Goal: Information Seeking & Learning: Find specific fact

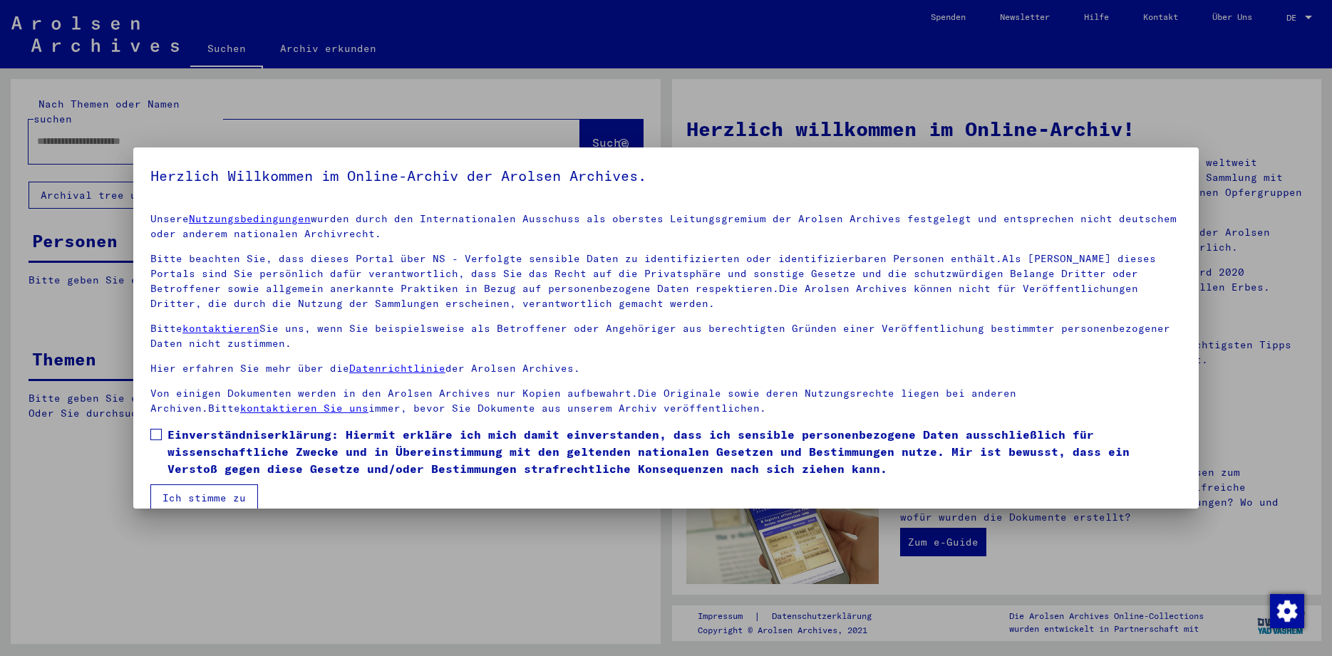
click at [154, 436] on span at bounding box center [155, 434] width 11 height 11
click at [183, 487] on button "Ich stimme zu" at bounding box center [204, 497] width 108 height 27
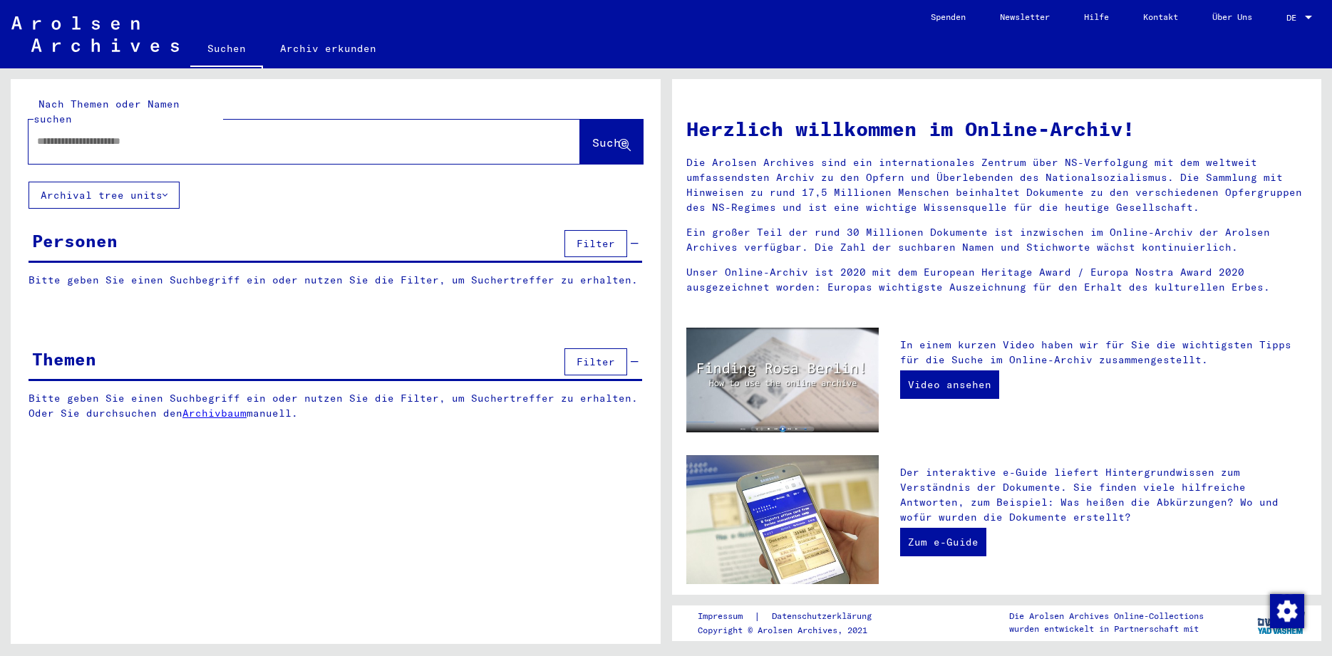
click at [108, 134] on input "text" at bounding box center [287, 141] width 500 height 15
click at [109, 134] on input "text" at bounding box center [287, 141] width 500 height 15
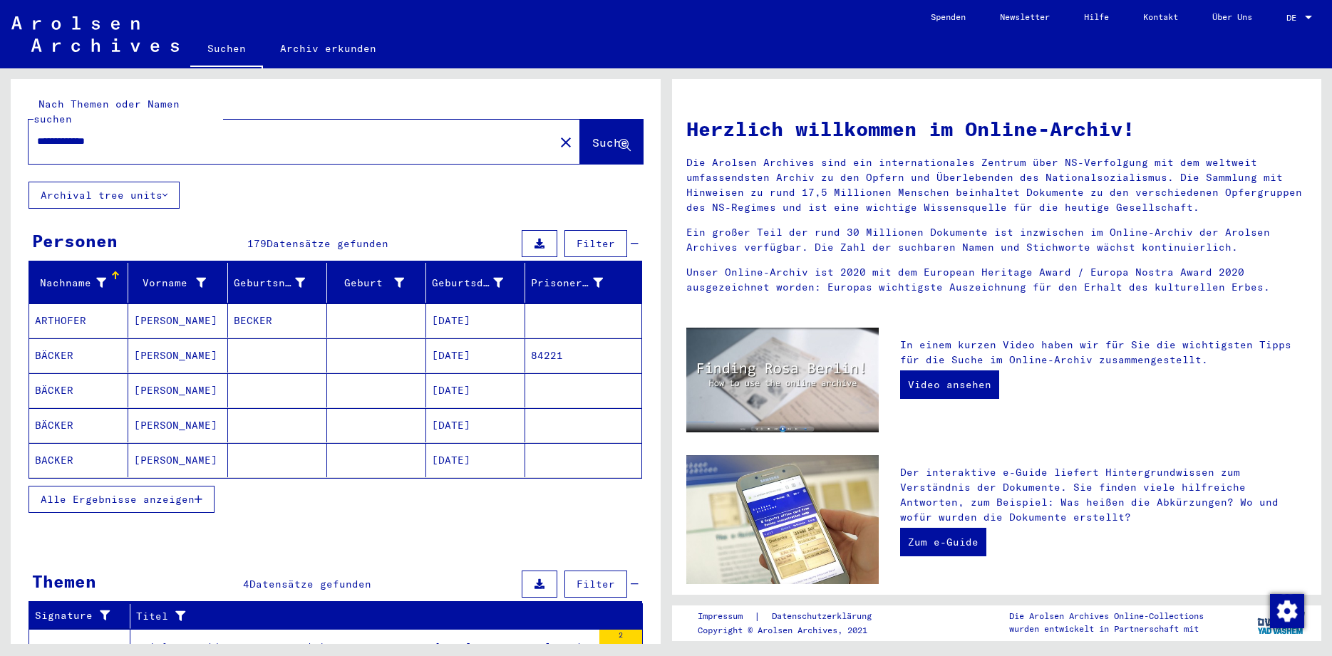
click at [61, 493] on span "Alle Ergebnisse anzeigen" at bounding box center [118, 499] width 154 height 13
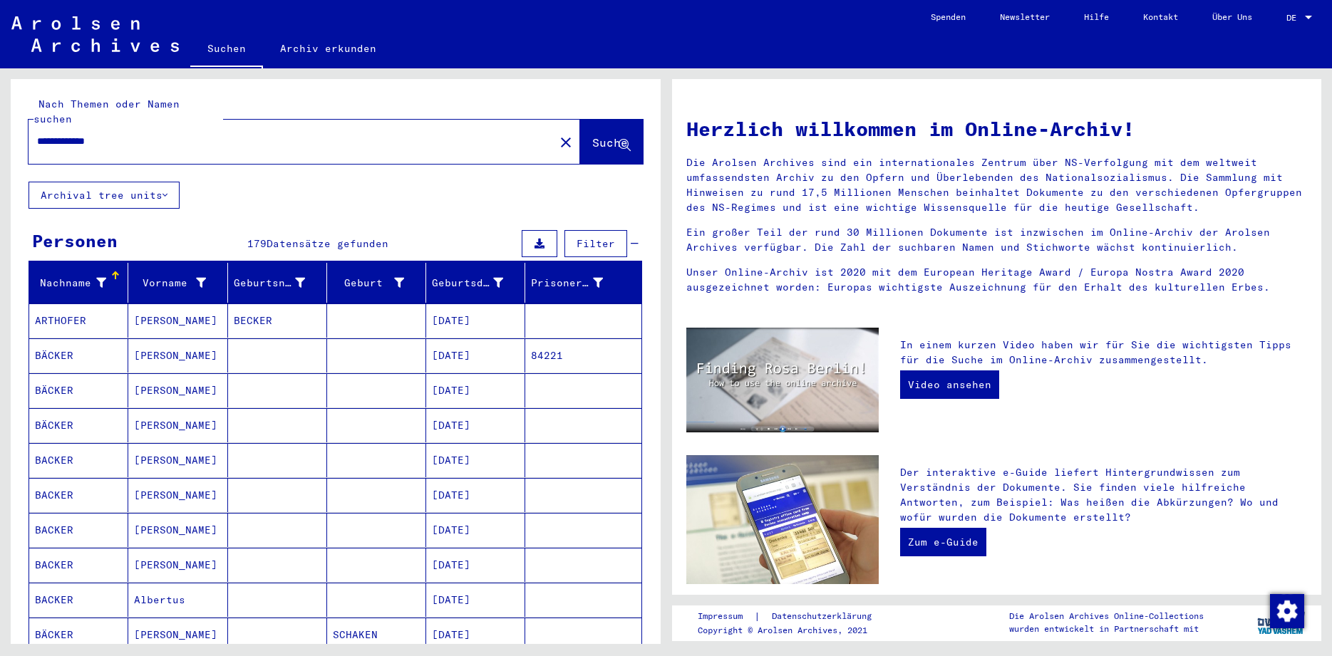
click at [87, 479] on mat-cell "BACKER" at bounding box center [78, 495] width 99 height 34
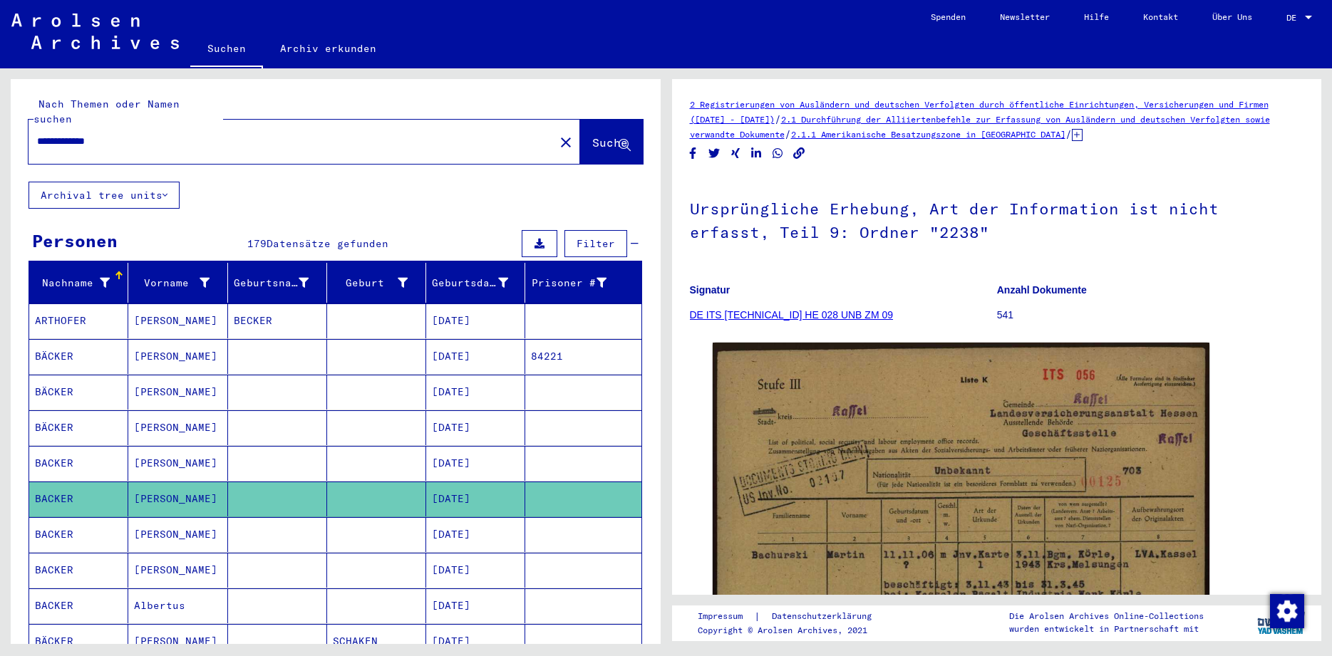
click at [58, 521] on mat-cell "BACKER" at bounding box center [78, 534] width 99 height 35
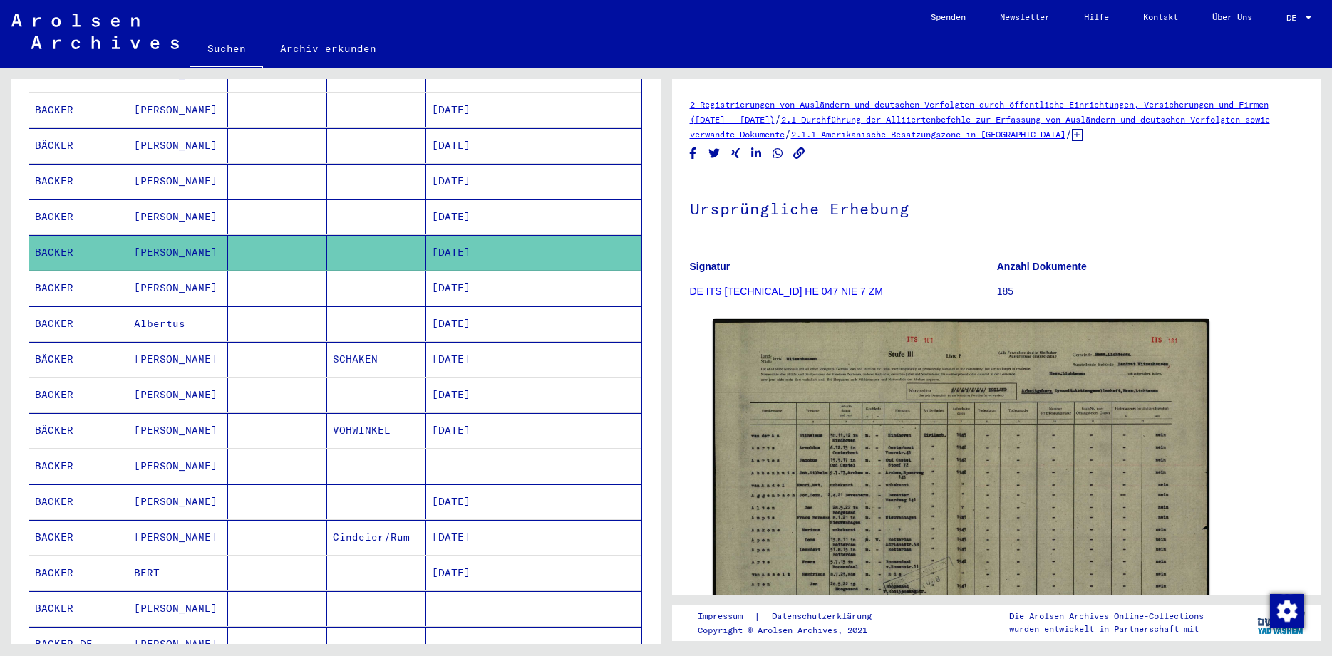
scroll to position [284, 0]
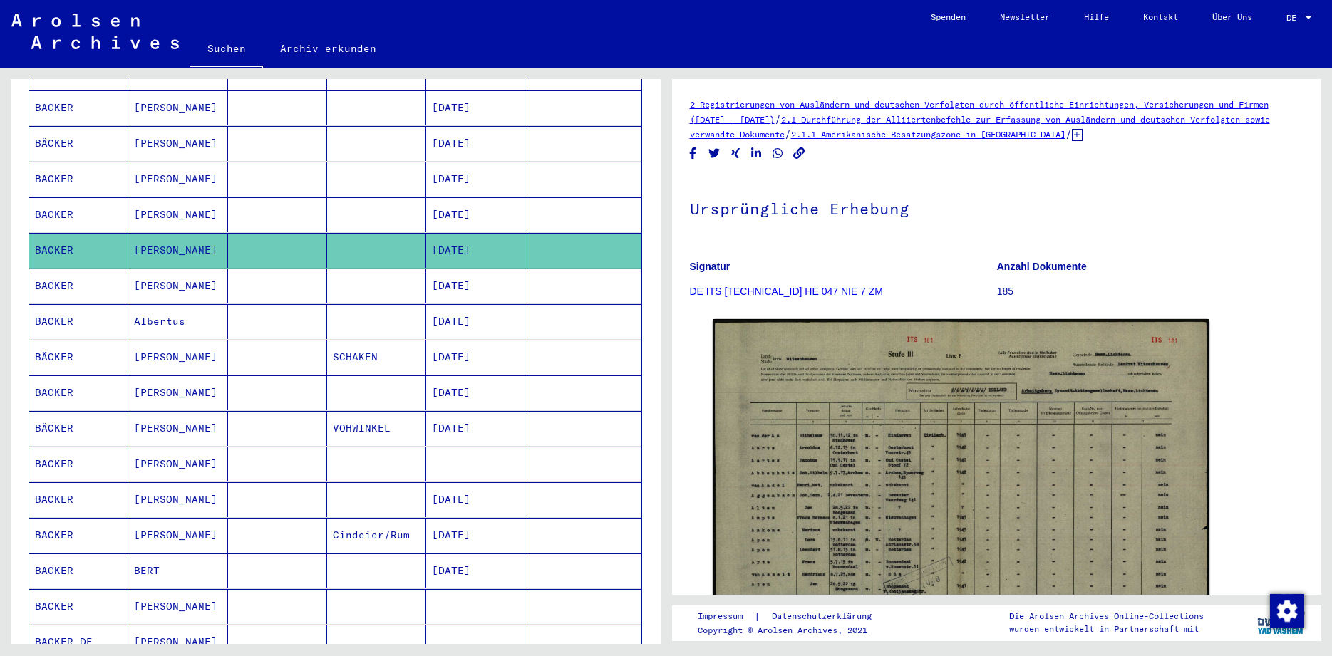
click at [49, 378] on mat-cell "BACKER" at bounding box center [78, 392] width 99 height 35
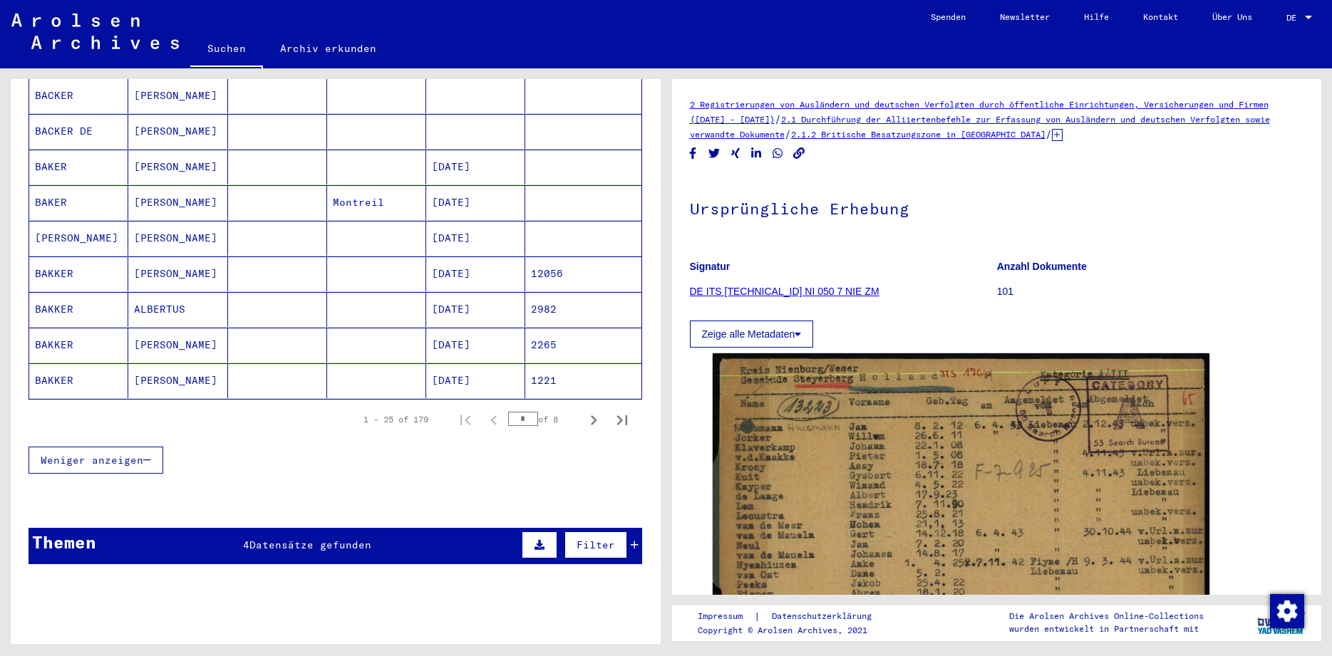
scroll to position [846, 0]
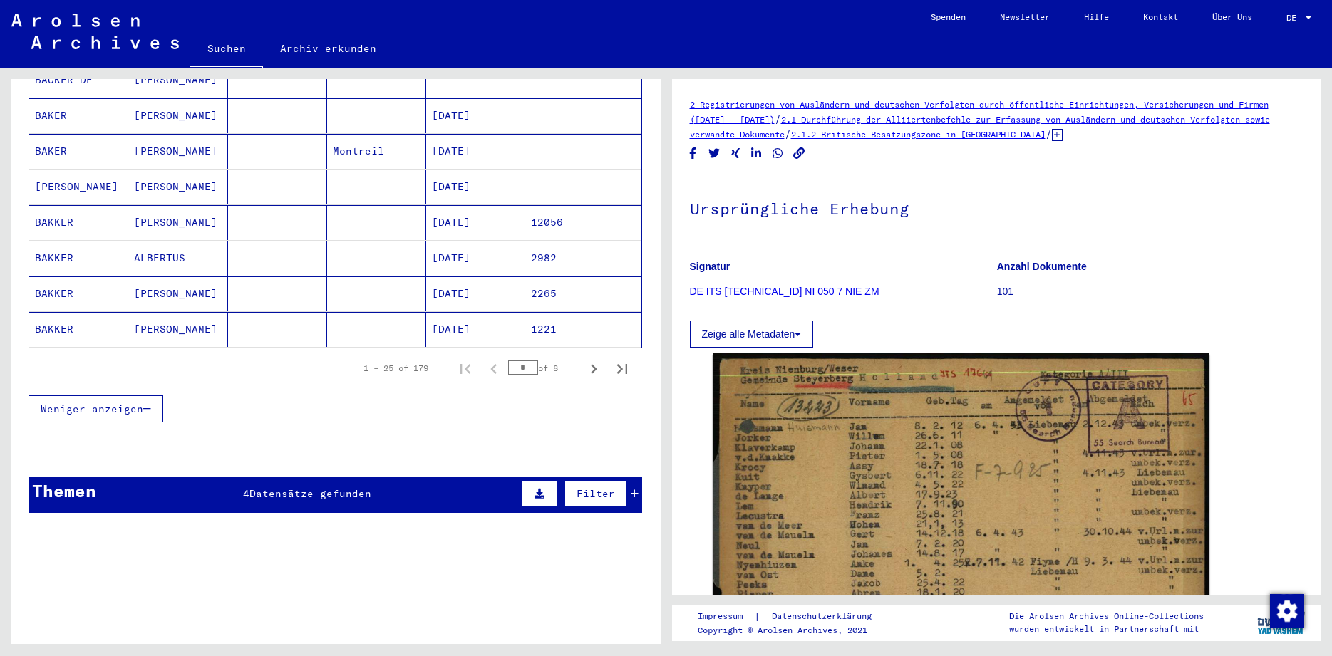
click at [281, 487] on span "Datensätze gefunden" at bounding box center [310, 493] width 122 height 13
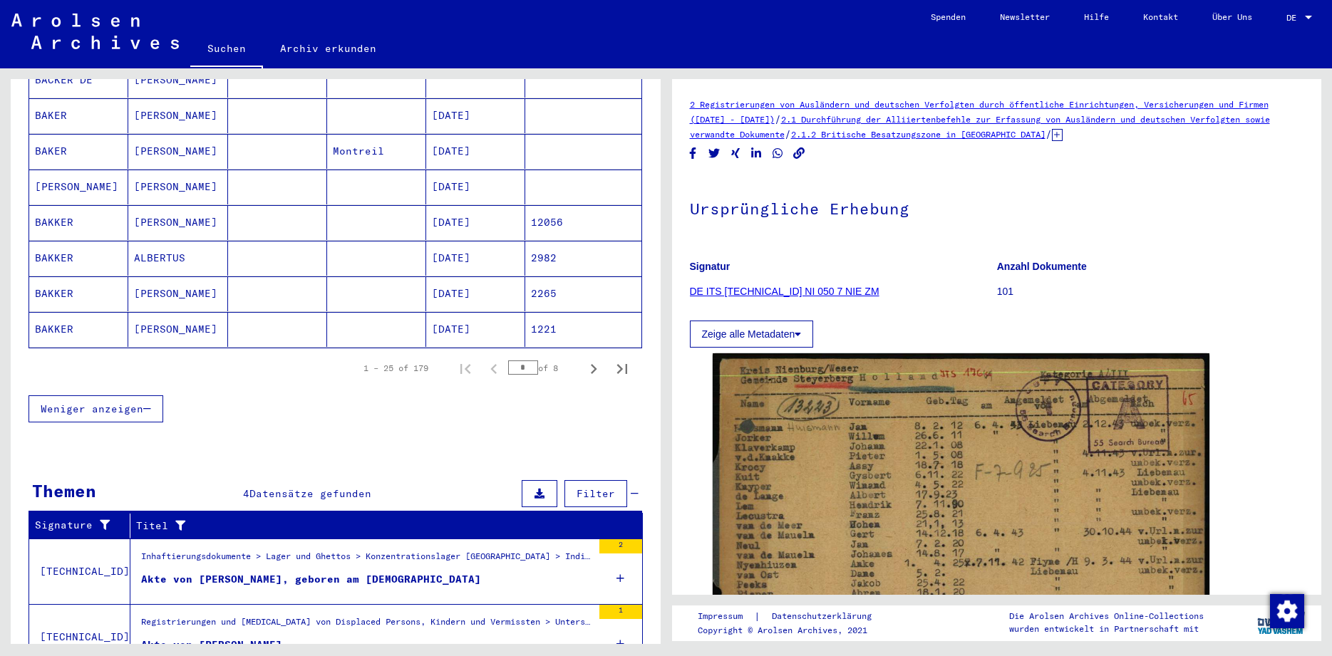
click at [259, 638] on div "Akte von [PERSON_NAME]" at bounding box center [211, 645] width 141 height 15
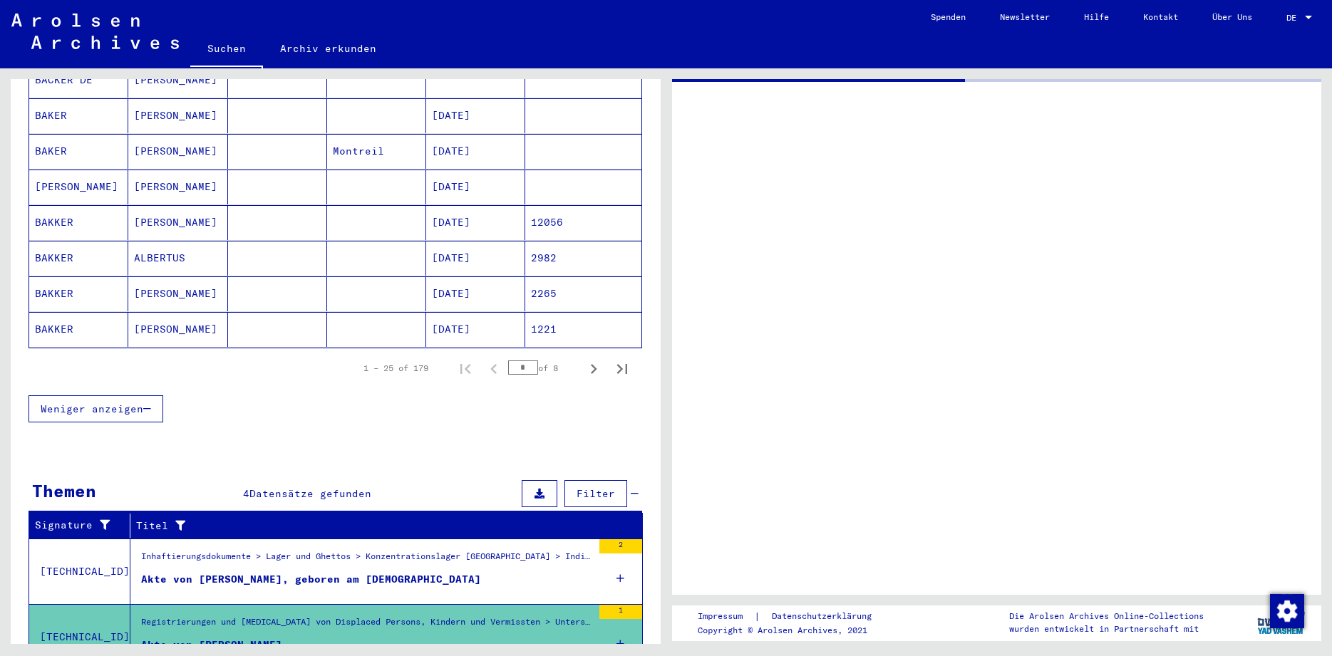
scroll to position [606, 0]
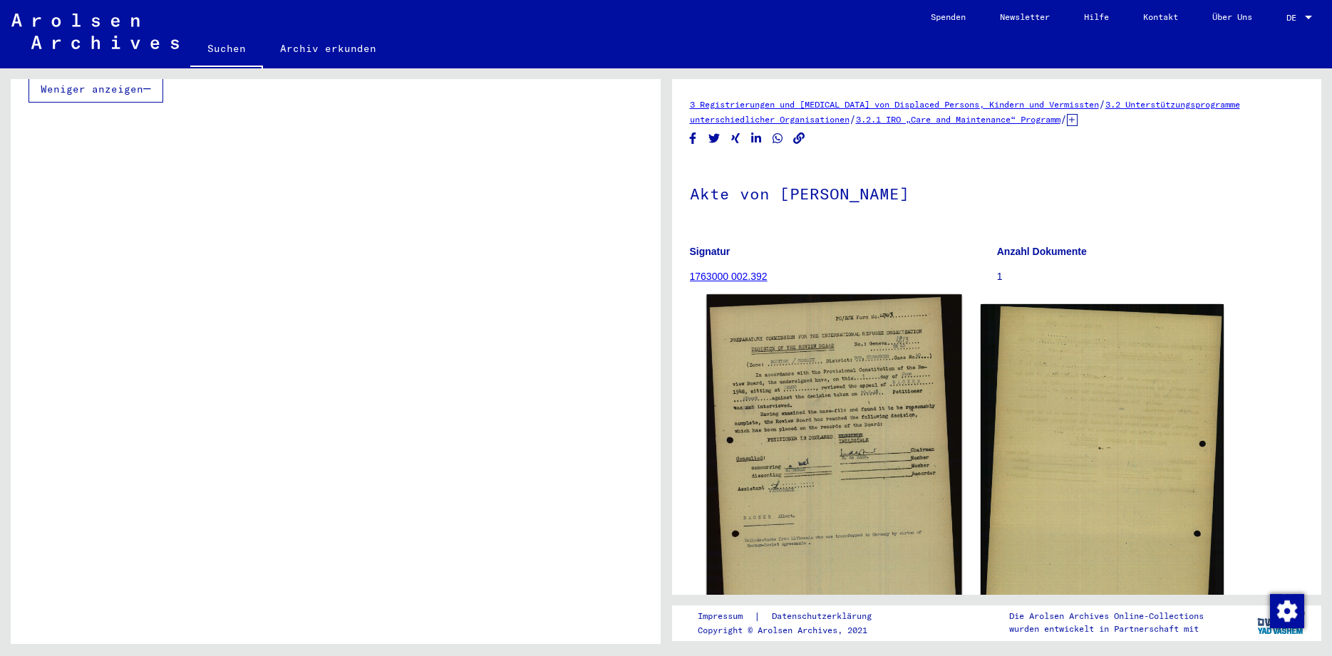
click at [844, 320] on img at bounding box center [833, 493] width 255 height 398
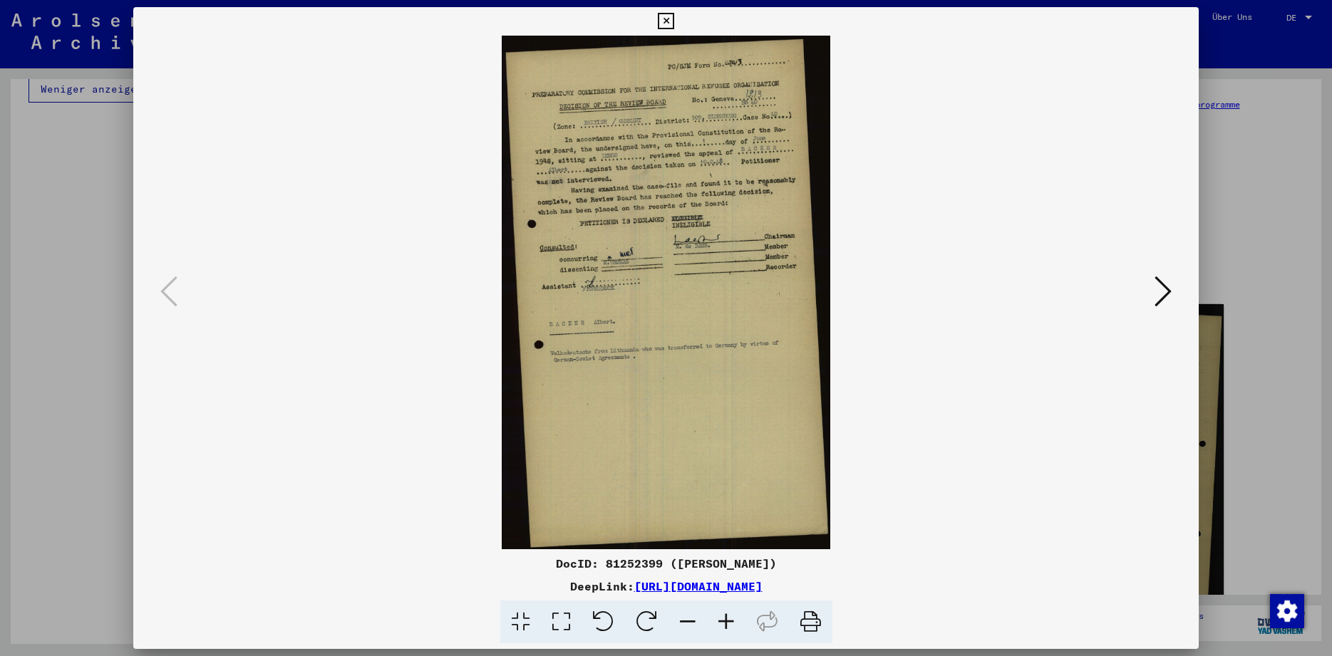
click at [674, 21] on icon at bounding box center [666, 21] width 16 height 17
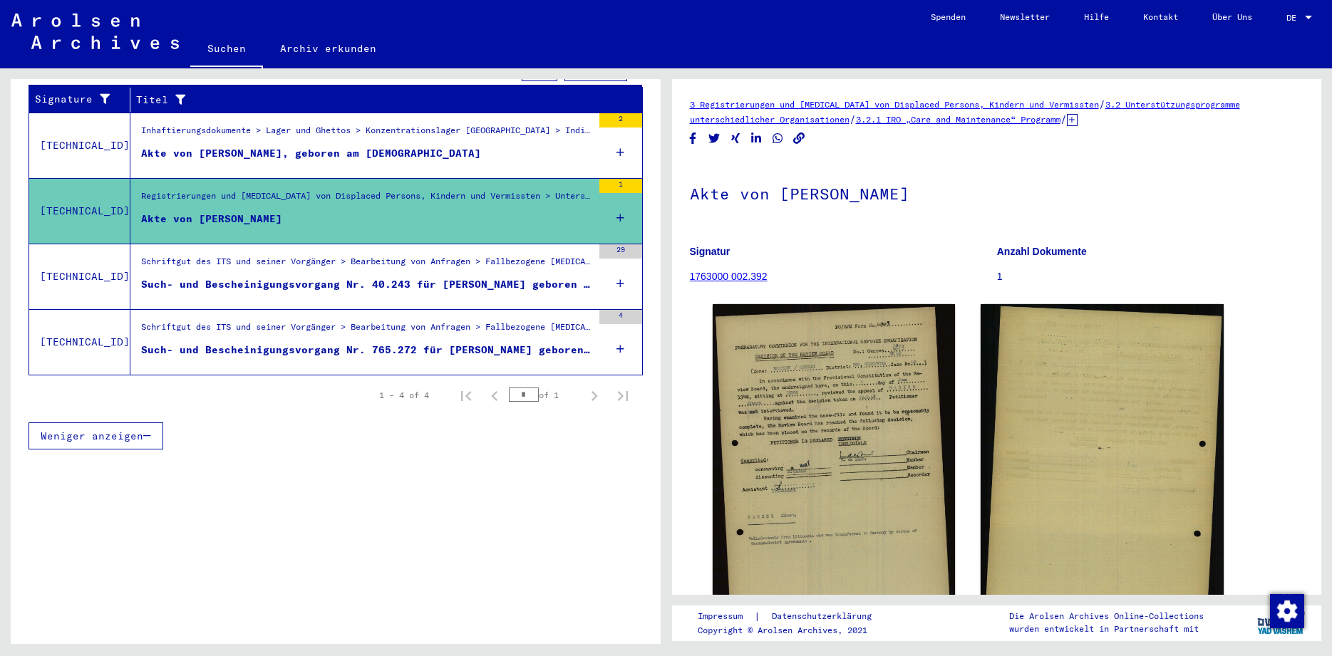
scroll to position [227, 0]
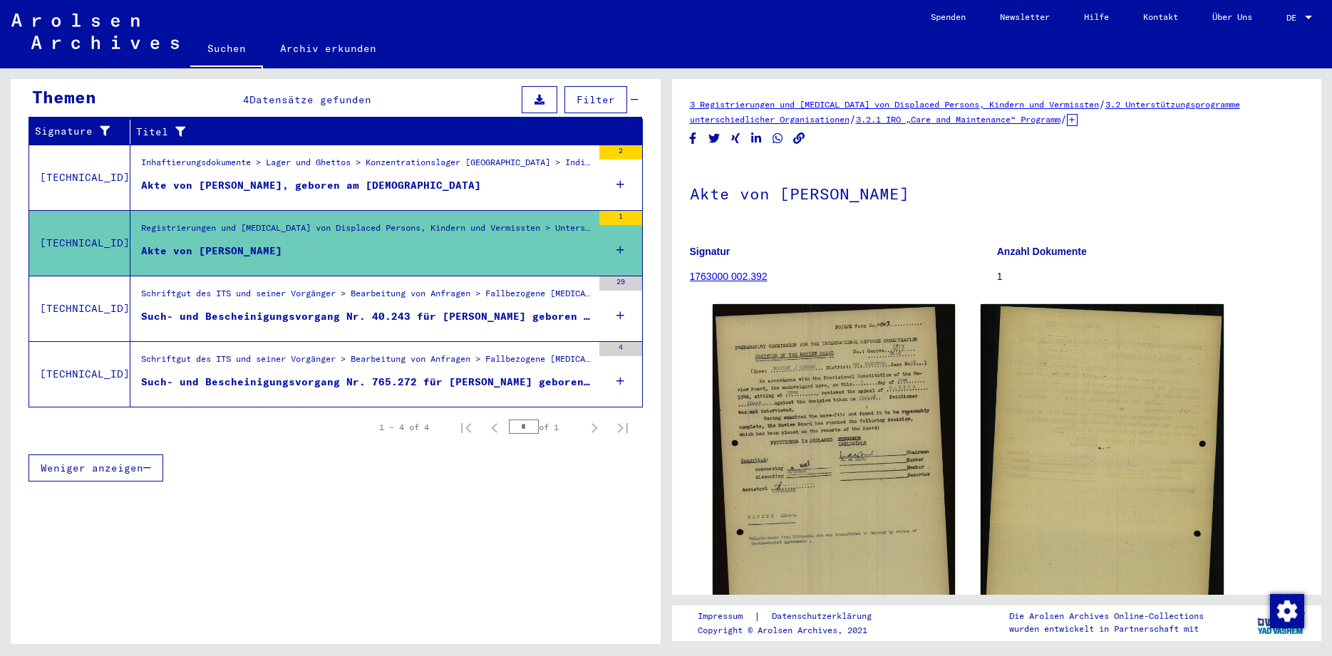
click at [482, 375] on div "Such- und Bescheinigungsvorgang Nr. 765.272 für [PERSON_NAME] geboren [DEMOGRAP…" at bounding box center [366, 382] width 451 height 15
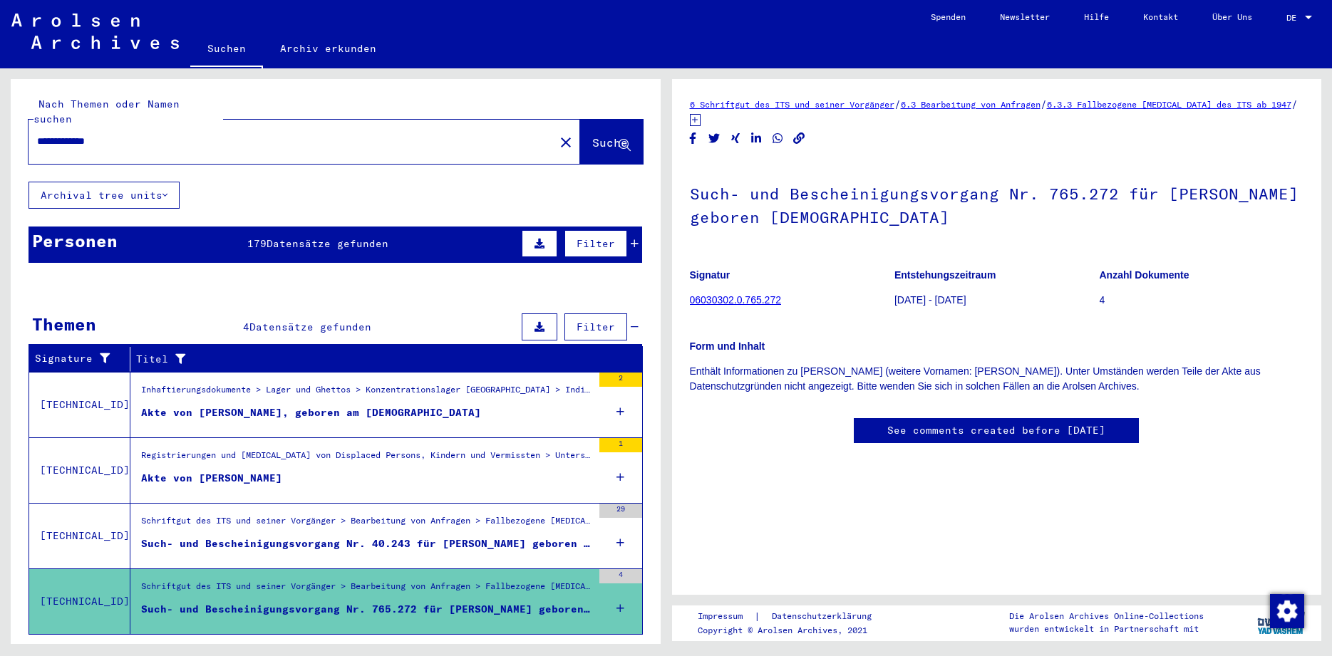
click at [74, 134] on input "**********" at bounding box center [291, 141] width 509 height 15
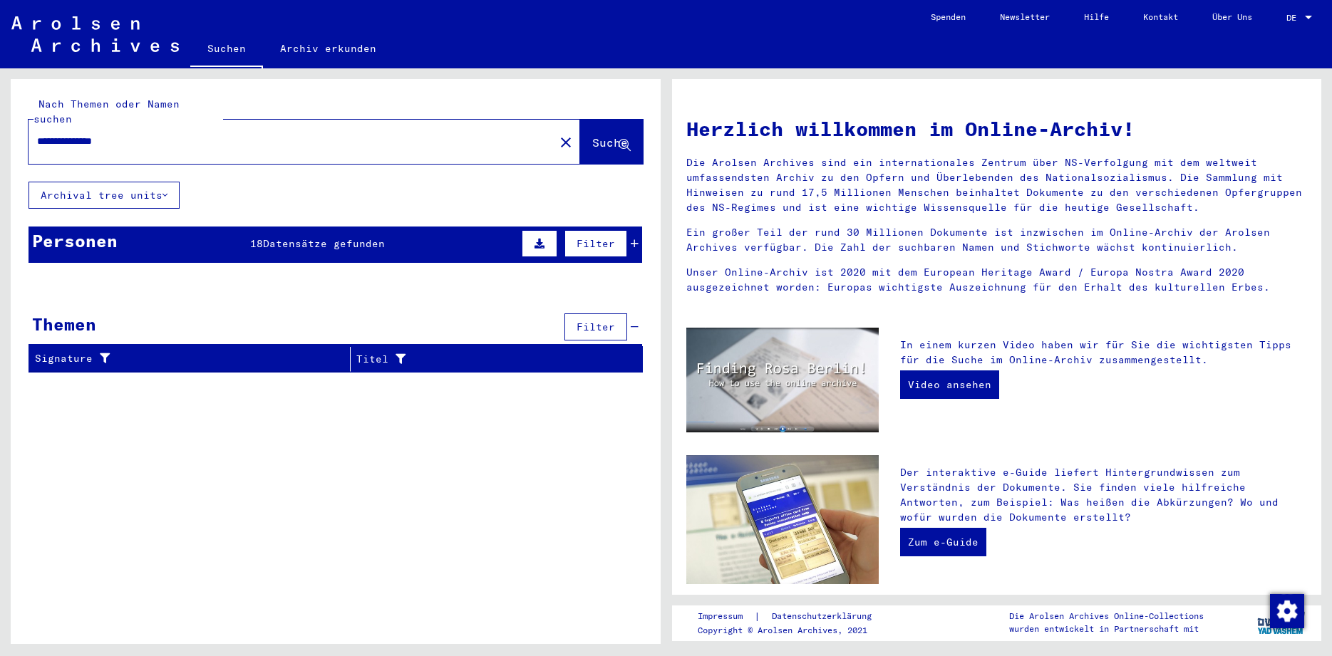
click at [308, 237] on span "Datensätze gefunden" at bounding box center [324, 243] width 122 height 13
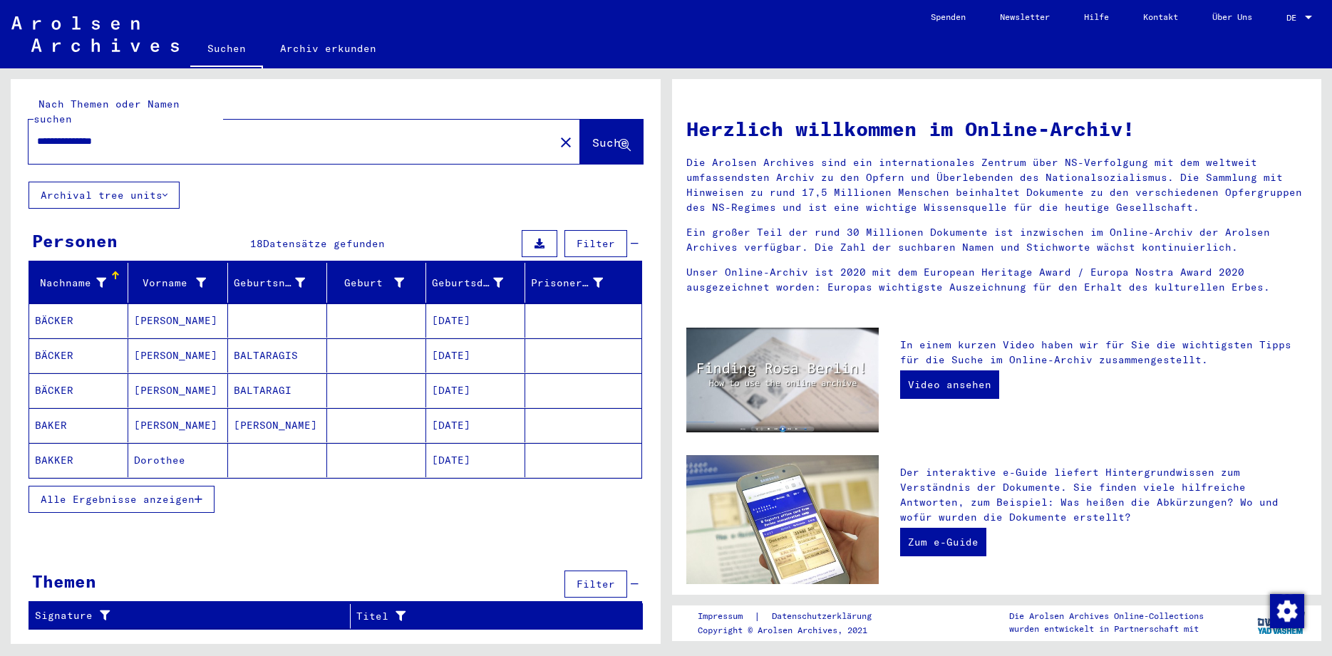
click at [131, 497] on button "Alle Ergebnisse anzeigen" at bounding box center [121, 499] width 186 height 27
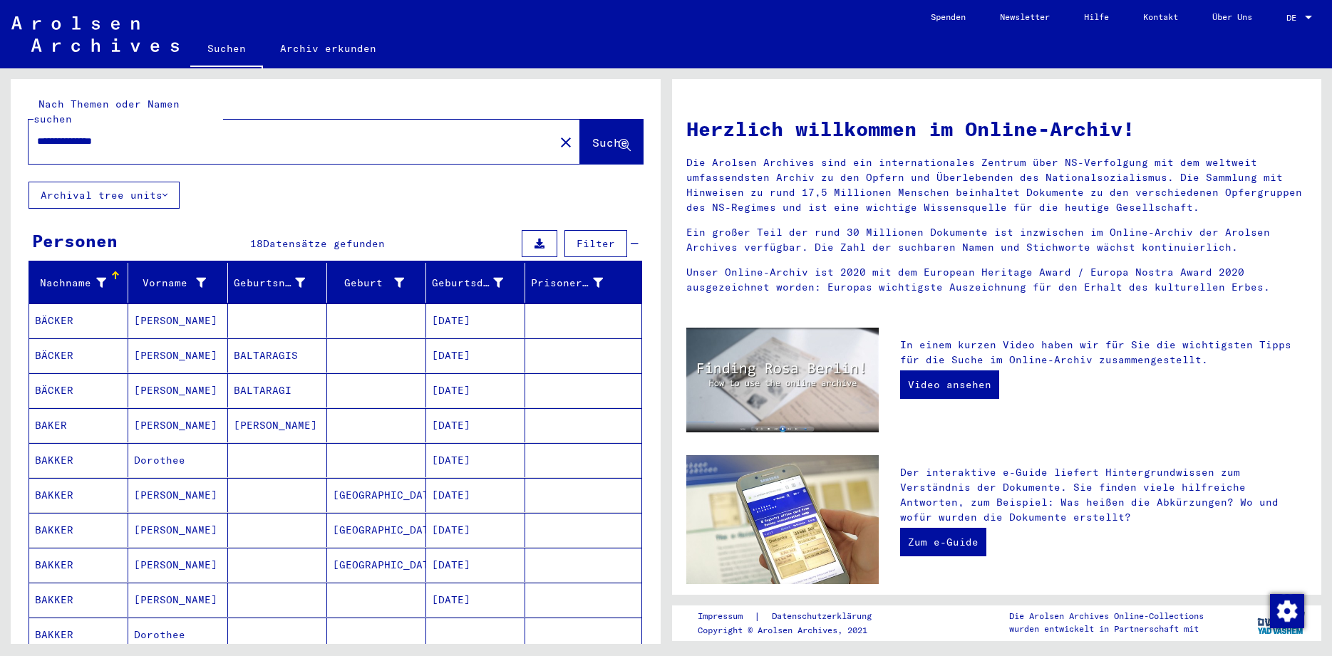
click at [89, 134] on input "**********" at bounding box center [287, 141] width 500 height 15
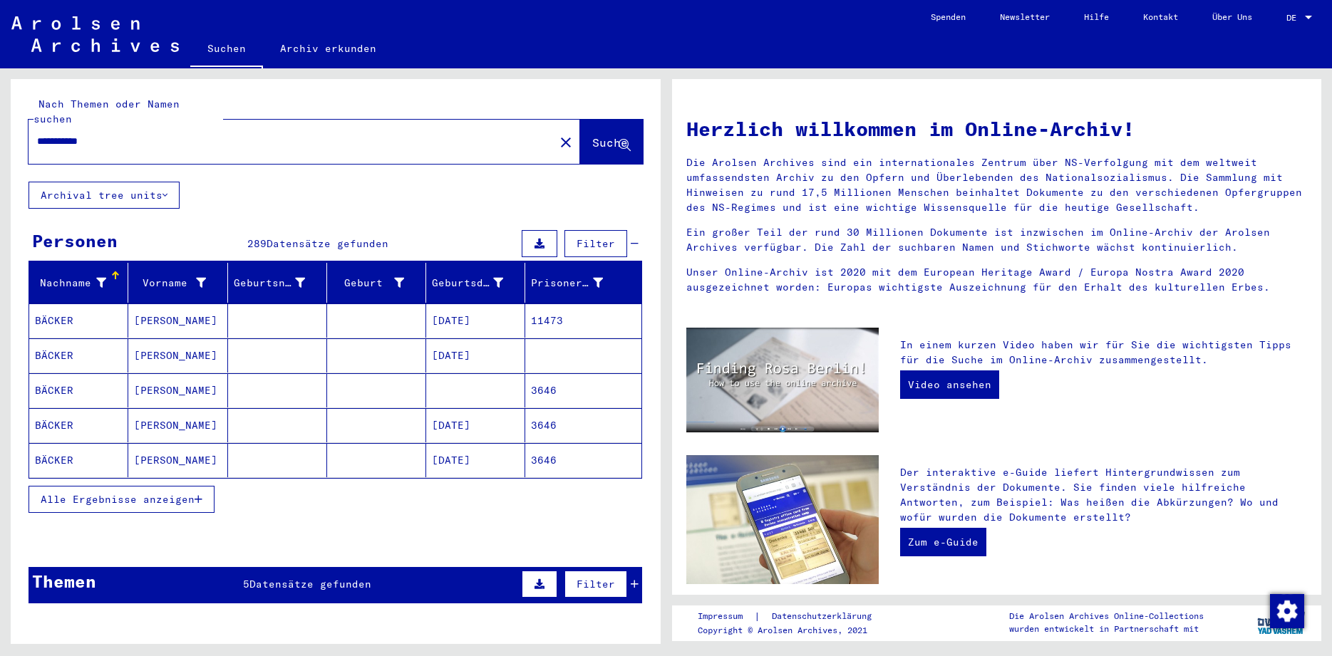
click at [299, 578] on span "Datensätze gefunden" at bounding box center [310, 584] width 122 height 13
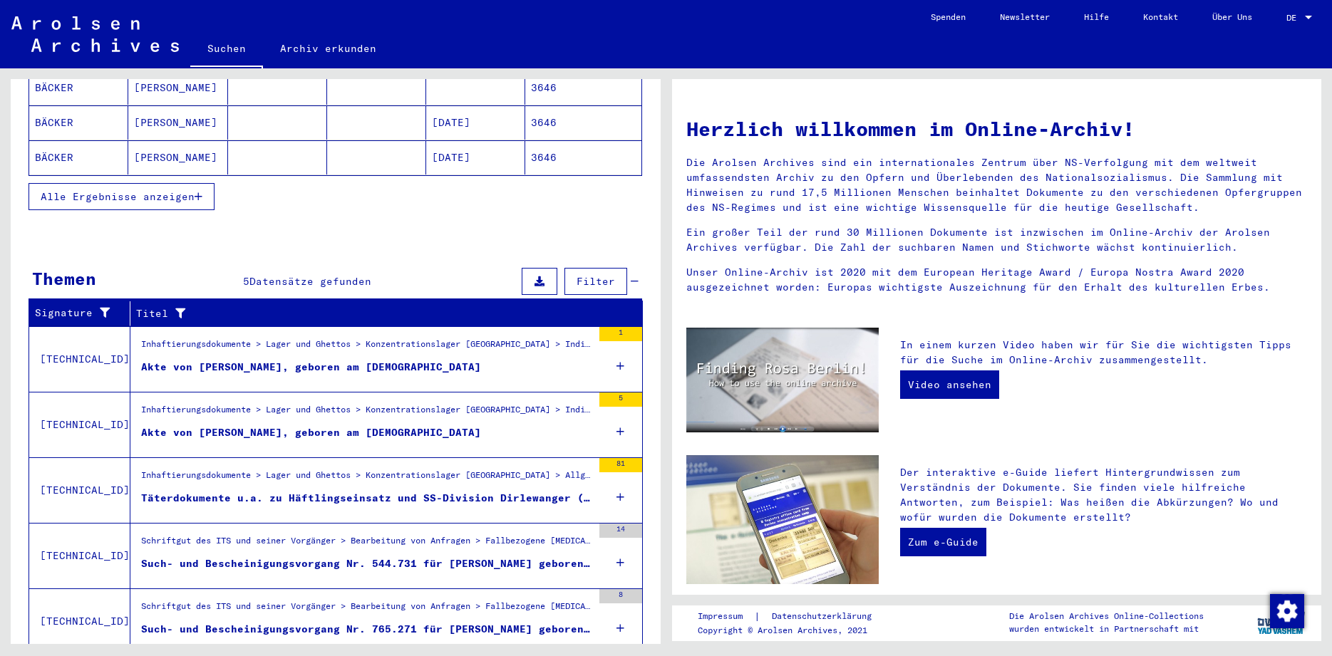
scroll to position [333, 0]
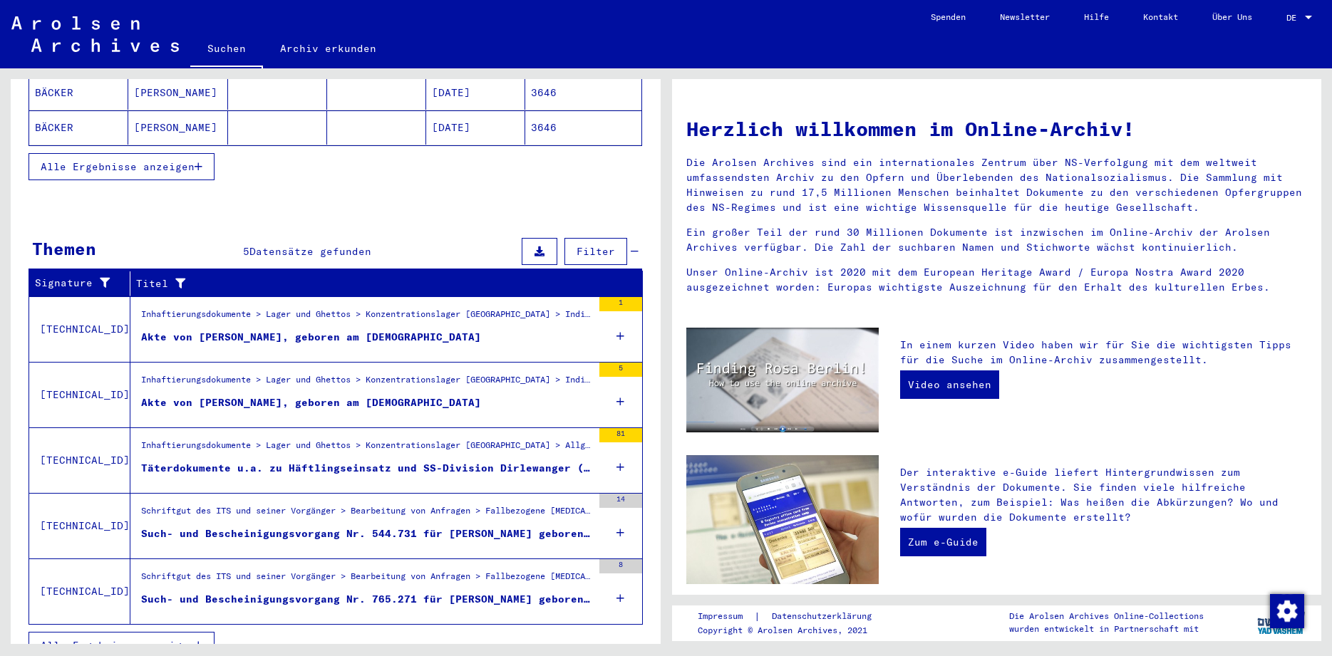
click at [388, 395] on div "Akte von [PERSON_NAME], geboren am [DEMOGRAPHIC_DATA]" at bounding box center [311, 402] width 340 height 15
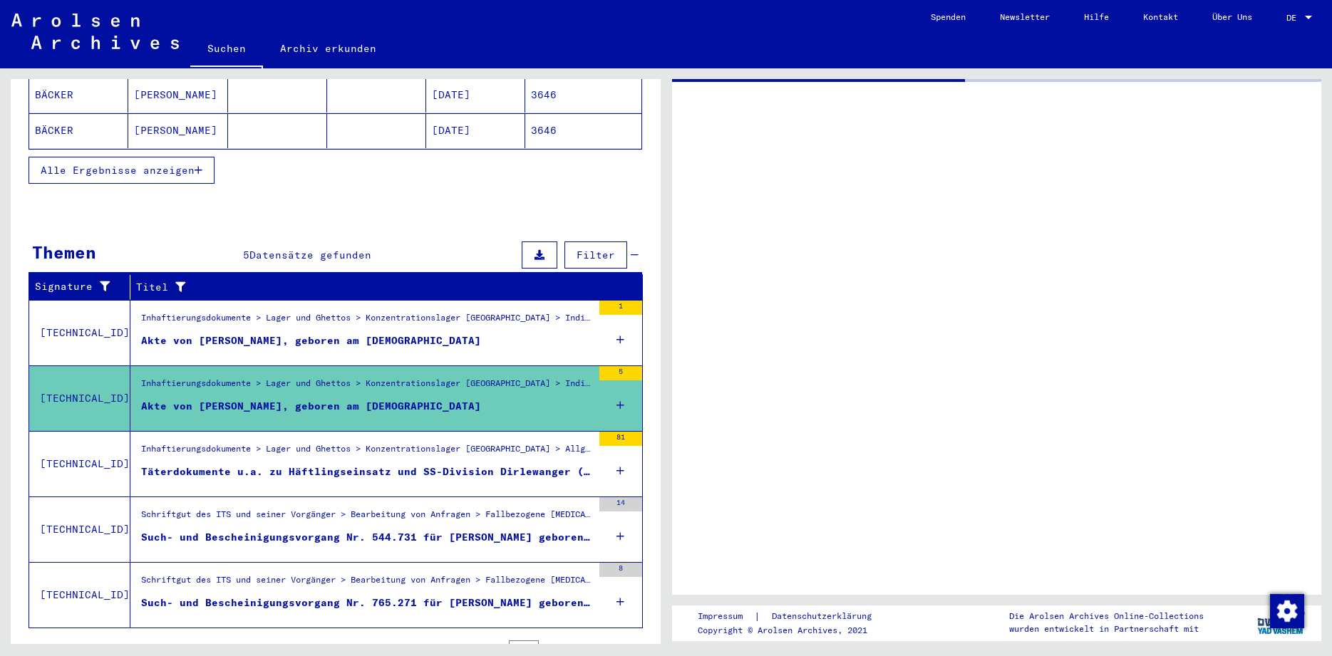
scroll to position [123, 0]
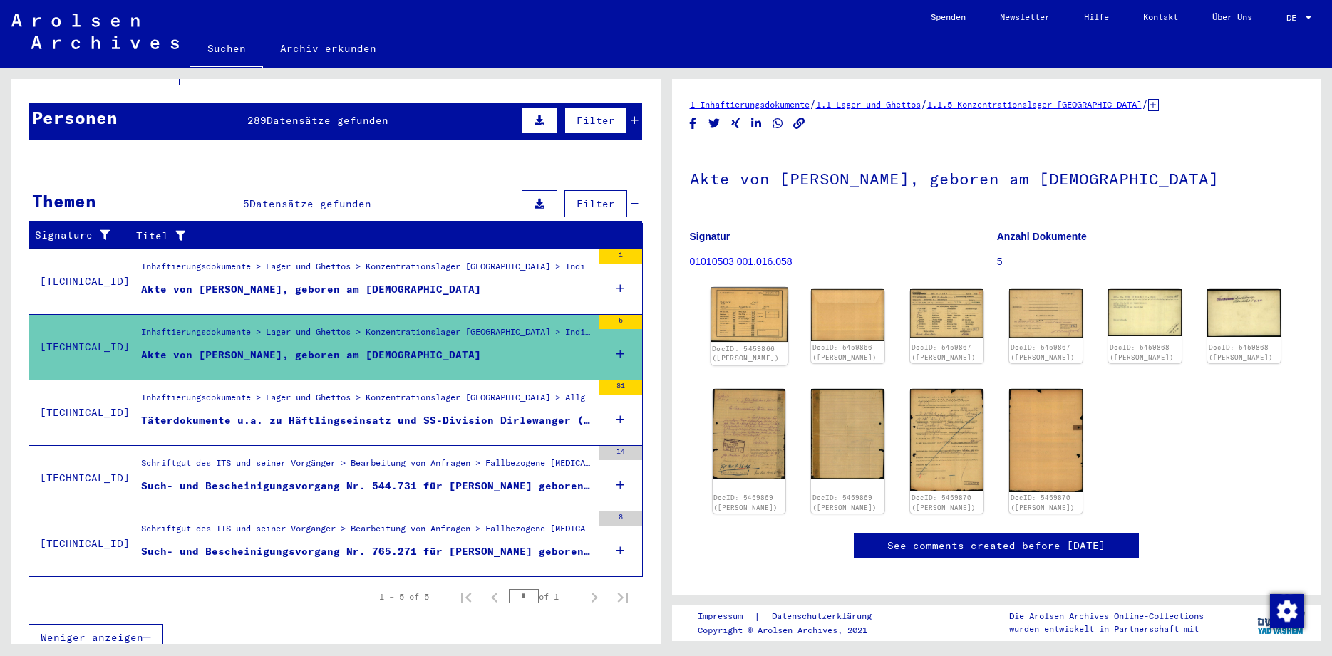
click at [736, 312] on img at bounding box center [748, 315] width 77 height 55
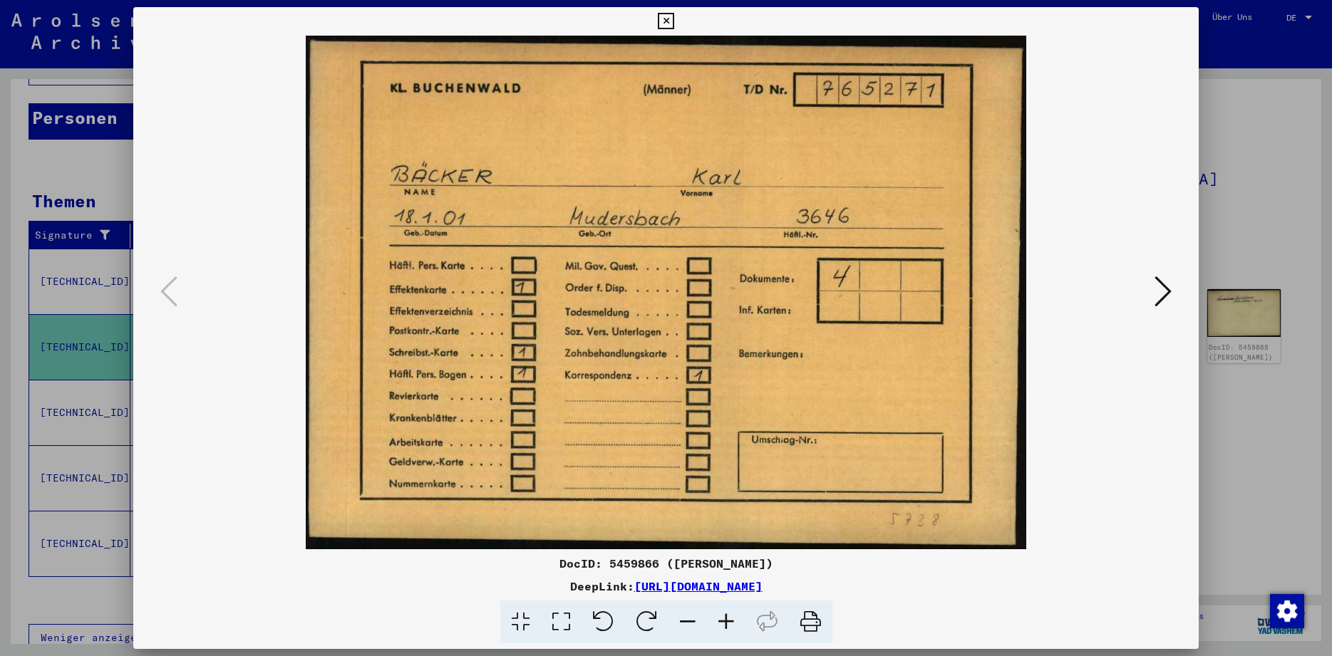
click at [1162, 286] on icon at bounding box center [1162, 291] width 17 height 34
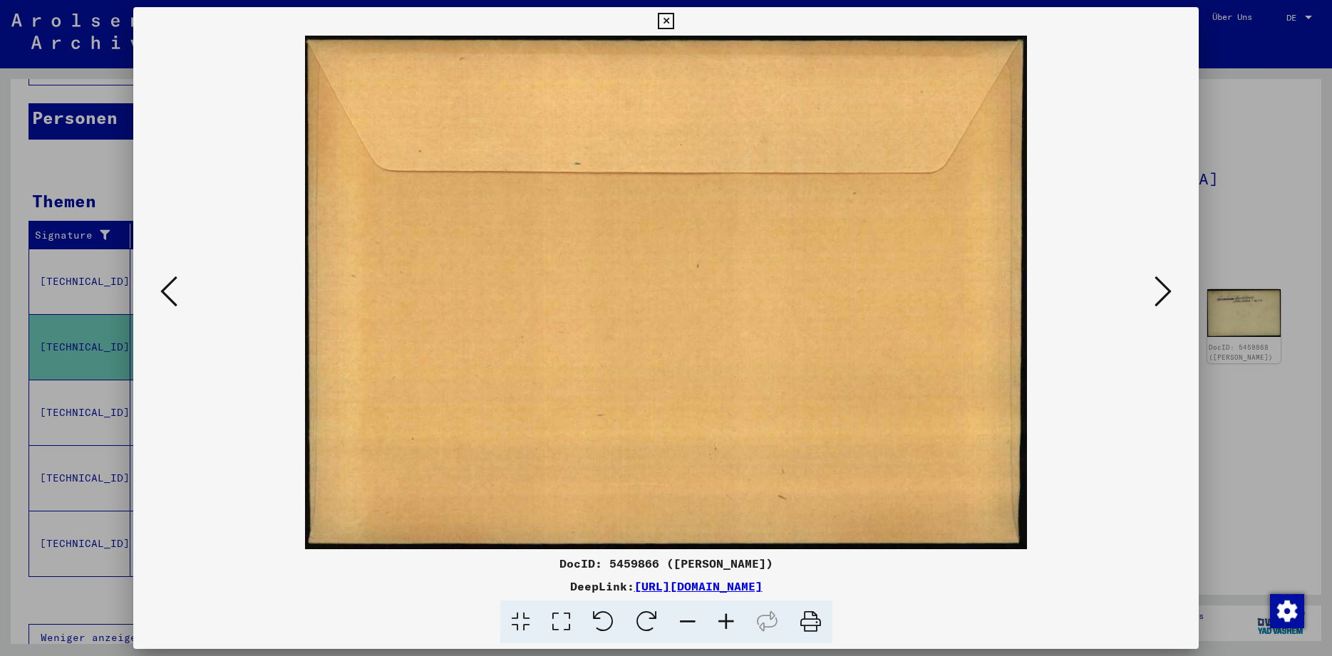
click at [1162, 286] on icon at bounding box center [1162, 291] width 17 height 34
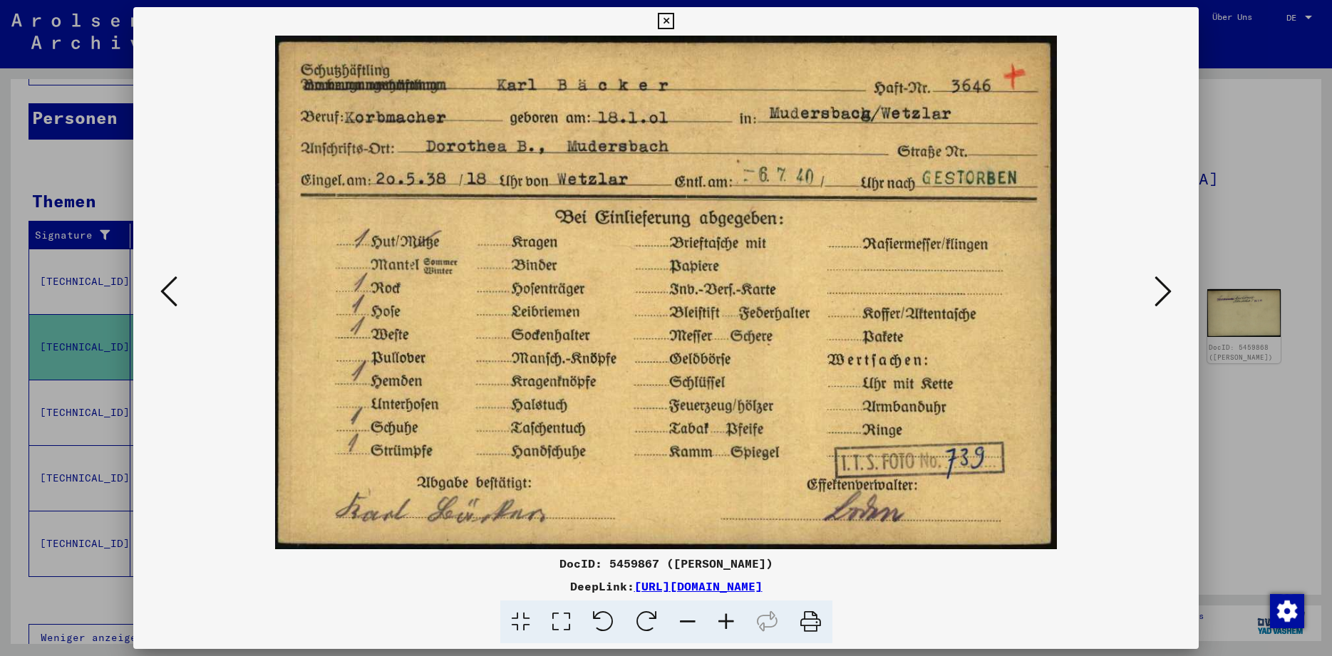
click at [1162, 286] on icon at bounding box center [1162, 291] width 17 height 34
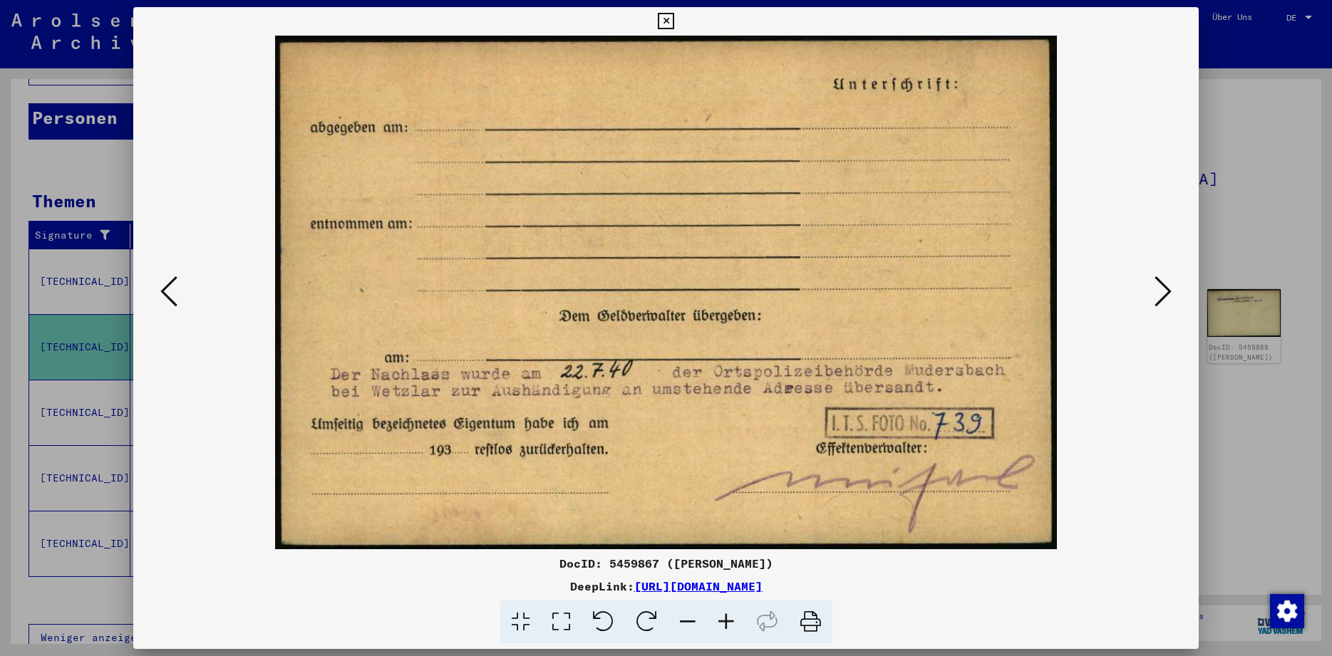
click at [1162, 286] on icon at bounding box center [1162, 291] width 17 height 34
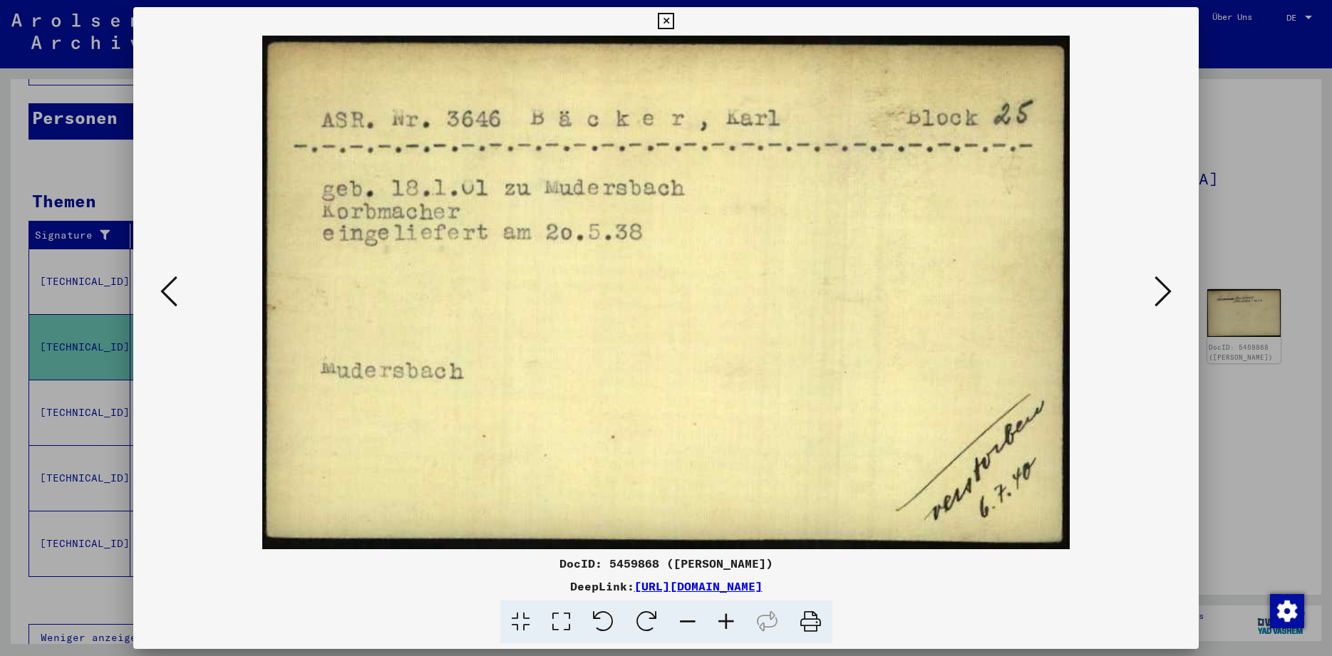
click at [674, 21] on icon at bounding box center [666, 21] width 16 height 17
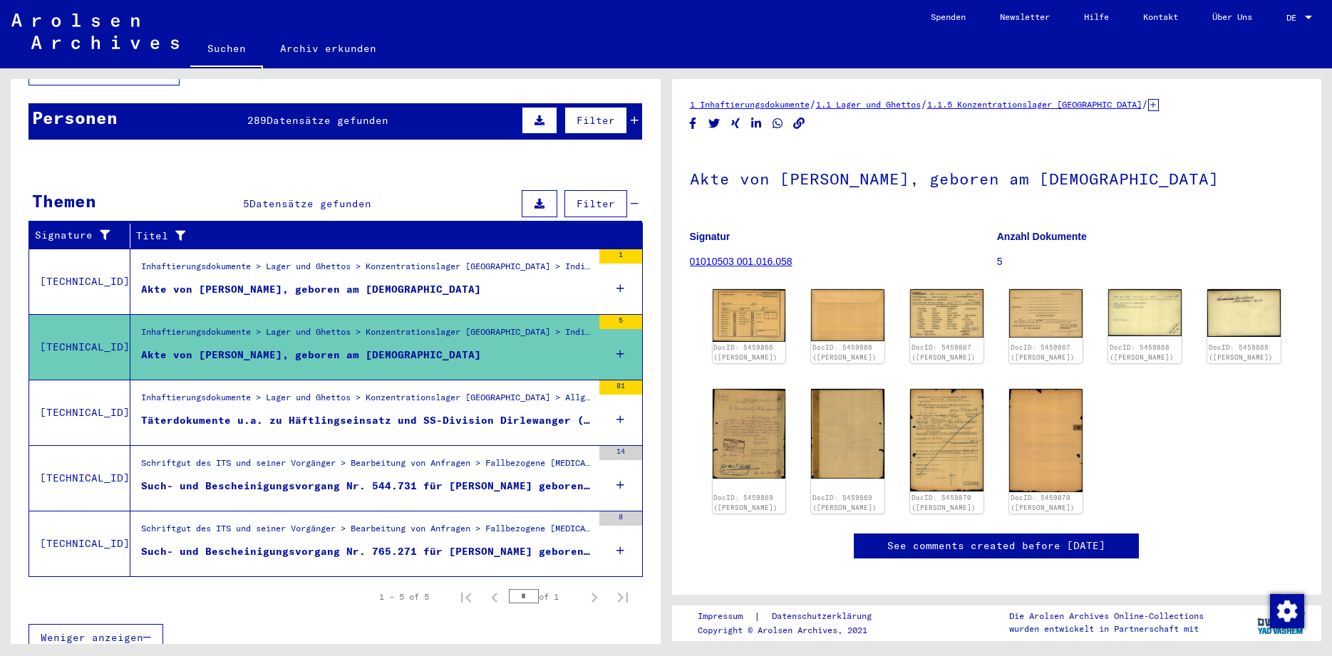
click at [413, 413] on div "Täterdokumente u.a. zu Häftlingseinsatz und SS-Division Dirlewanger ([DATE]-[DA…" at bounding box center [366, 420] width 451 height 15
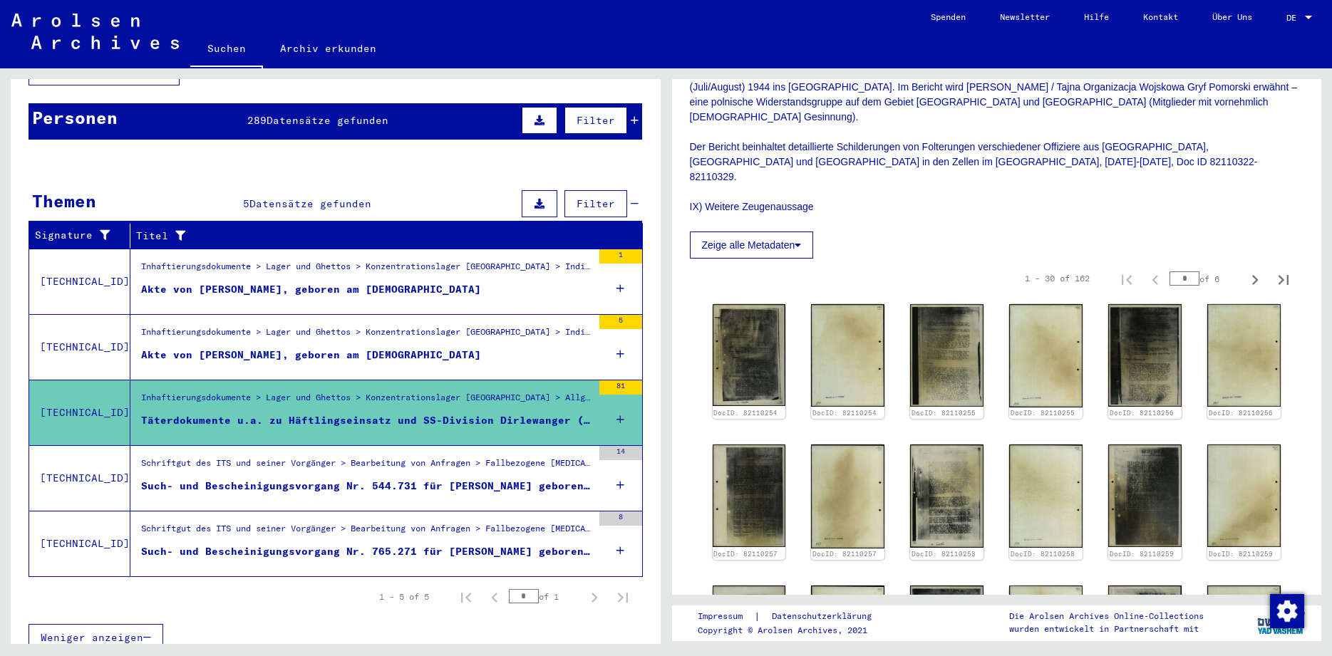
scroll to position [777, 0]
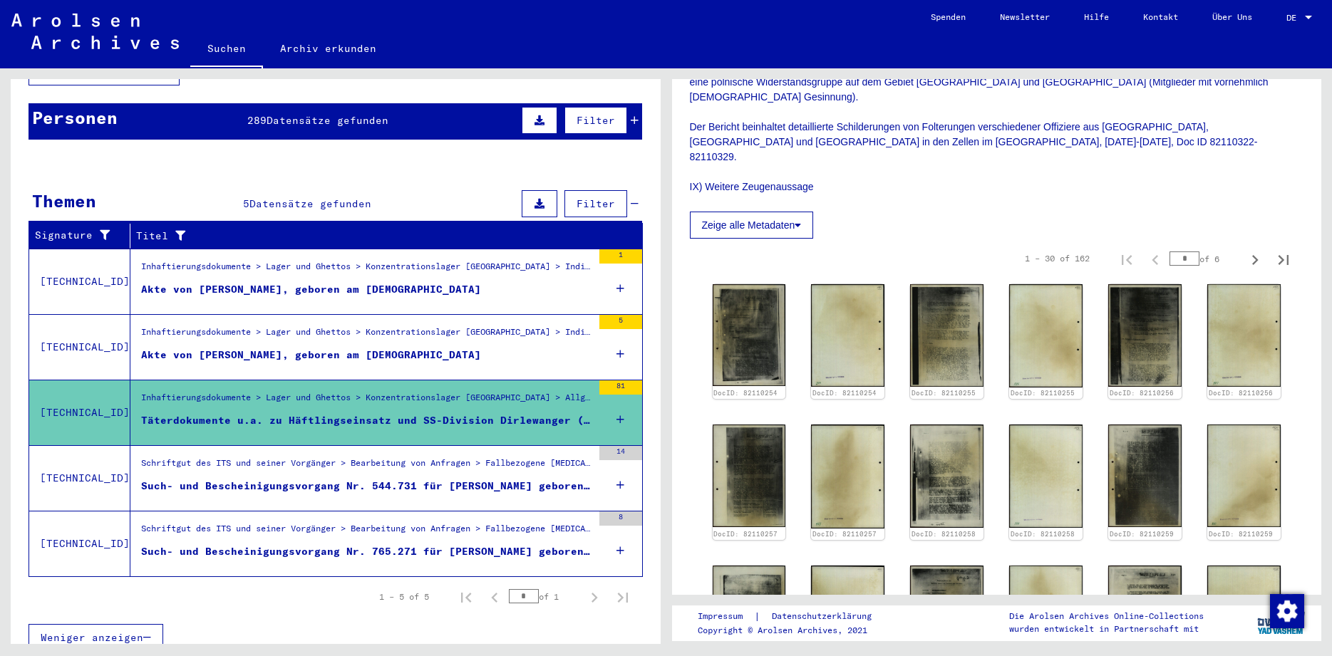
click at [347, 331] on figure "Inhaftierungsdokumente > Lager und Ghettos > Konzentrationslager [GEOGRAPHIC_DA…" at bounding box center [366, 336] width 451 height 21
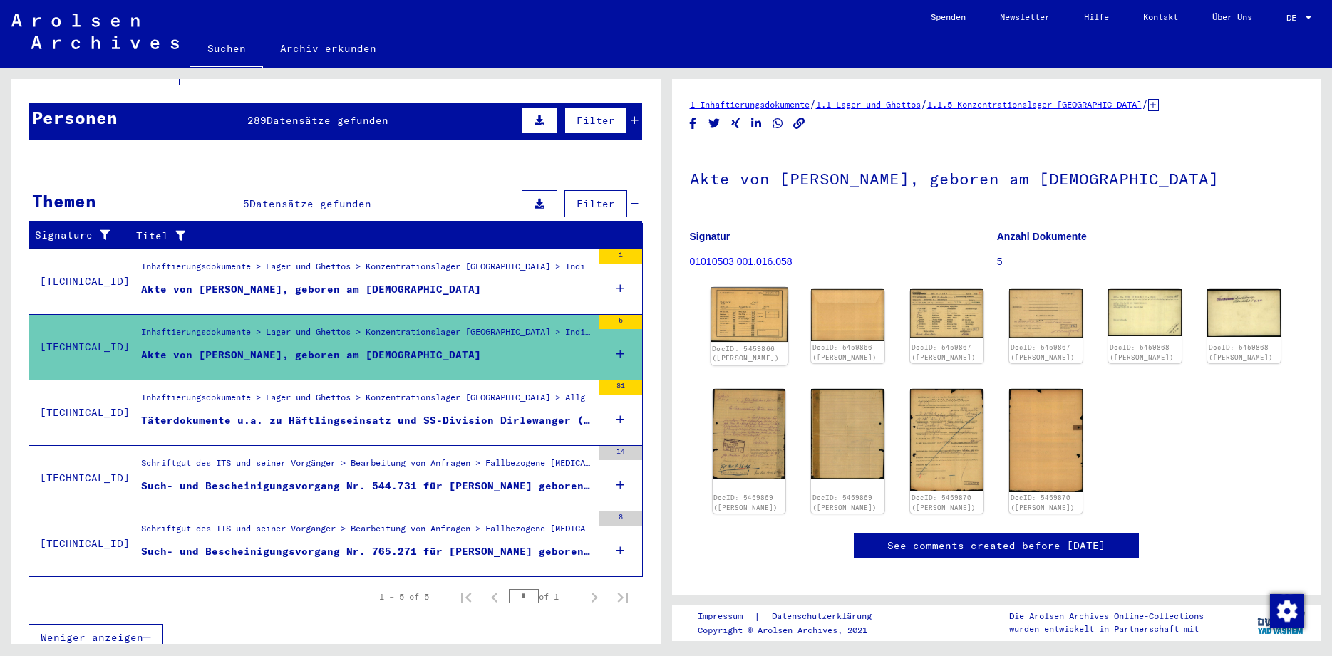
click at [737, 299] on img at bounding box center [748, 315] width 77 height 55
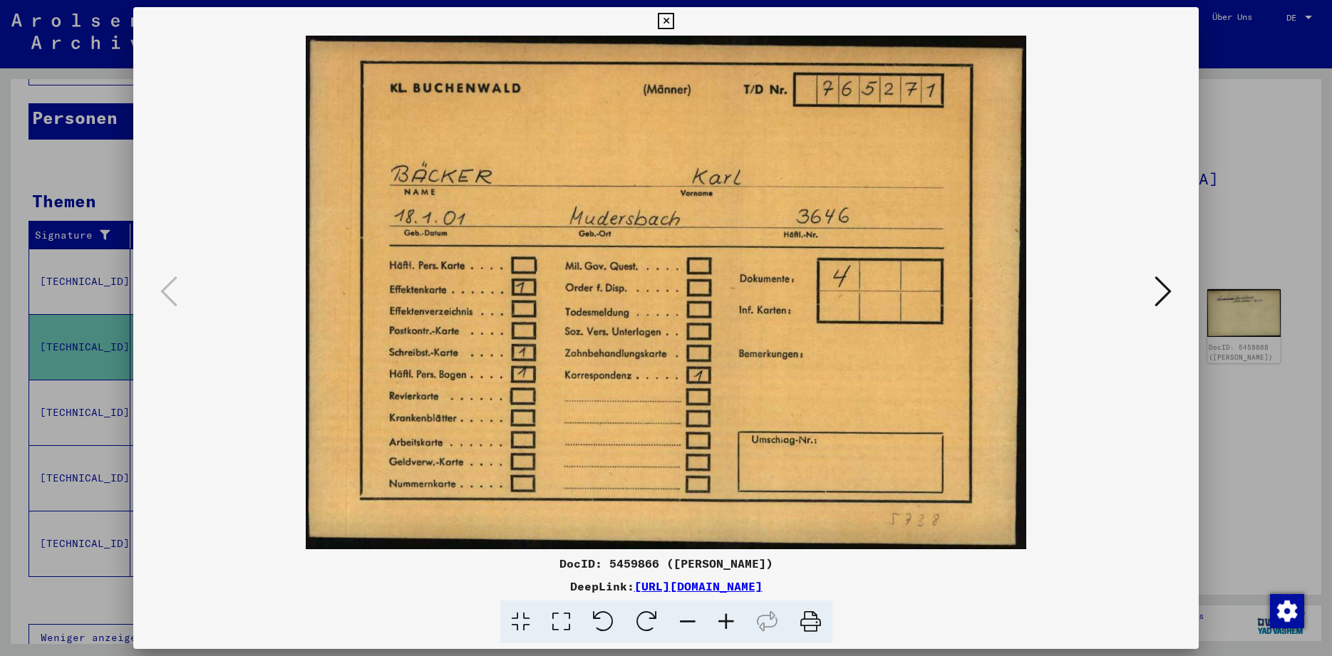
click at [1164, 290] on icon at bounding box center [1162, 291] width 17 height 34
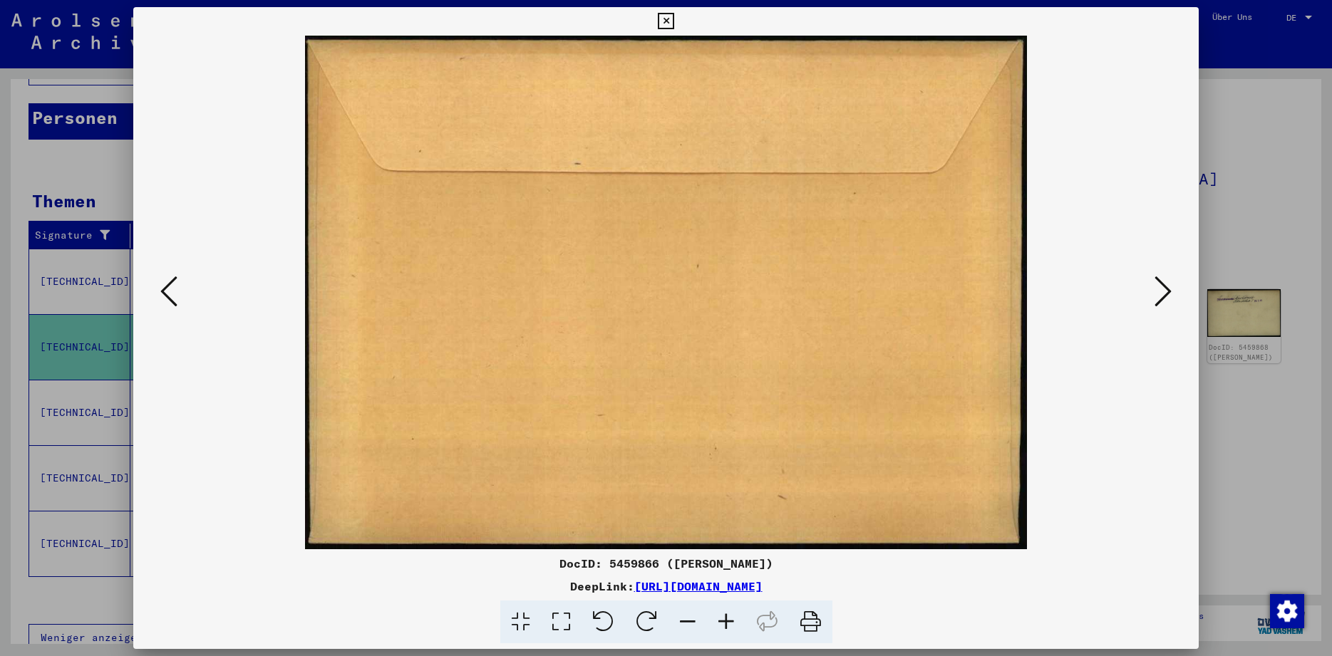
click at [1163, 289] on icon at bounding box center [1162, 291] width 17 height 34
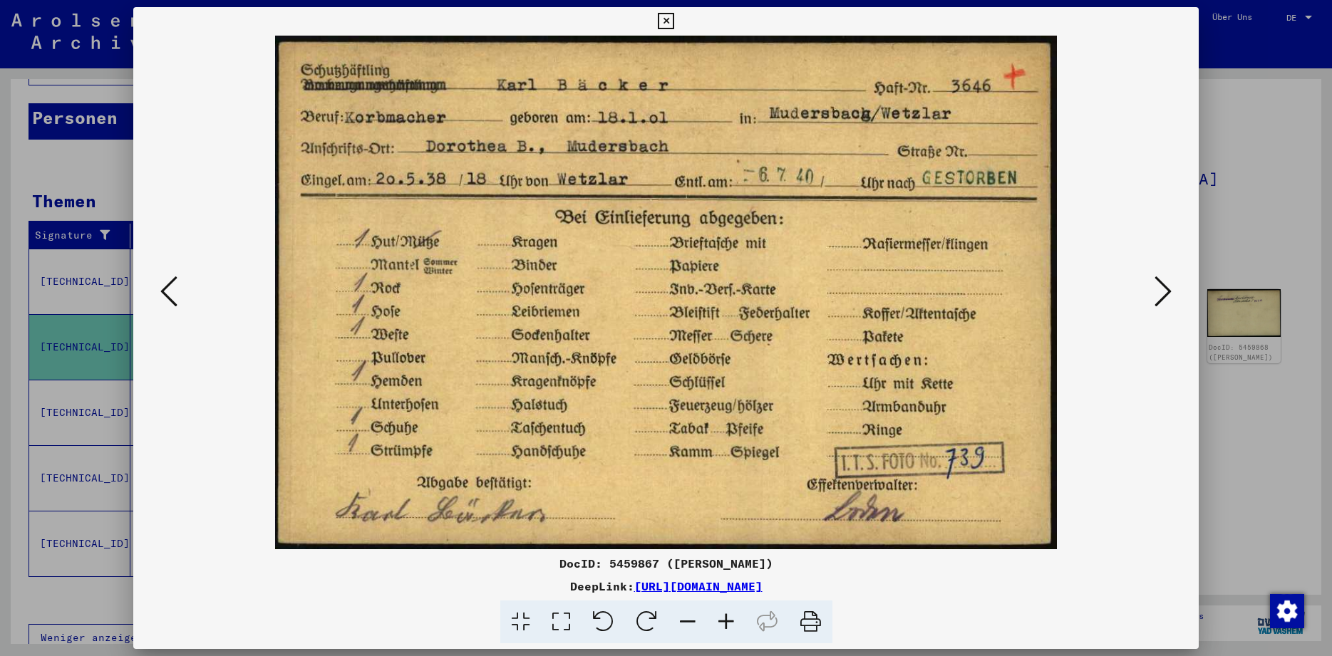
click at [1163, 289] on icon at bounding box center [1162, 291] width 17 height 34
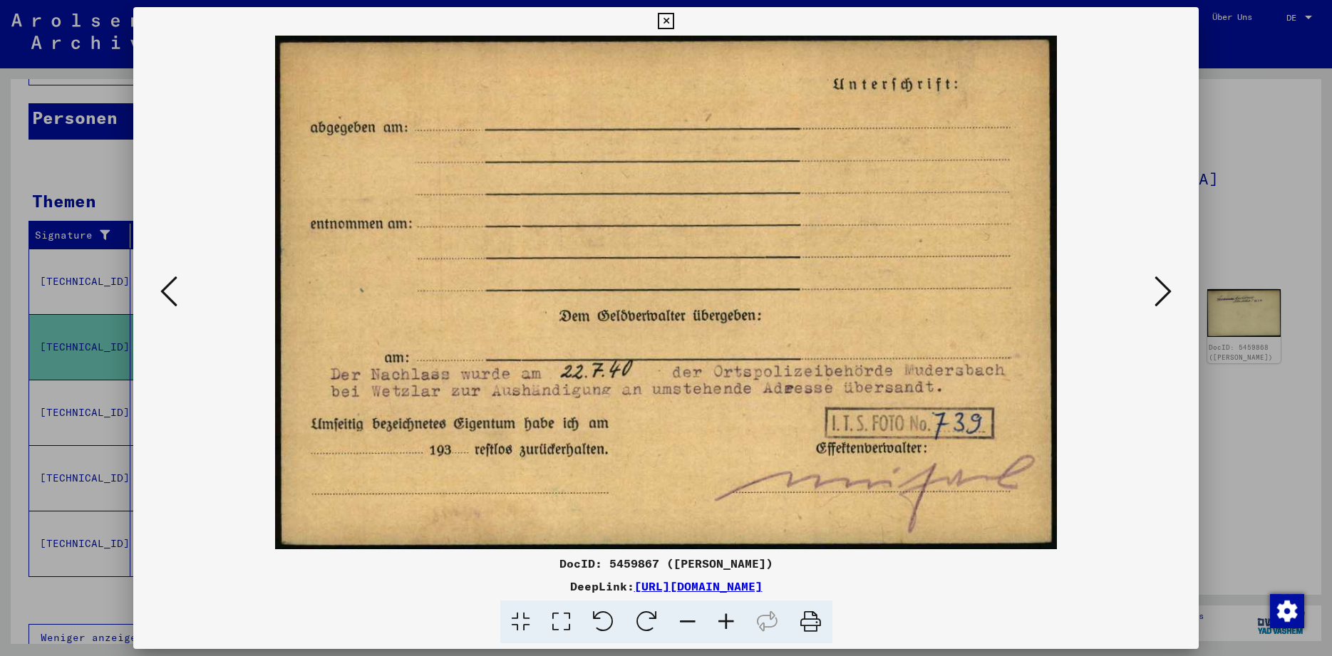
click at [1163, 289] on icon at bounding box center [1162, 291] width 17 height 34
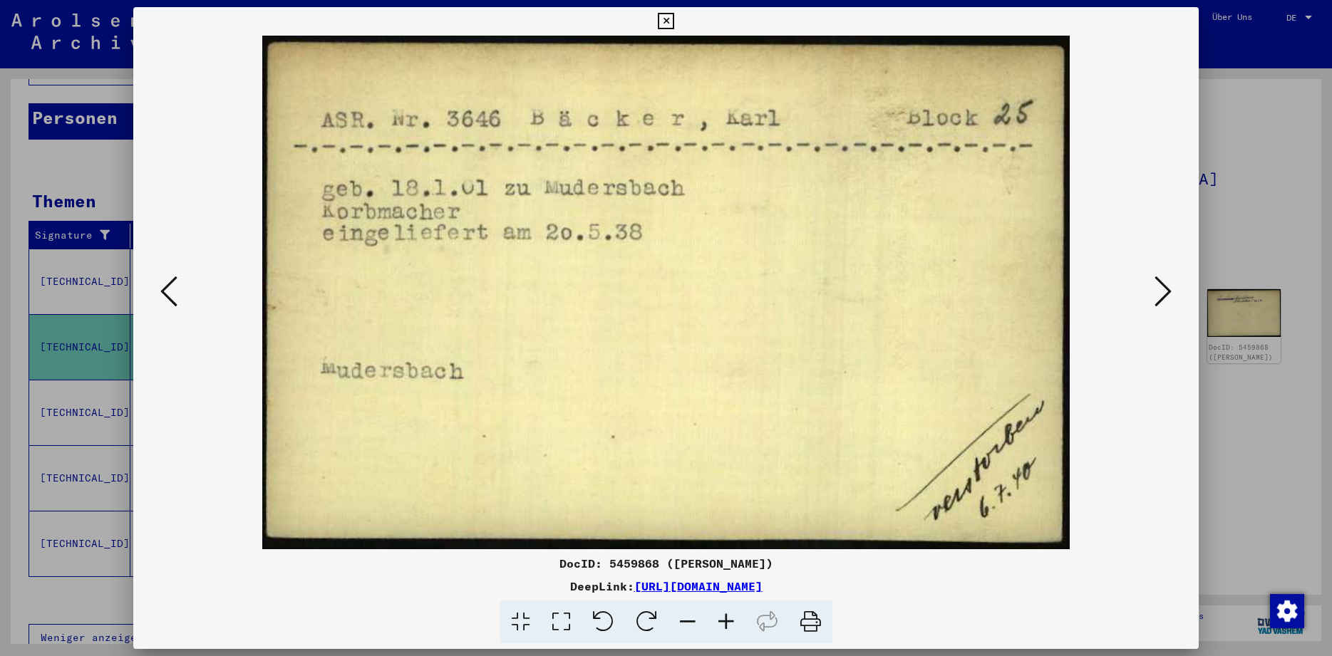
click at [1163, 289] on icon at bounding box center [1162, 291] width 17 height 34
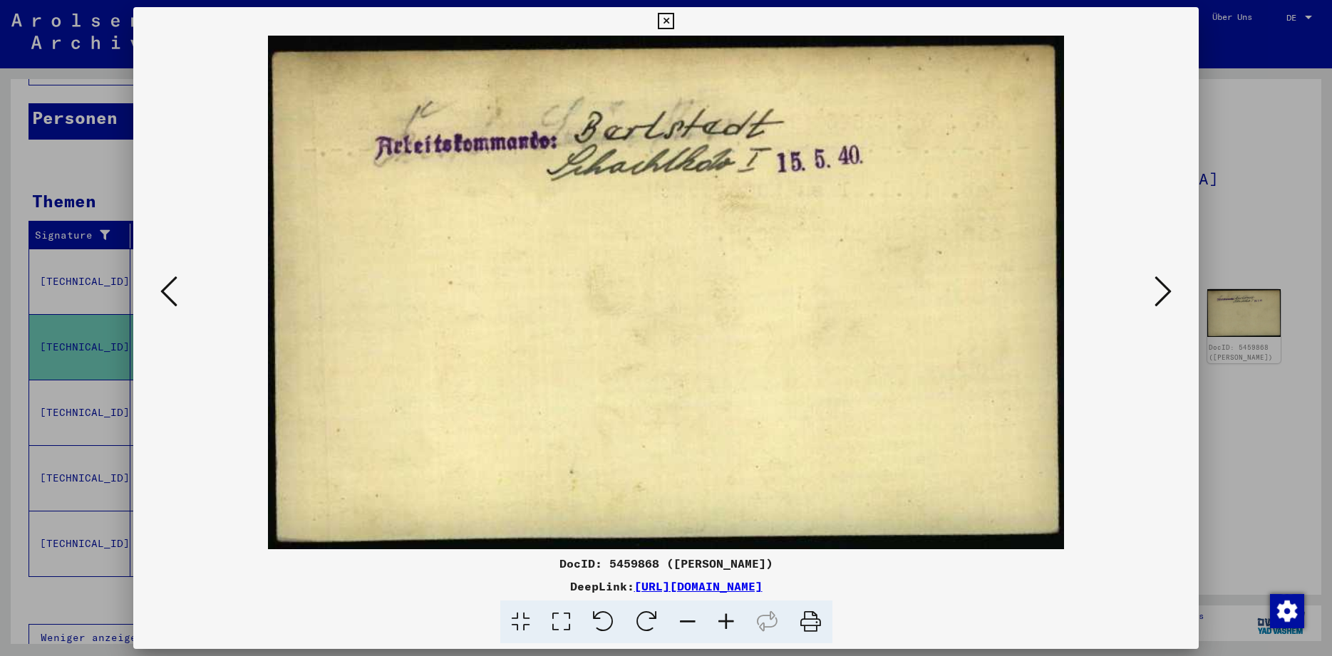
click at [1163, 289] on icon at bounding box center [1162, 291] width 17 height 34
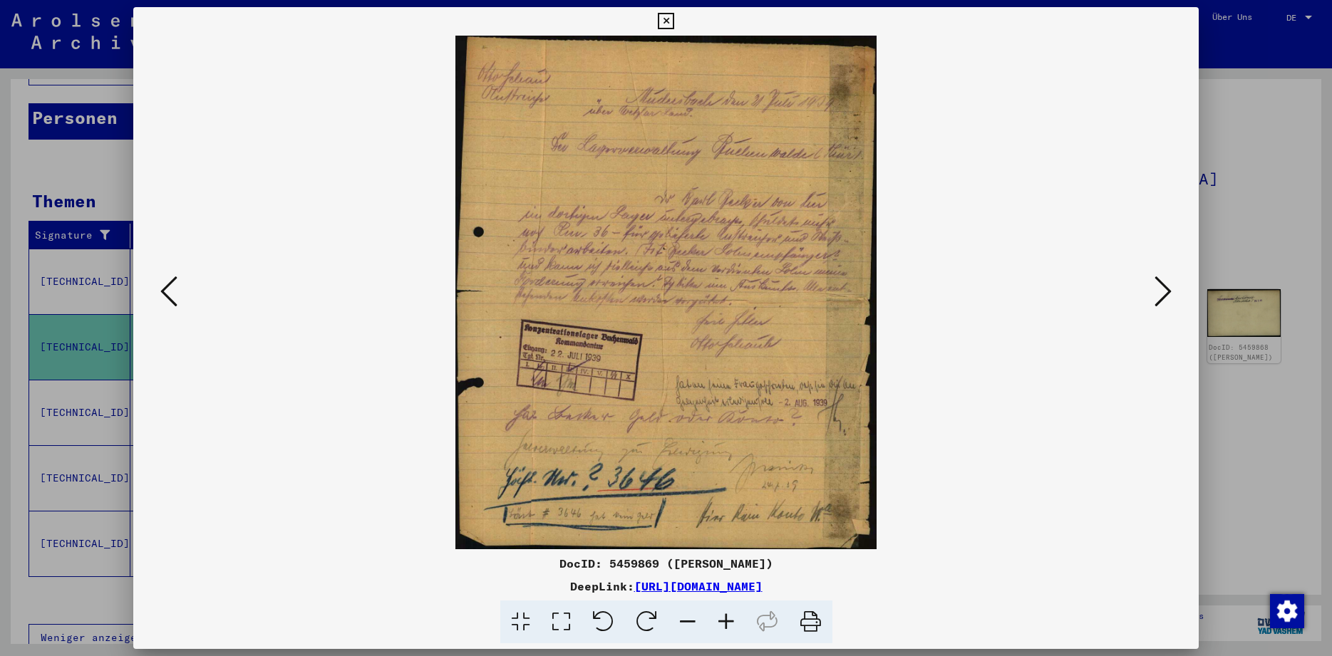
click at [722, 625] on icon at bounding box center [726, 622] width 38 height 43
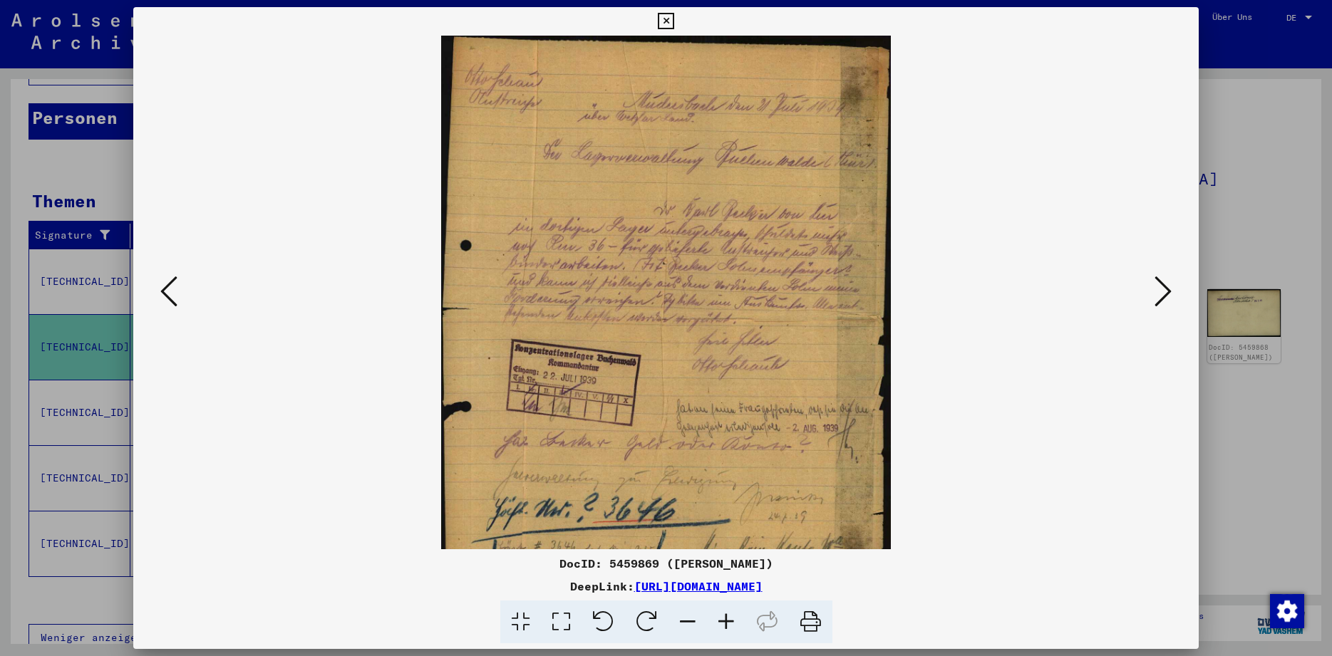
click at [722, 625] on icon at bounding box center [726, 622] width 38 height 43
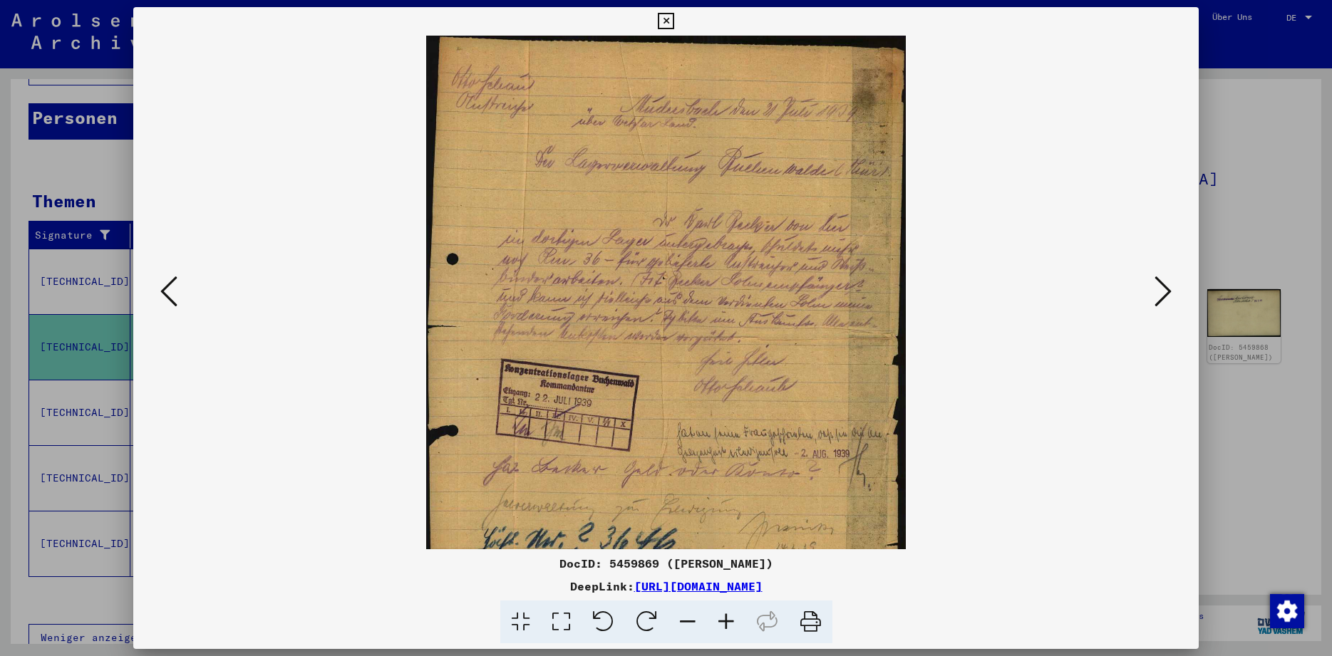
click at [722, 625] on icon at bounding box center [726, 622] width 38 height 43
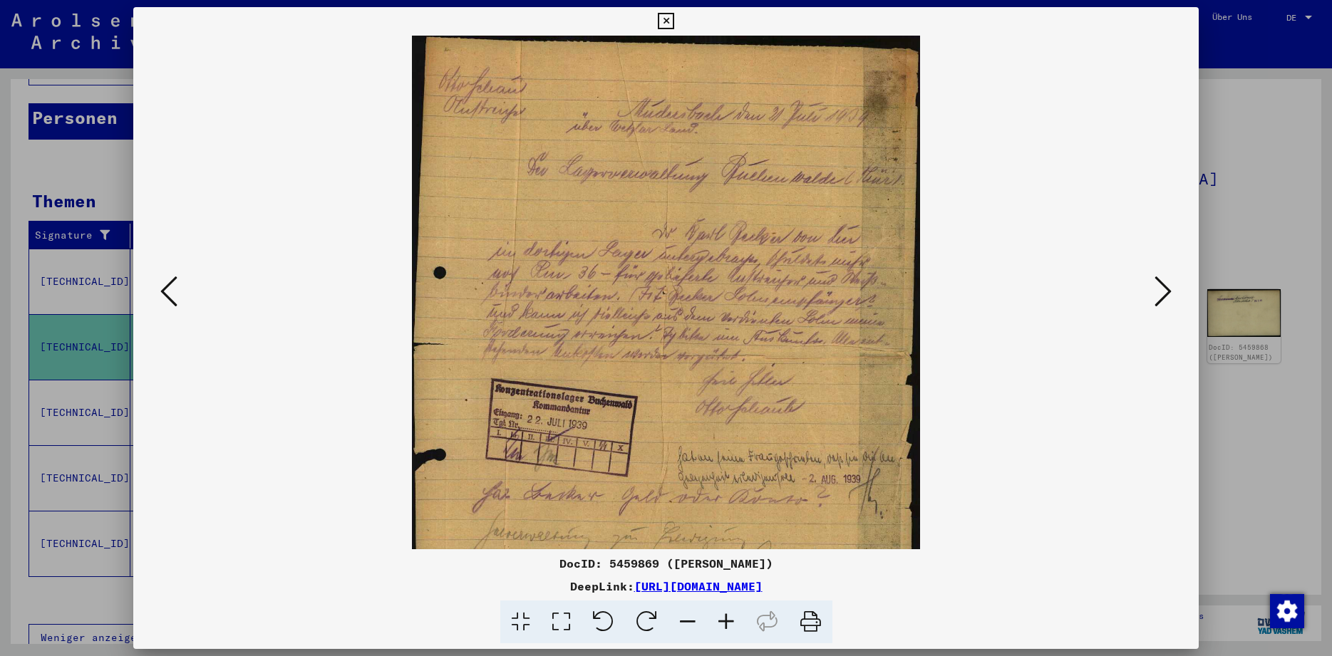
click at [722, 625] on icon at bounding box center [726, 622] width 38 height 43
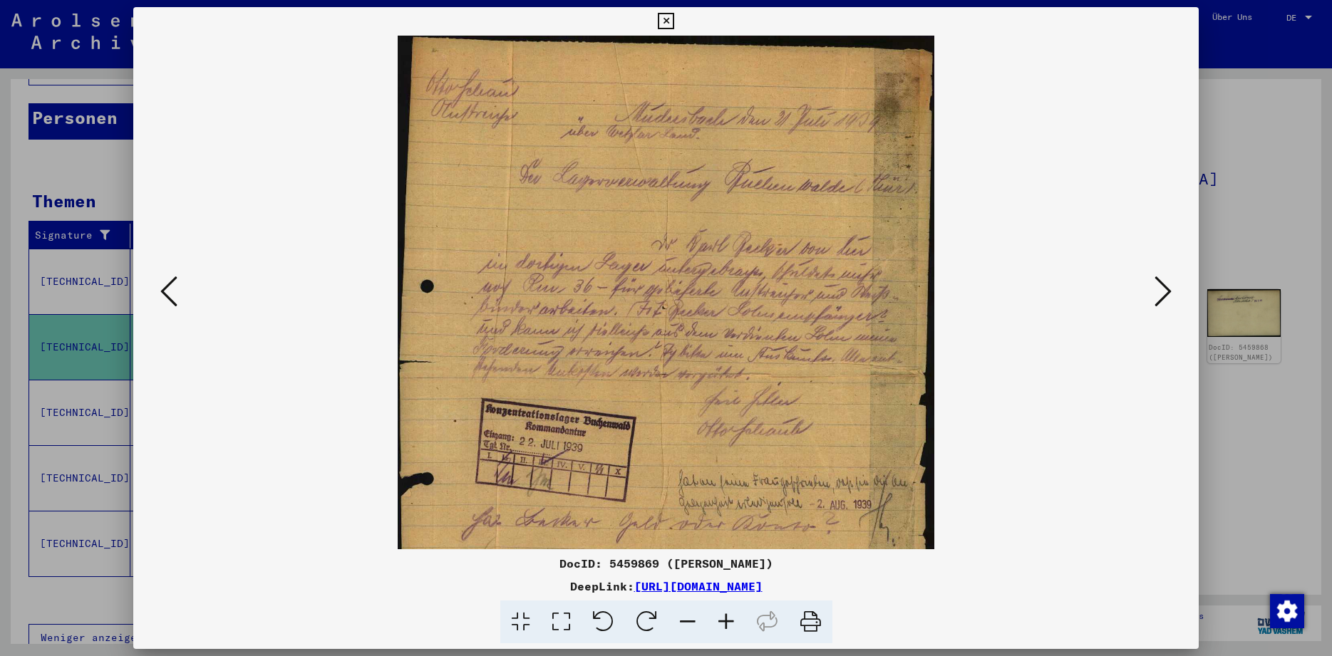
click at [722, 625] on icon at bounding box center [726, 622] width 38 height 43
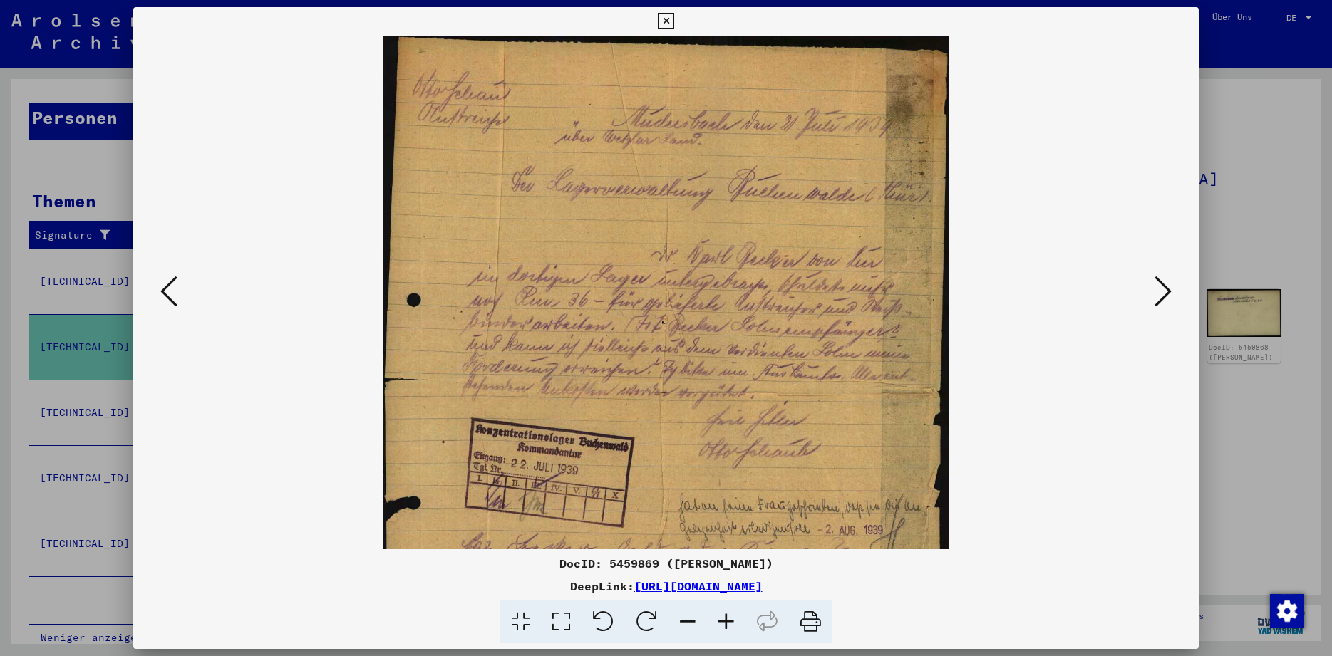
click at [722, 625] on icon at bounding box center [726, 622] width 38 height 43
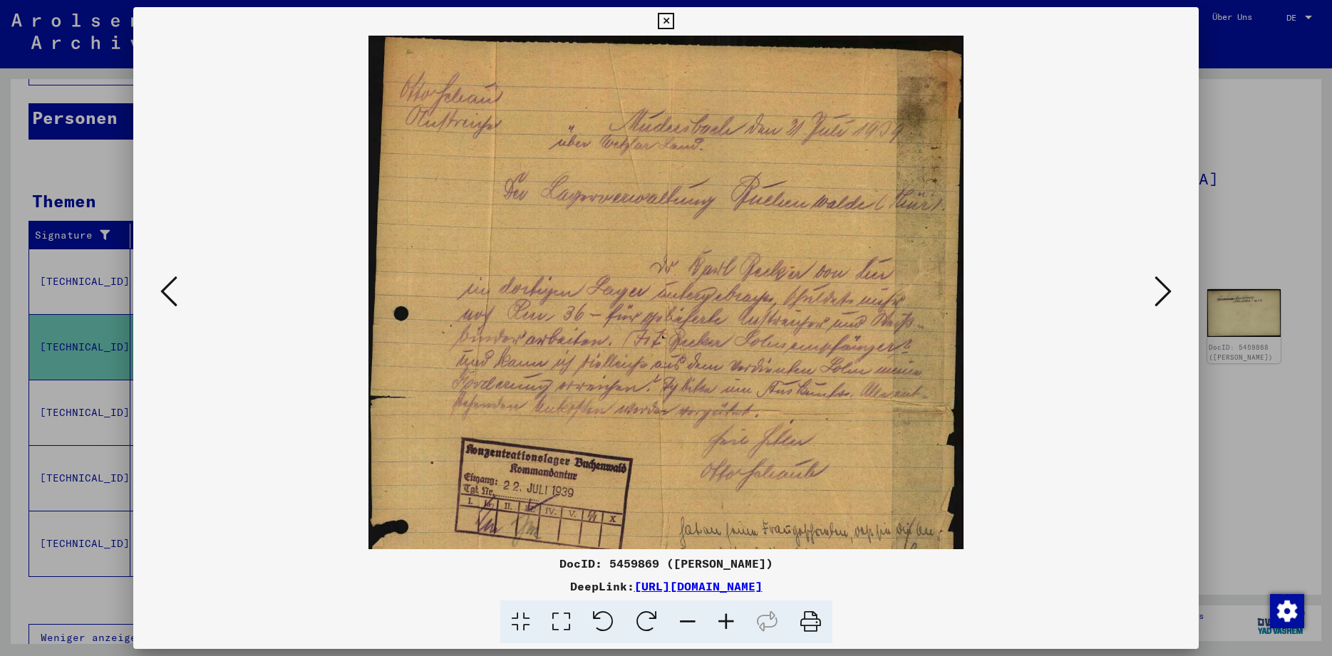
click at [722, 625] on icon at bounding box center [726, 622] width 38 height 43
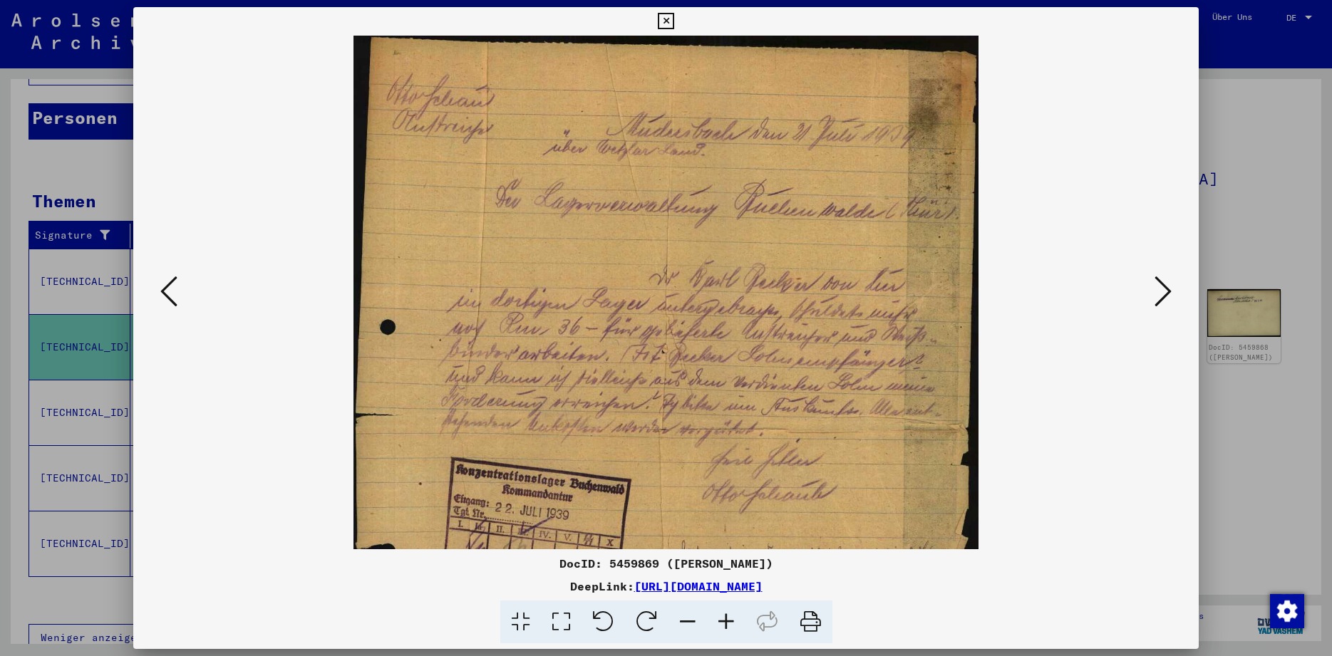
click at [722, 625] on icon at bounding box center [726, 622] width 38 height 43
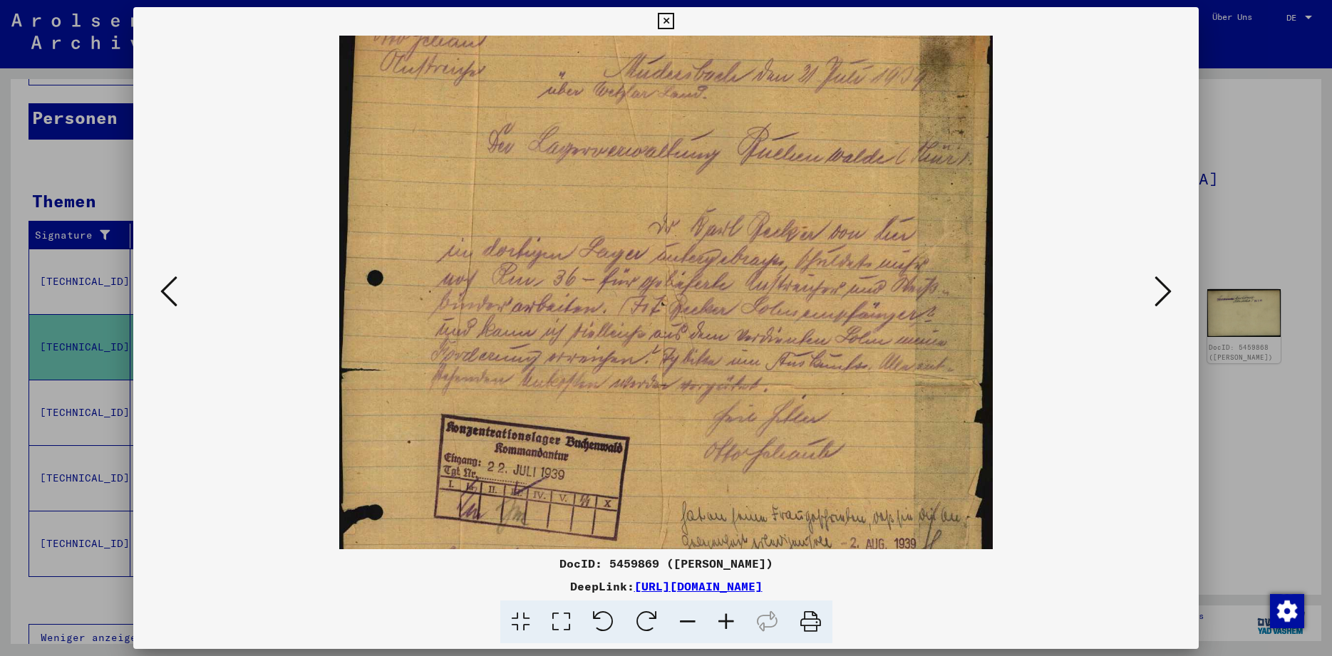
scroll to position [85, 0]
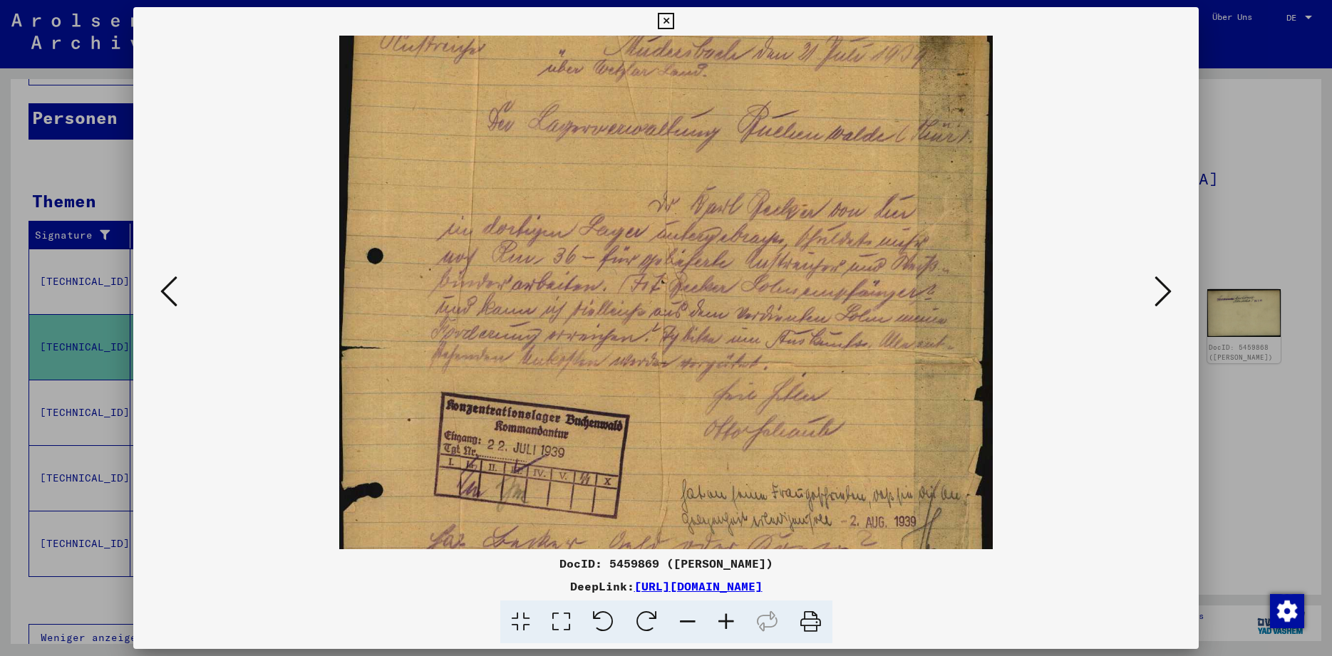
drag, startPoint x: 925, startPoint y: 217, endPoint x: 929, endPoint y: 132, distance: 84.9
click at [929, 132] on img at bounding box center [666, 350] width 654 height 799
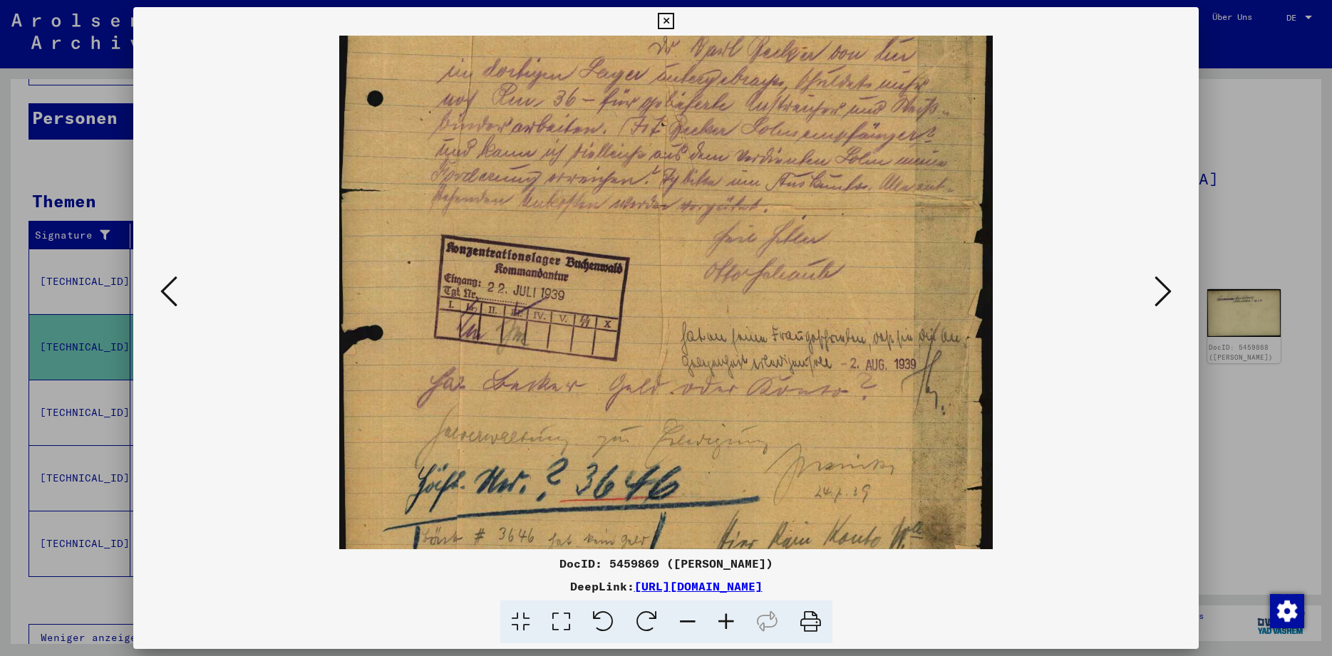
drag, startPoint x: 714, startPoint y: 500, endPoint x: 744, endPoint y: 343, distance: 160.3
click at [744, 343] on img at bounding box center [666, 192] width 654 height 799
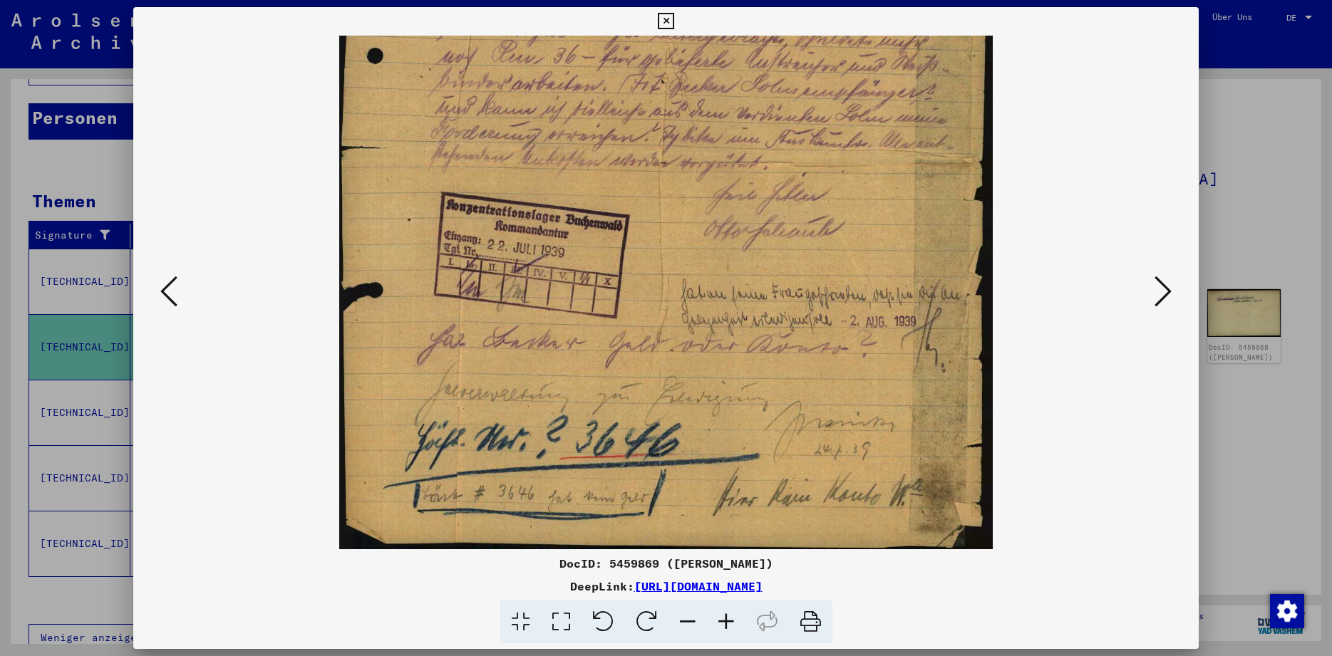
drag, startPoint x: 763, startPoint y: 462, endPoint x: 787, endPoint y: 336, distance: 128.4
click at [787, 336] on img at bounding box center [666, 150] width 654 height 799
click at [1158, 288] on icon at bounding box center [1162, 291] width 17 height 34
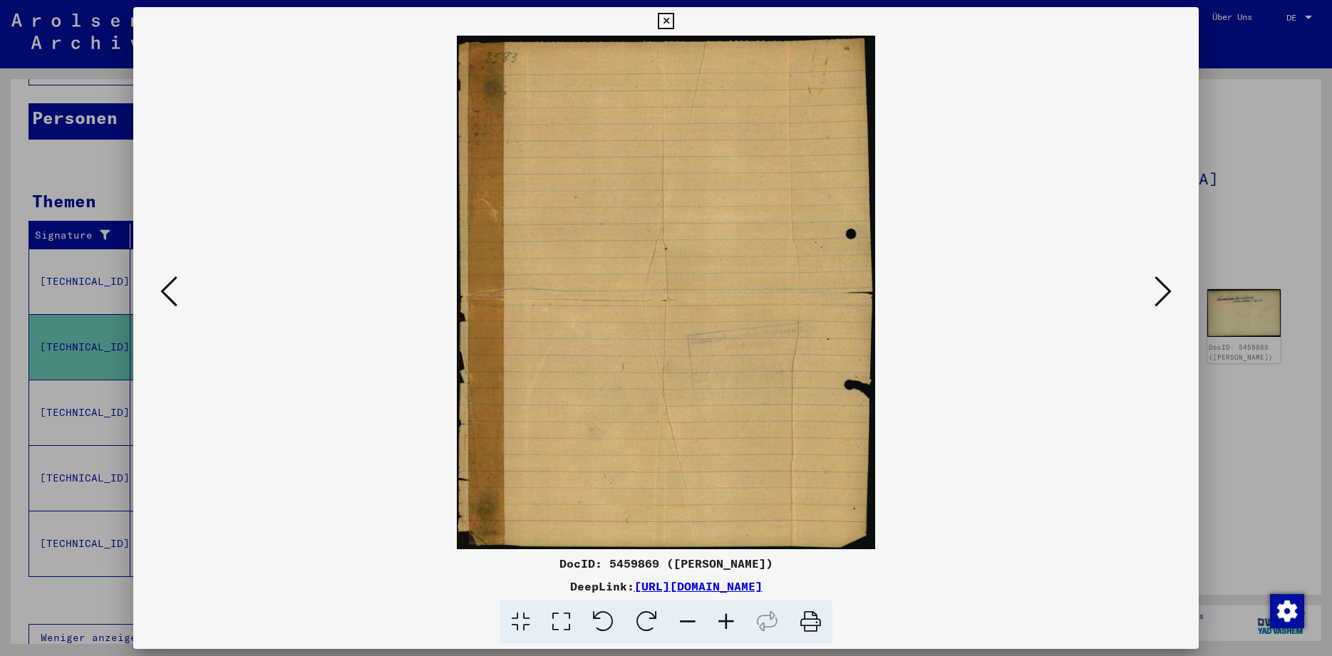
scroll to position [0, 0]
click at [1158, 288] on icon at bounding box center [1162, 291] width 17 height 34
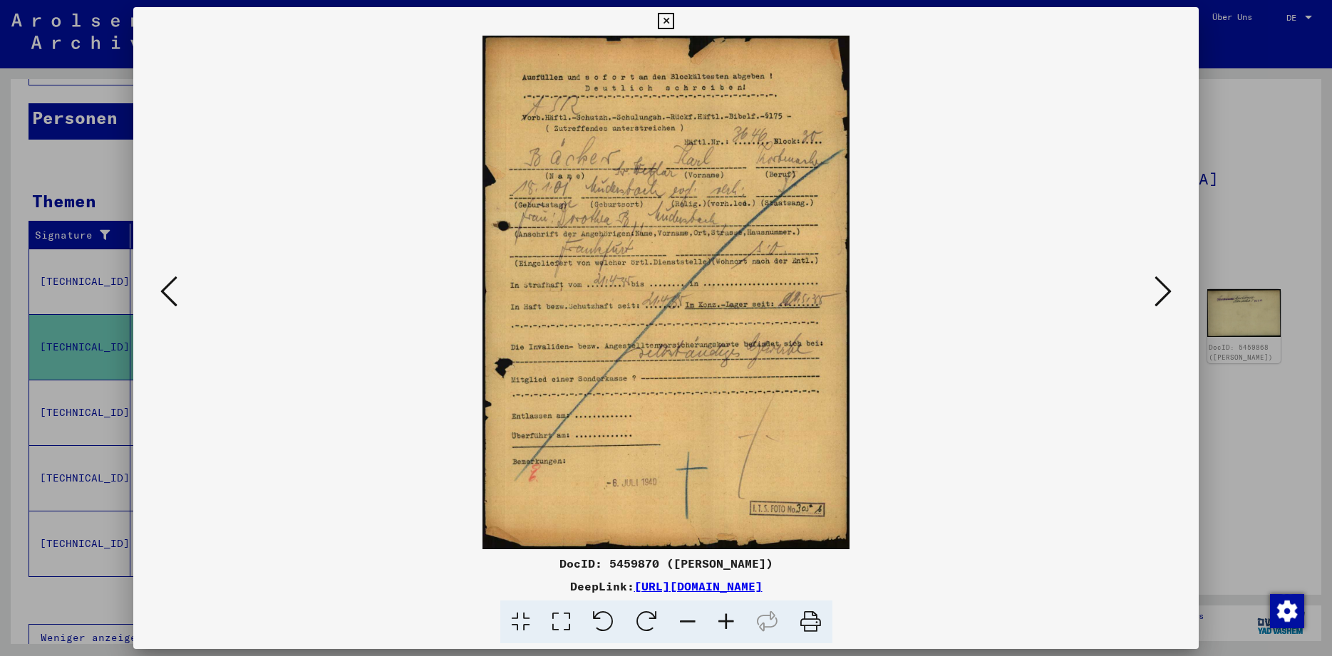
click at [1158, 288] on icon at bounding box center [1162, 291] width 17 height 34
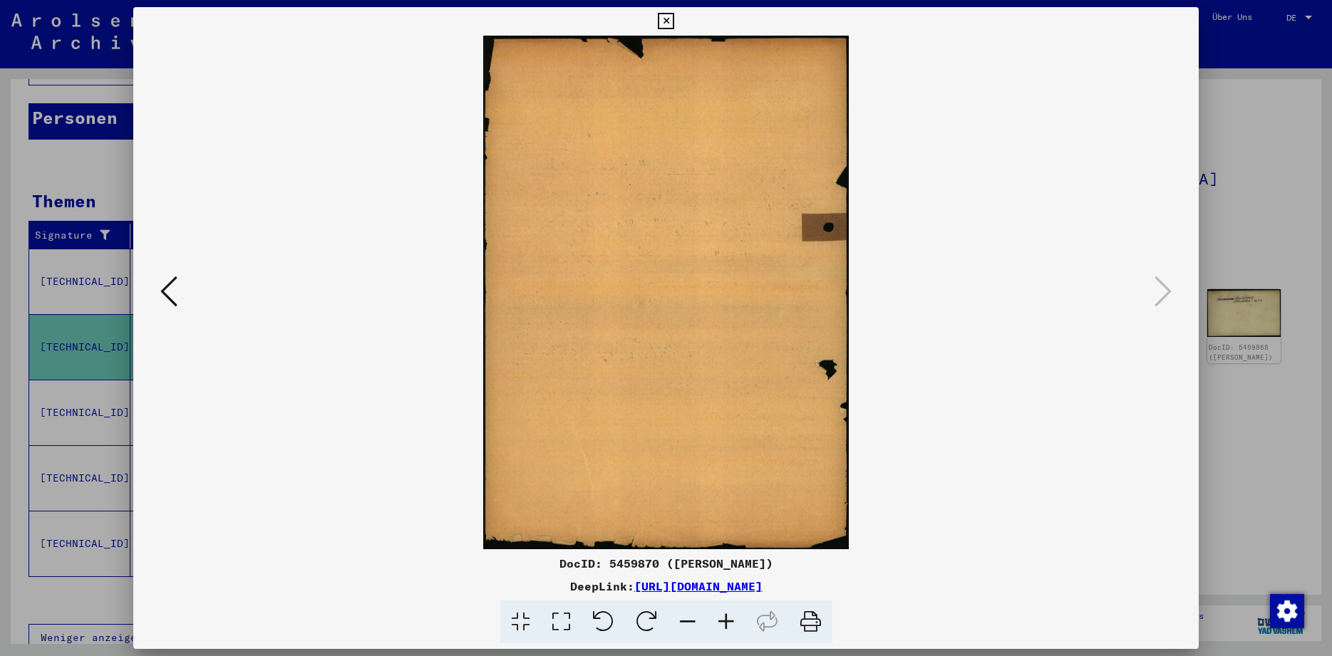
click at [674, 19] on icon at bounding box center [666, 21] width 16 height 17
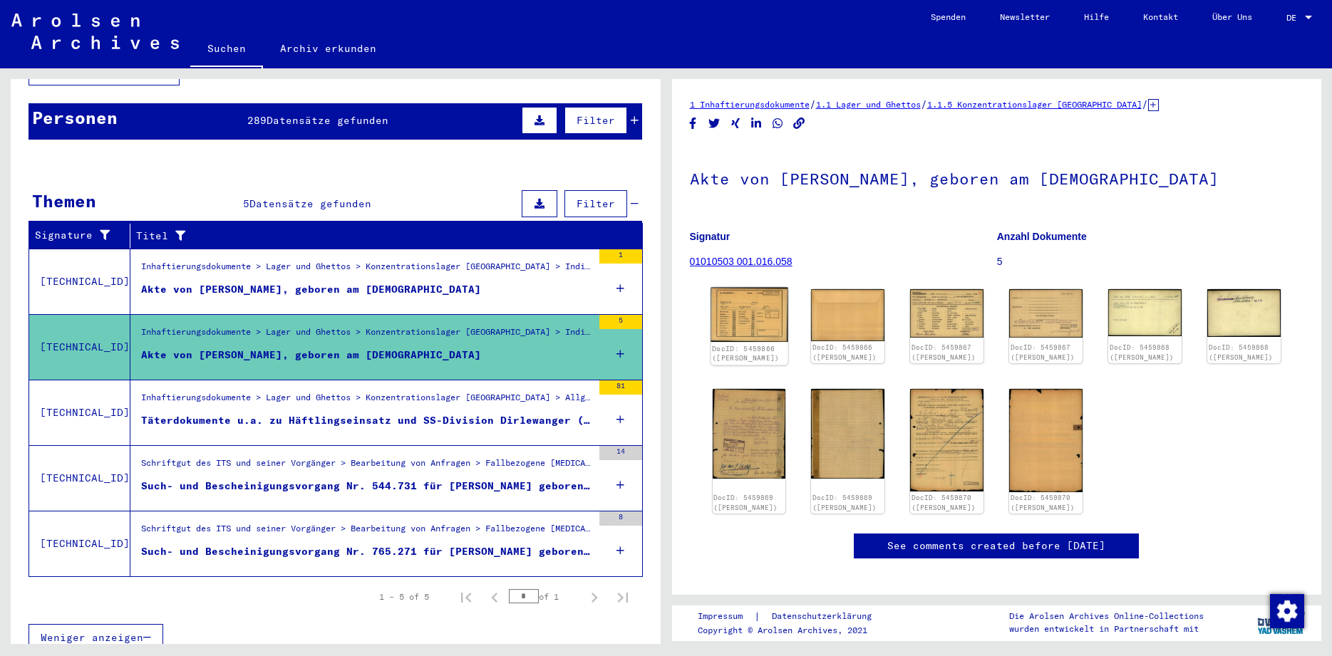
click at [742, 326] on img at bounding box center [748, 315] width 77 height 55
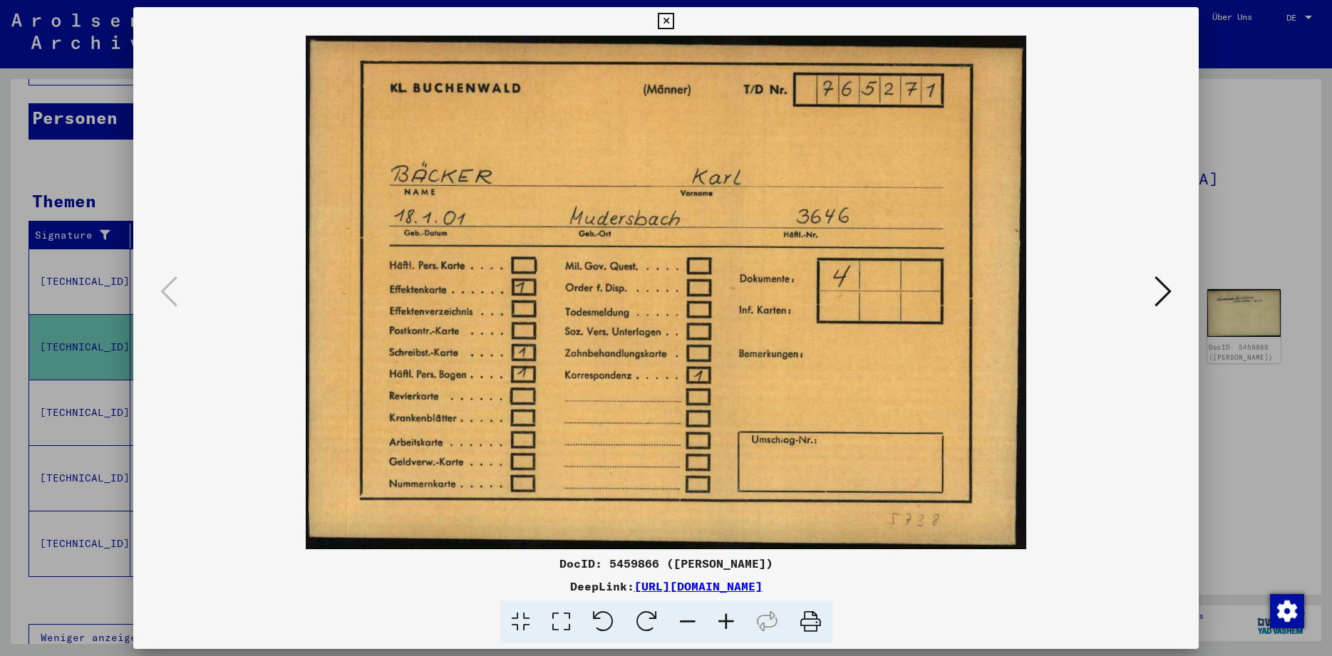
click at [674, 17] on icon at bounding box center [666, 21] width 16 height 17
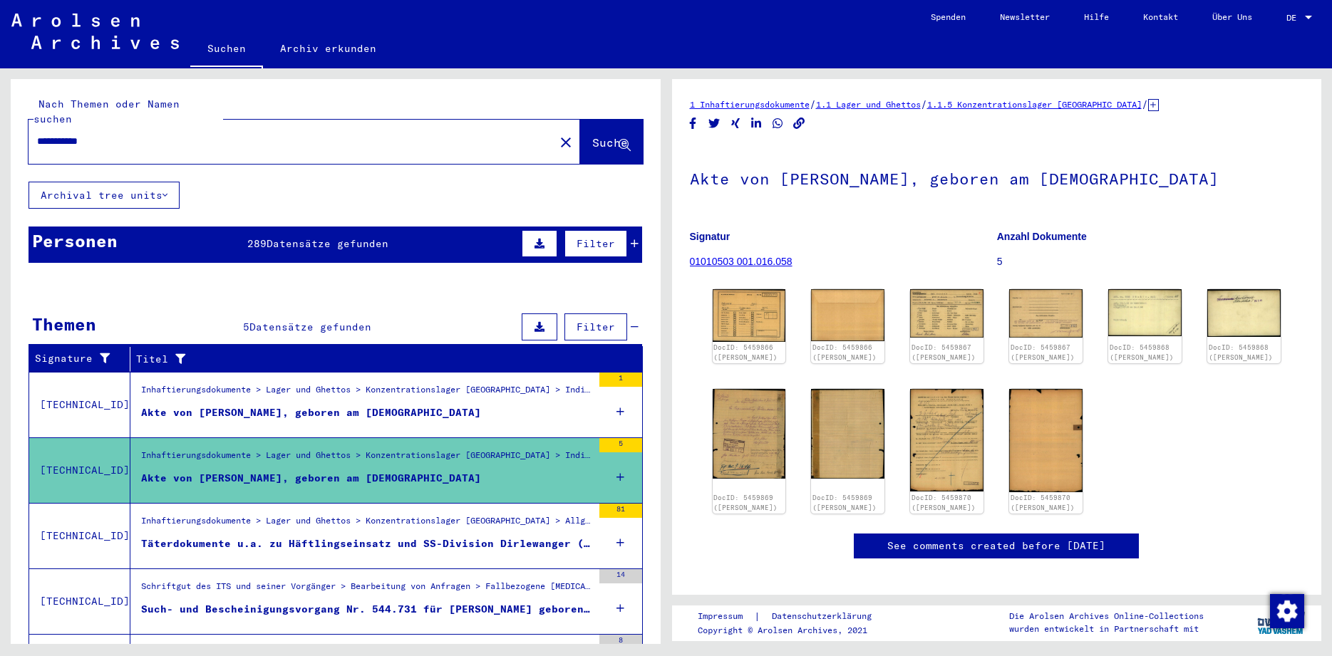
click at [64, 134] on input "**********" at bounding box center [291, 141] width 509 height 15
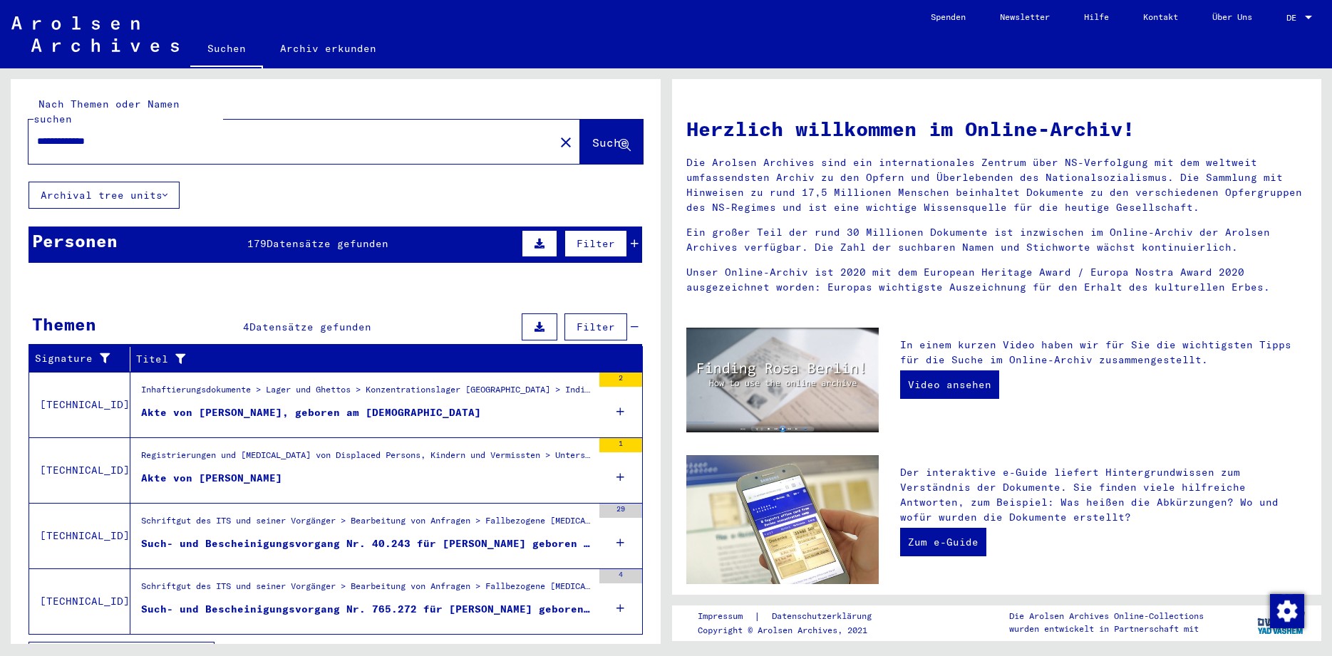
click at [241, 471] on div "Akte von [PERSON_NAME]" at bounding box center [211, 478] width 141 height 15
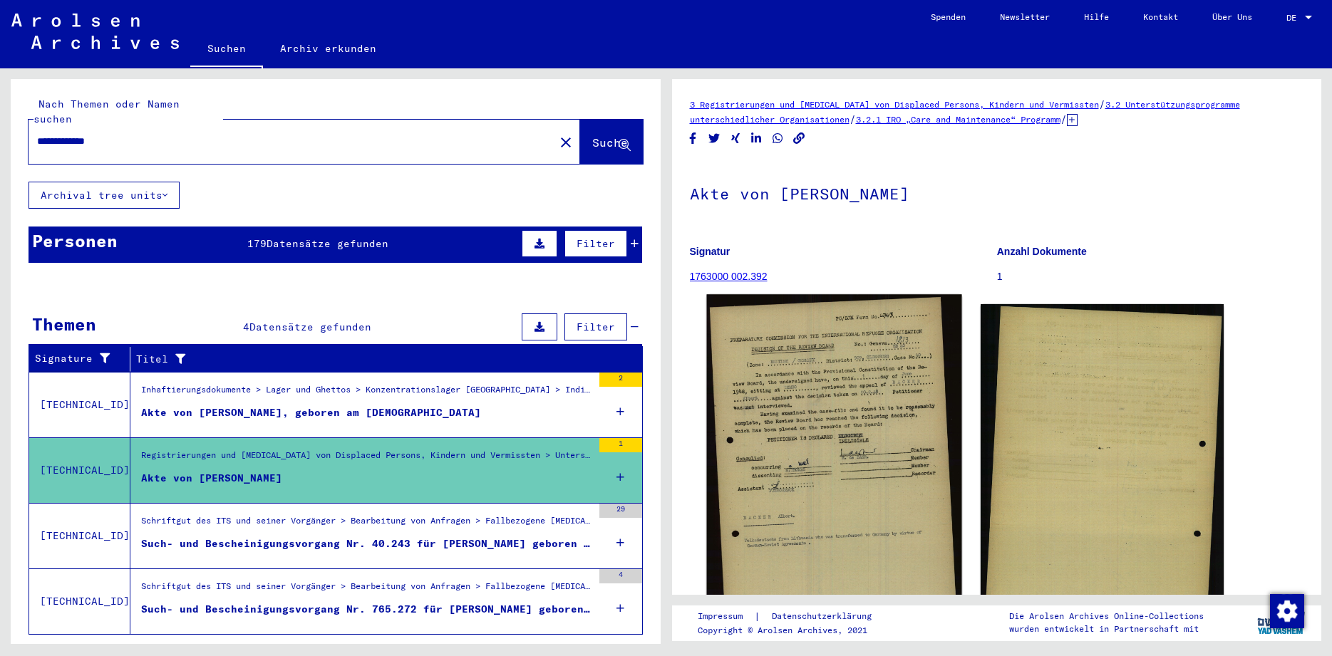
click at [856, 436] on img at bounding box center [833, 493] width 255 height 398
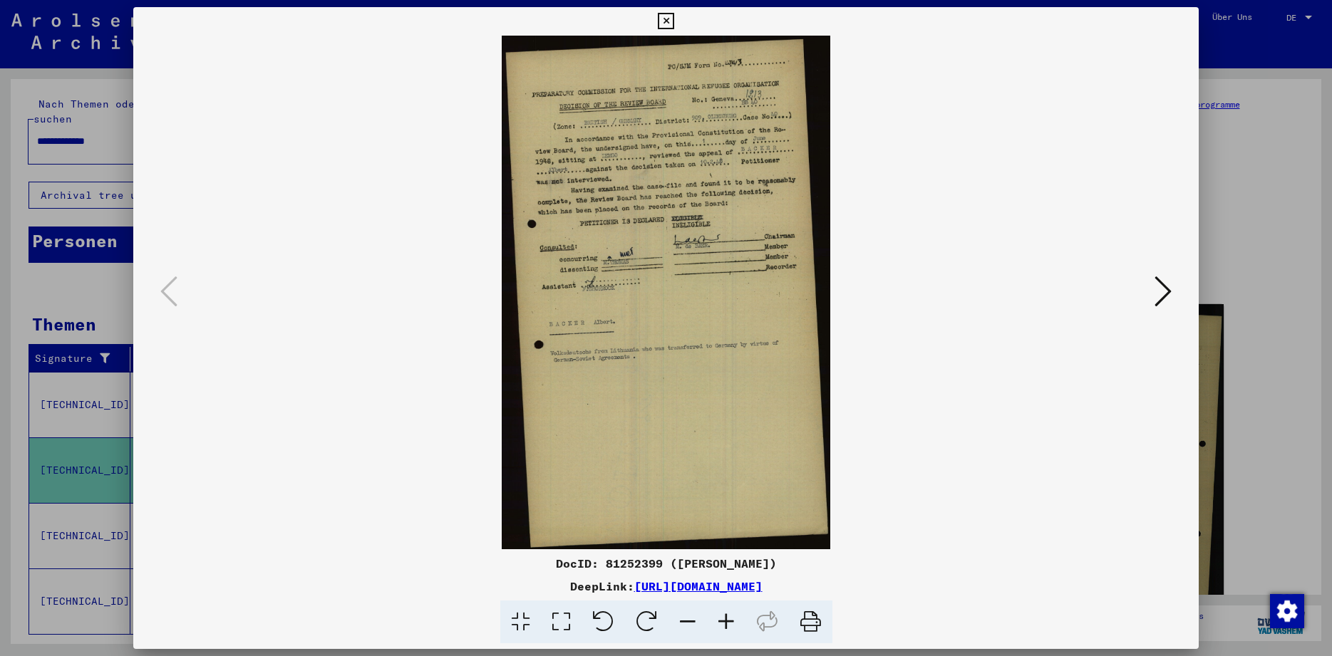
click at [674, 23] on icon at bounding box center [666, 21] width 16 height 17
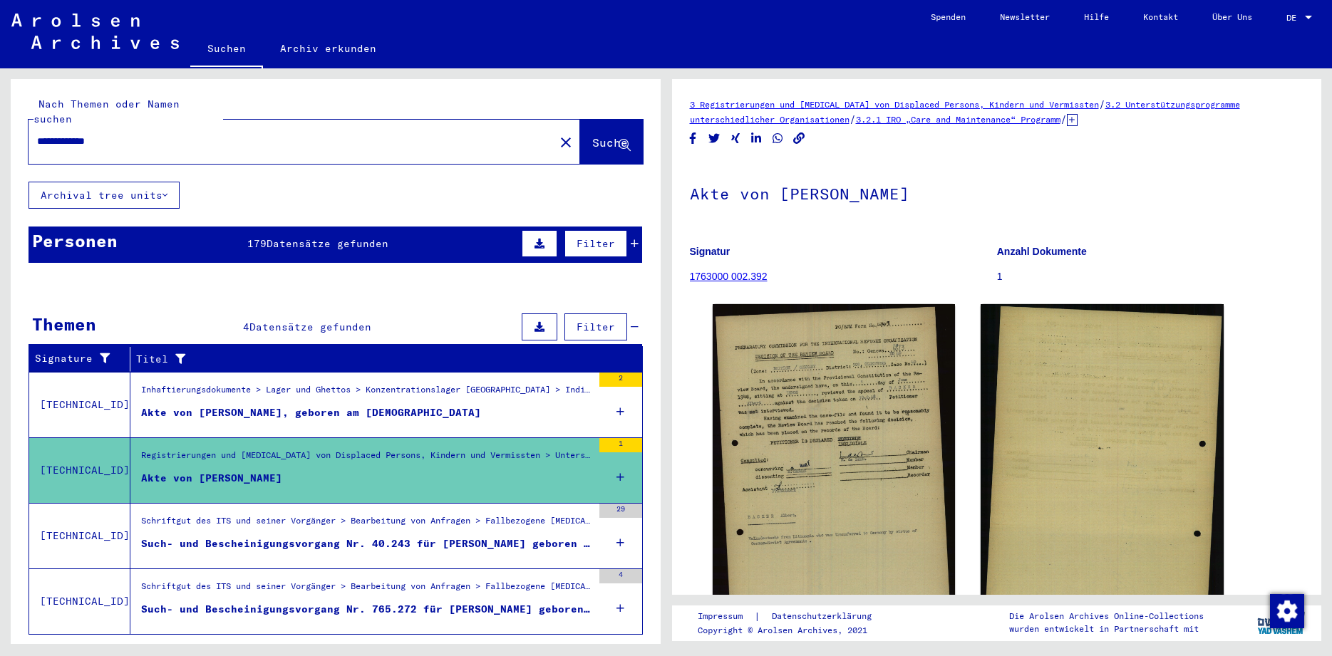
click at [263, 227] on div "Personen 179 Datensätze gefunden Filter" at bounding box center [334, 245] width 613 height 36
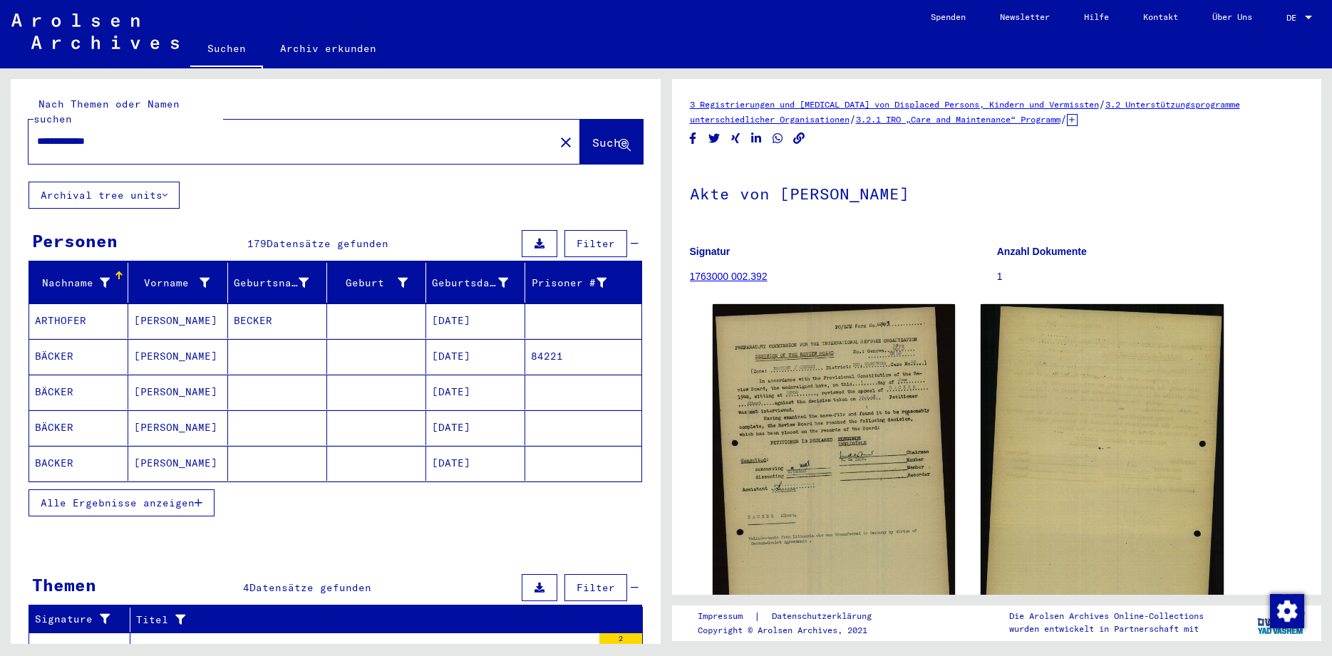
click at [83, 497] on span "Alle Ergebnisse anzeigen" at bounding box center [118, 503] width 154 height 13
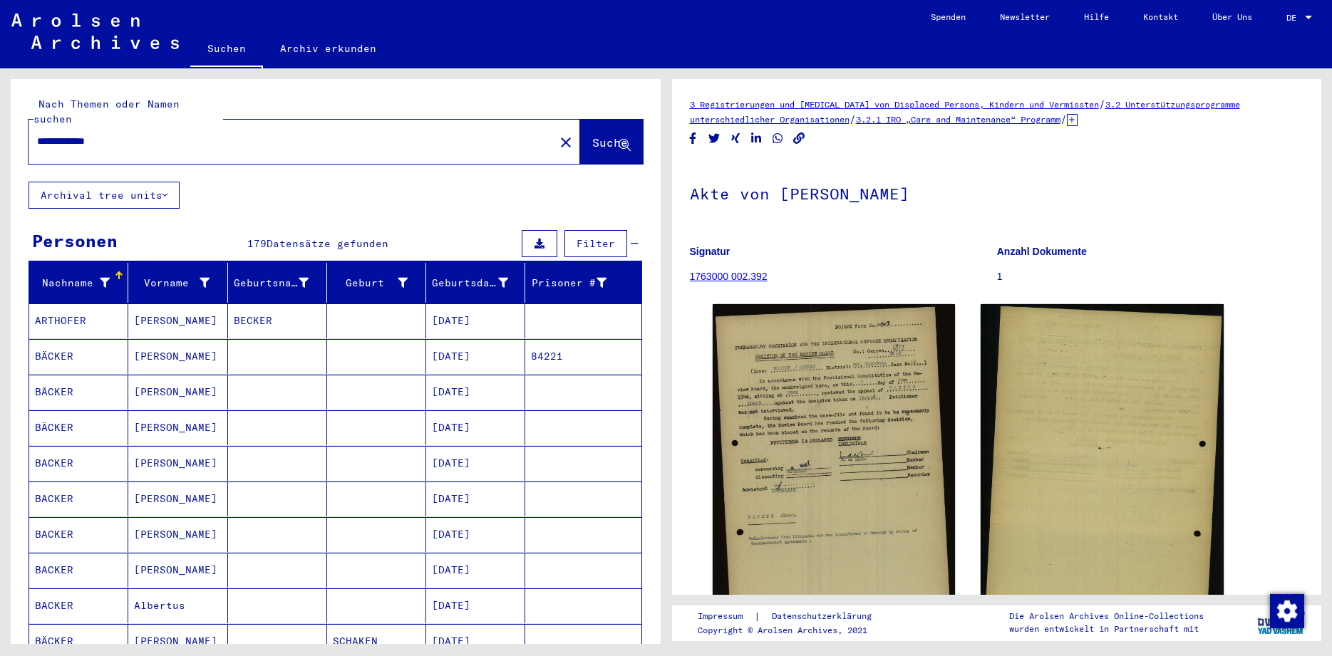
click at [65, 446] on mat-cell "BACKER" at bounding box center [78, 463] width 99 height 35
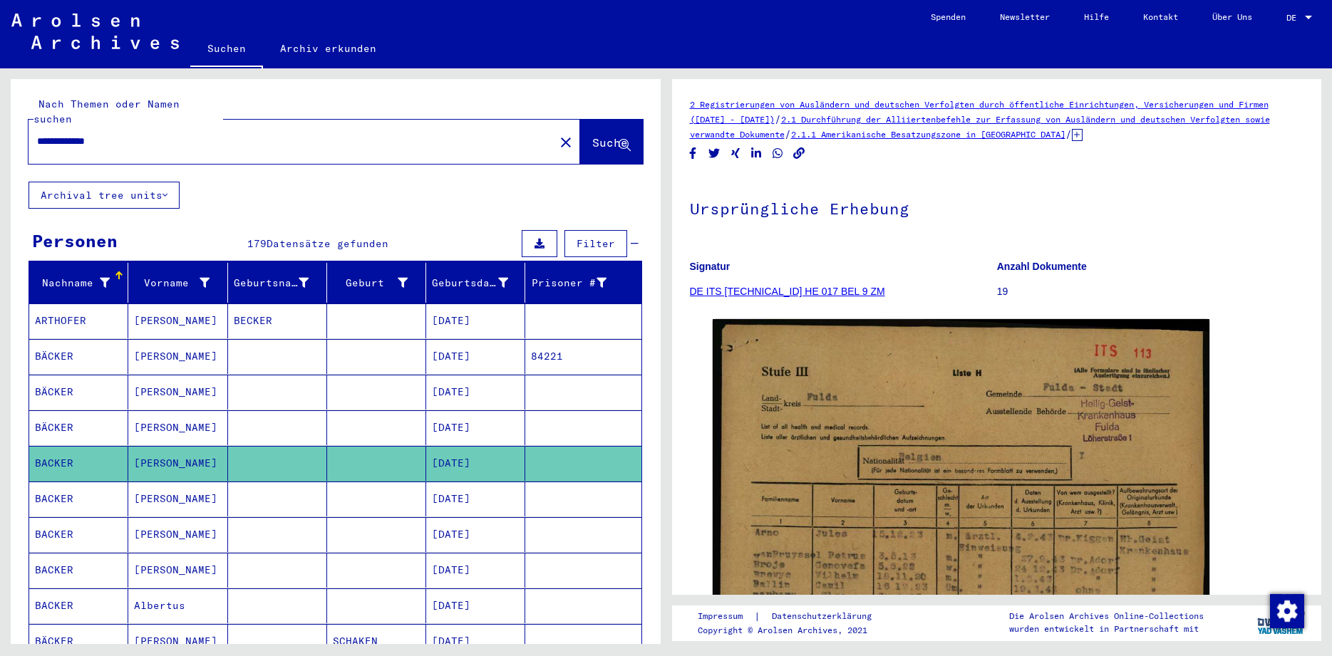
click at [61, 482] on mat-cell "BACKER" at bounding box center [78, 499] width 99 height 35
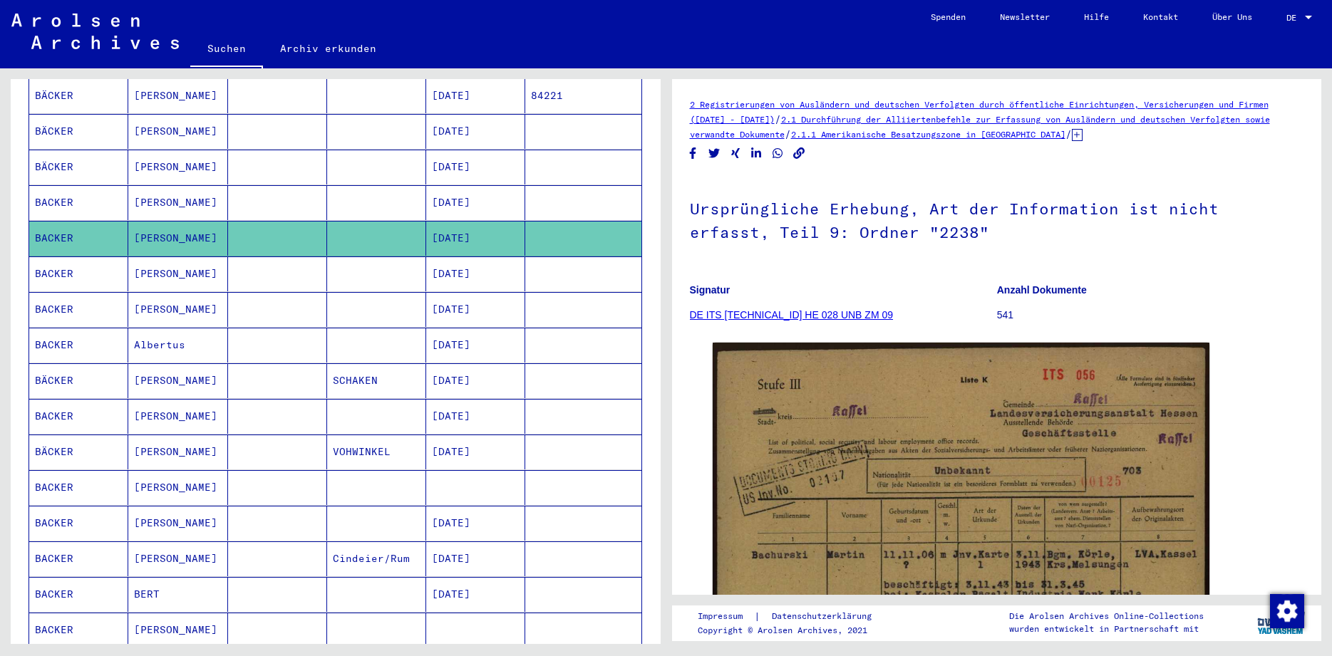
scroll to position [281, 0]
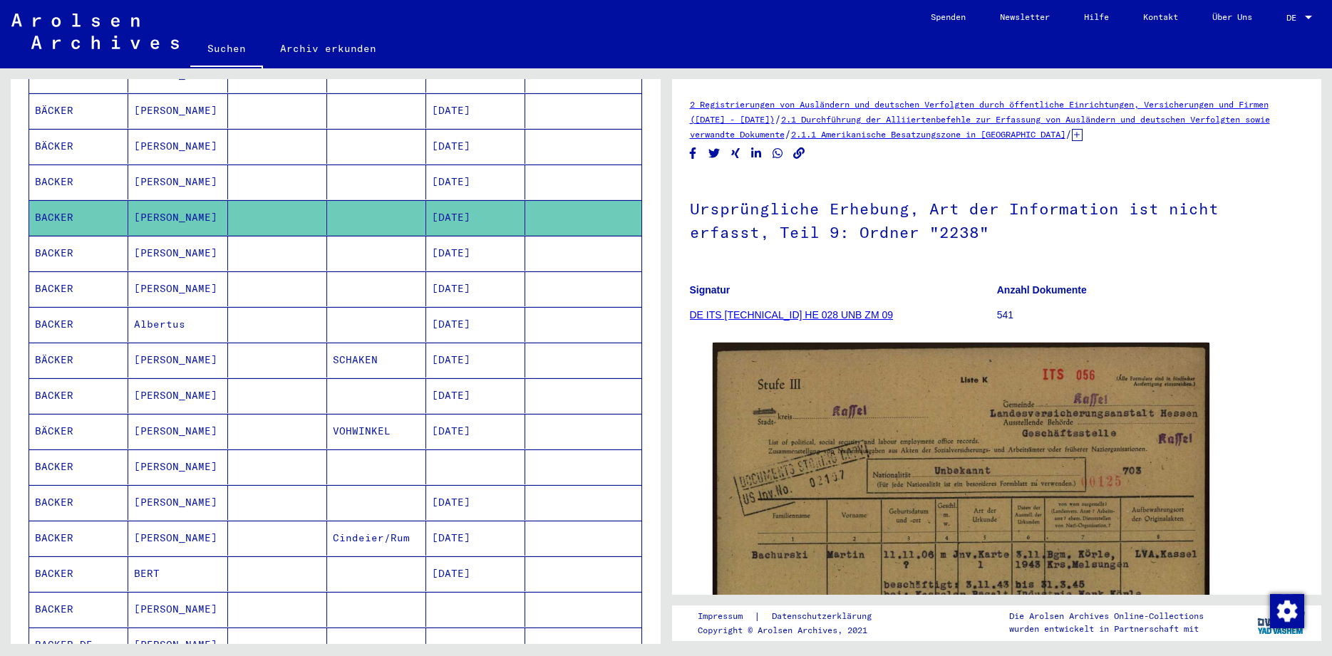
click at [71, 278] on mat-cell "BACKER" at bounding box center [78, 288] width 99 height 35
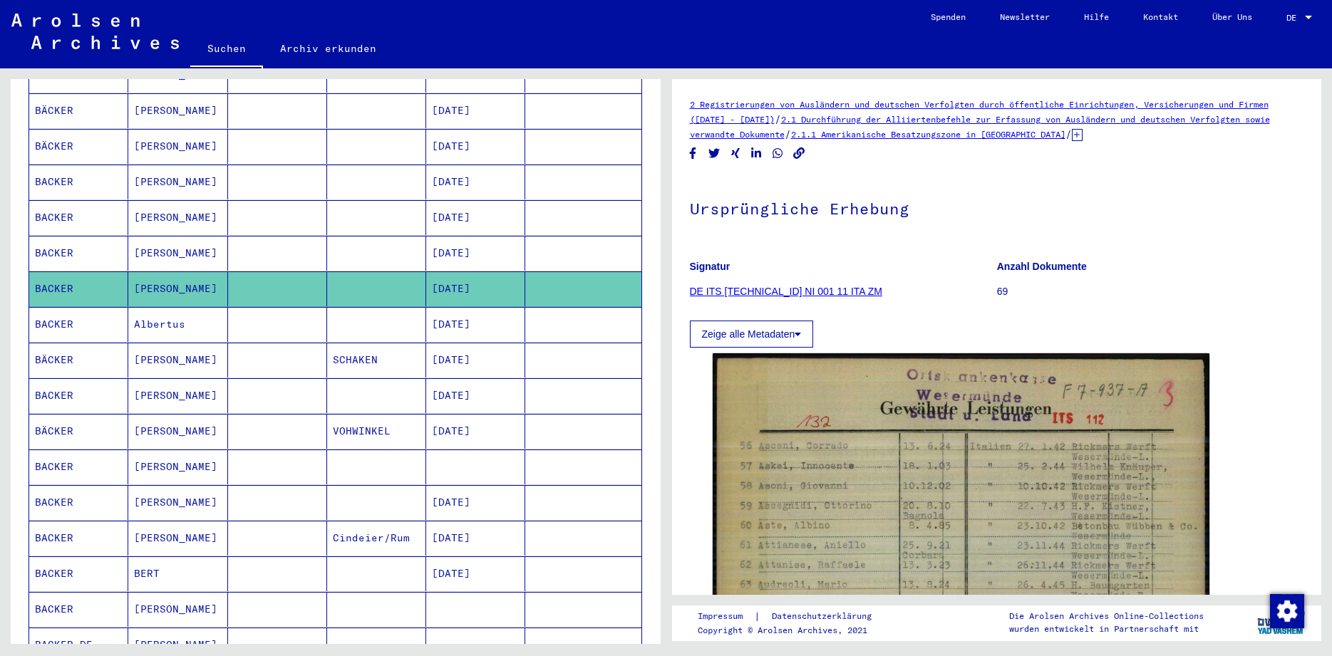
click at [69, 380] on mat-cell "BACKER" at bounding box center [78, 395] width 99 height 35
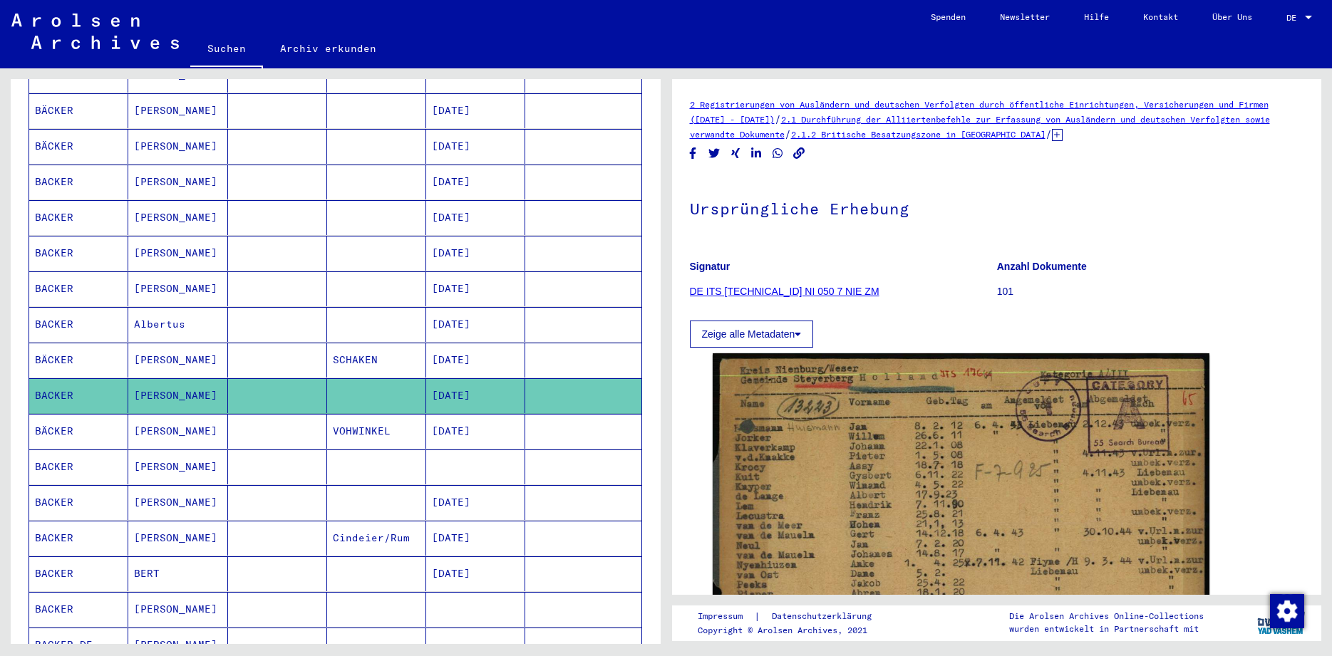
drag, startPoint x: 661, startPoint y: 281, endPoint x: 649, endPoint y: 96, distance: 185.6
click at [649, 96] on div "**********" at bounding box center [332, 356] width 665 height 576
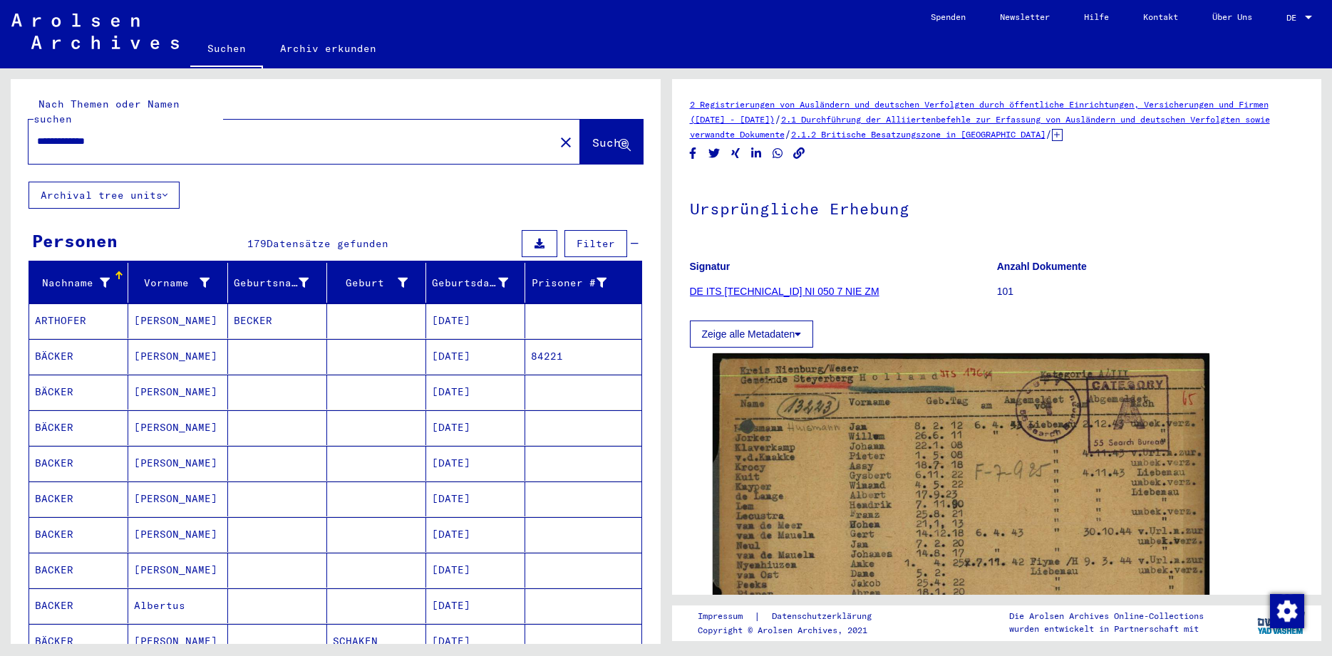
click at [209, 134] on input "**********" at bounding box center [291, 141] width 509 height 15
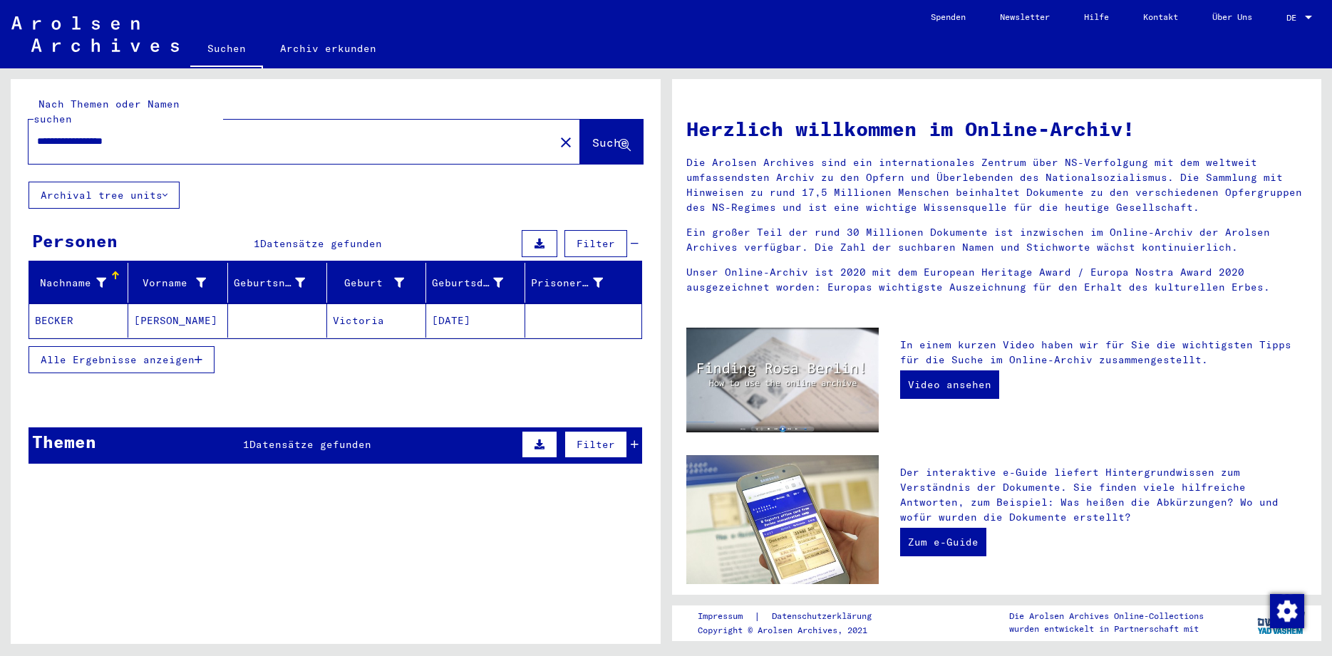
click at [264, 438] on span "Datensätze gefunden" at bounding box center [310, 444] width 122 height 13
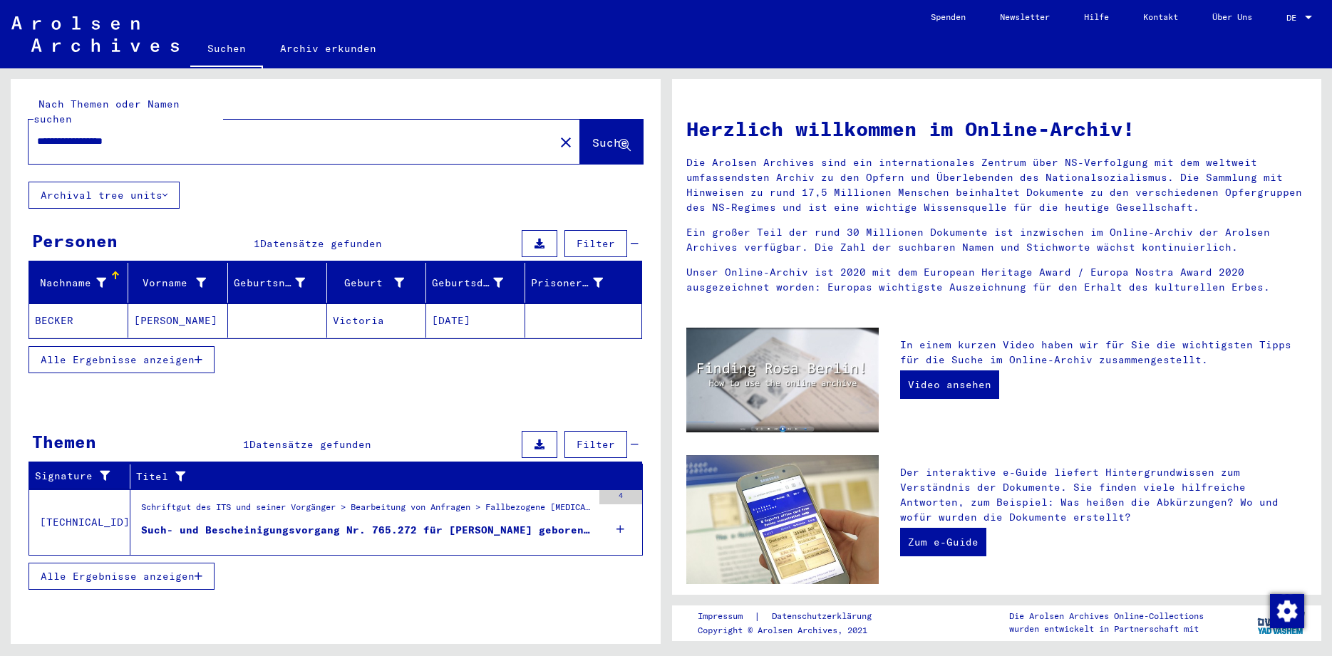
click at [380, 523] on div "Such- und Bescheinigungsvorgang Nr. 765.272 für [PERSON_NAME] geboren [DEMOGRAP…" at bounding box center [366, 530] width 451 height 15
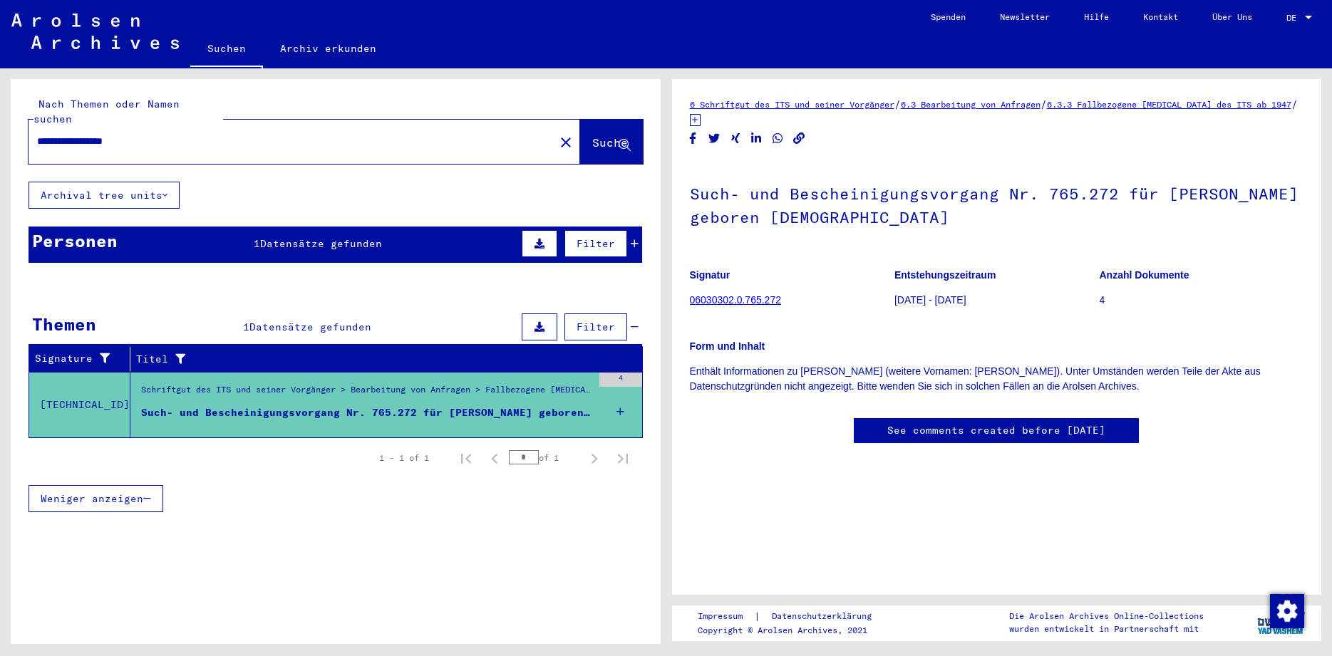
click at [169, 134] on input "**********" at bounding box center [291, 141] width 509 height 15
type input "**********"
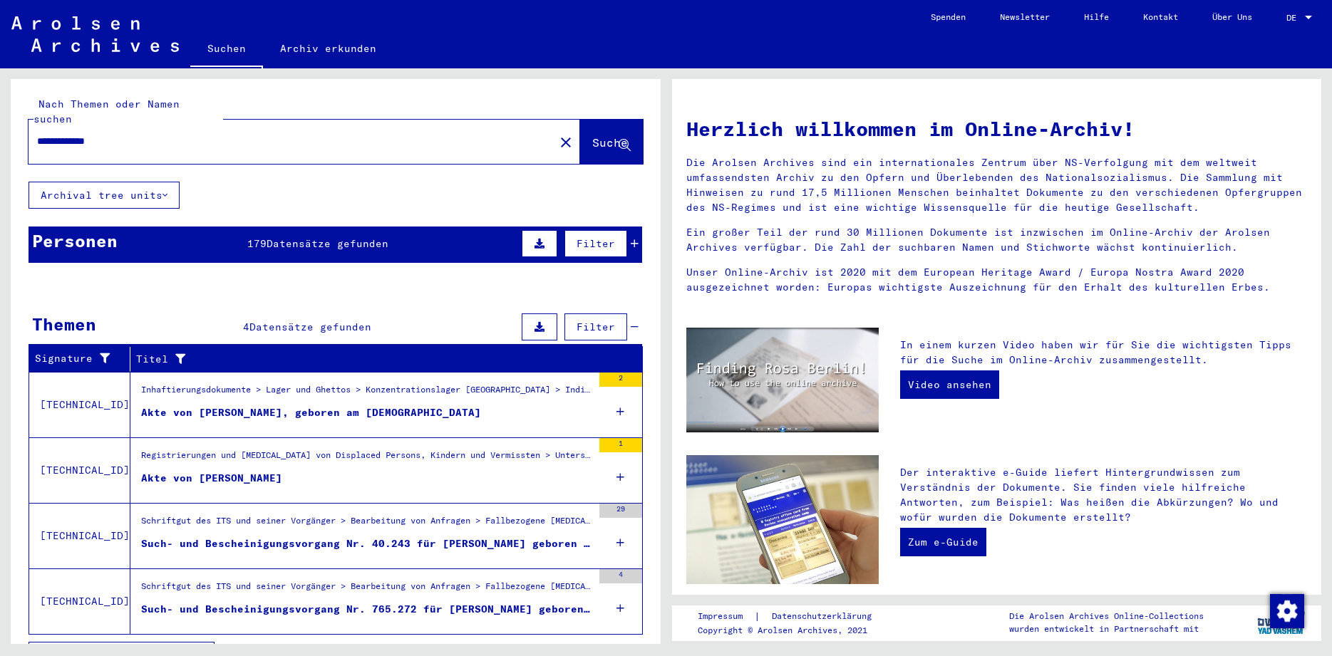
click at [225, 227] on div "Personen 179 Datensätze gefunden Filter" at bounding box center [334, 245] width 613 height 36
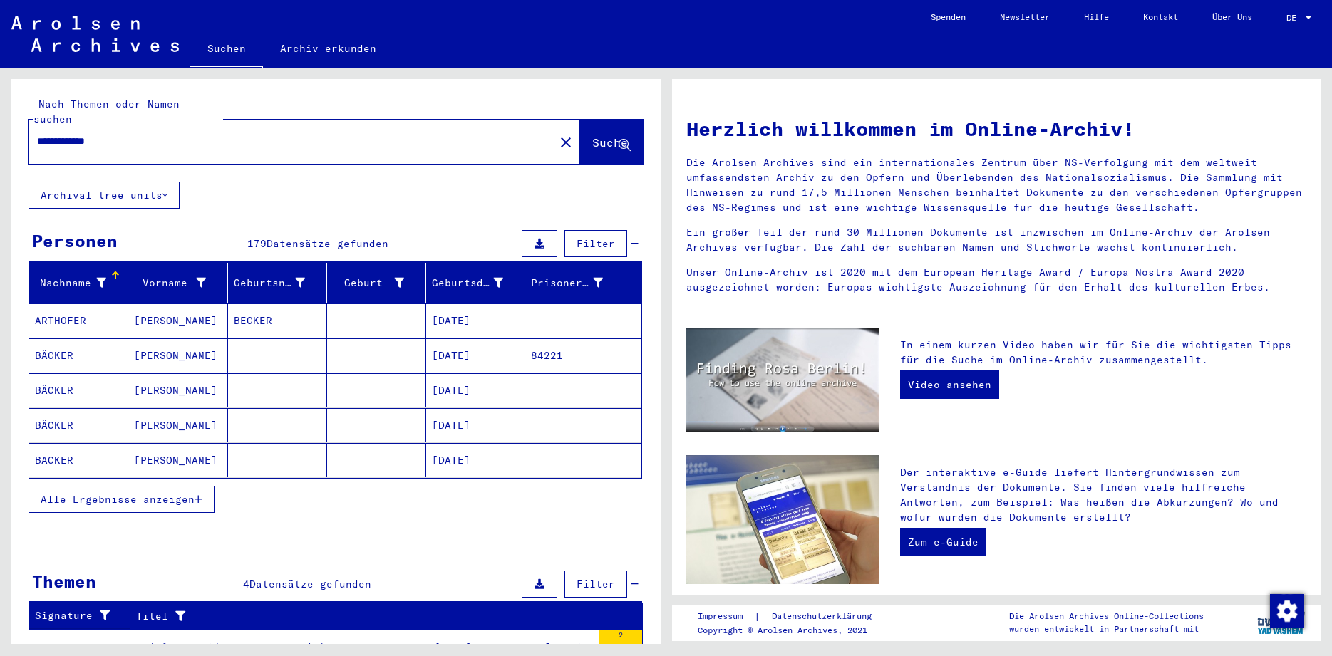
click at [108, 493] on span "Alle Ergebnisse anzeigen" at bounding box center [118, 499] width 154 height 13
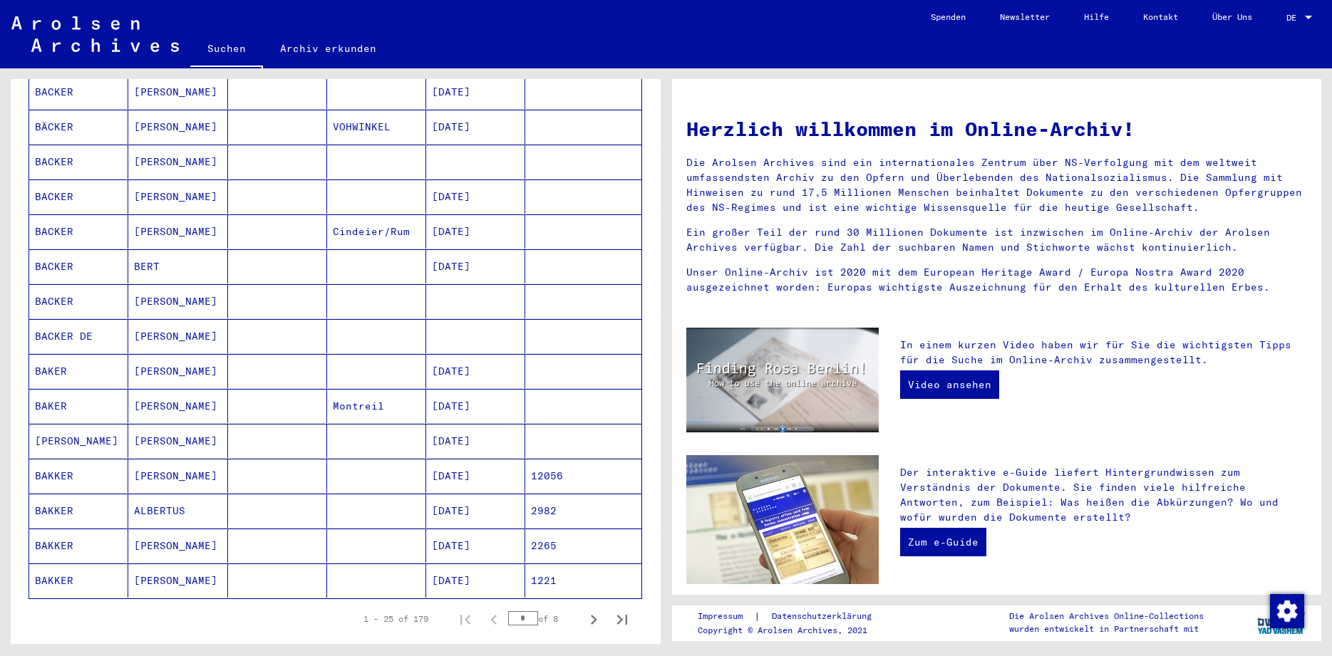
scroll to position [607, 0]
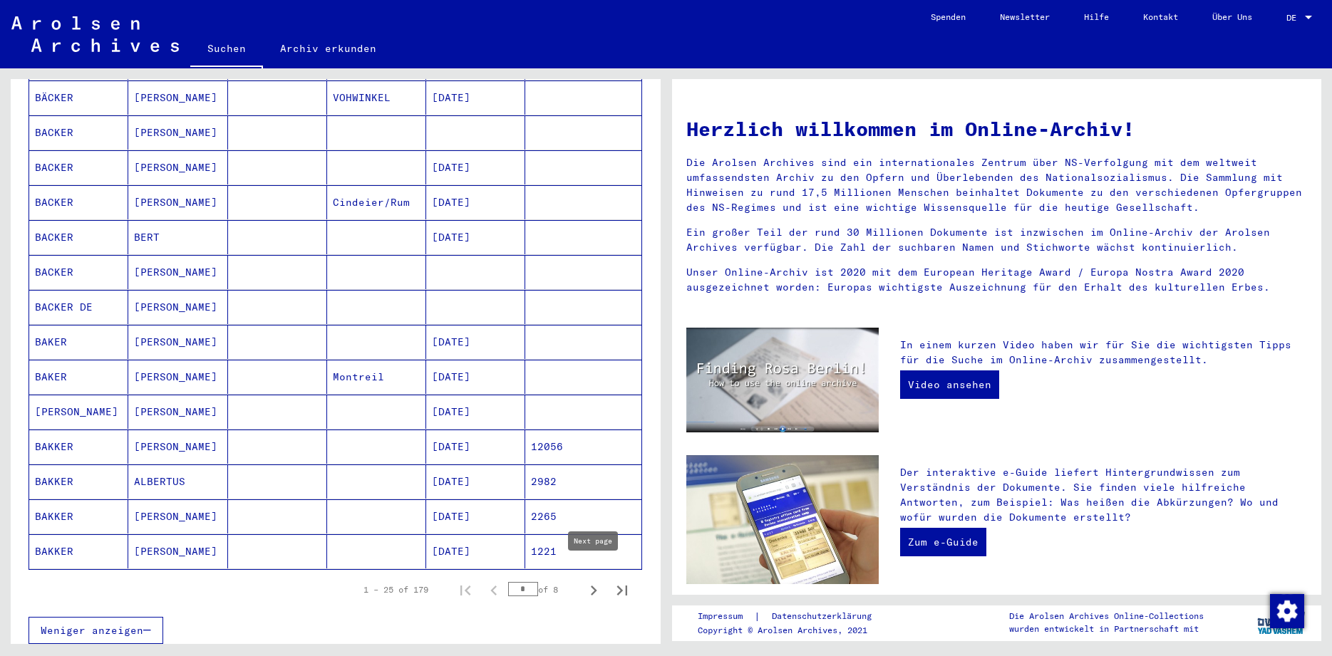
click at [591, 581] on icon "Next page" at bounding box center [593, 591] width 20 height 20
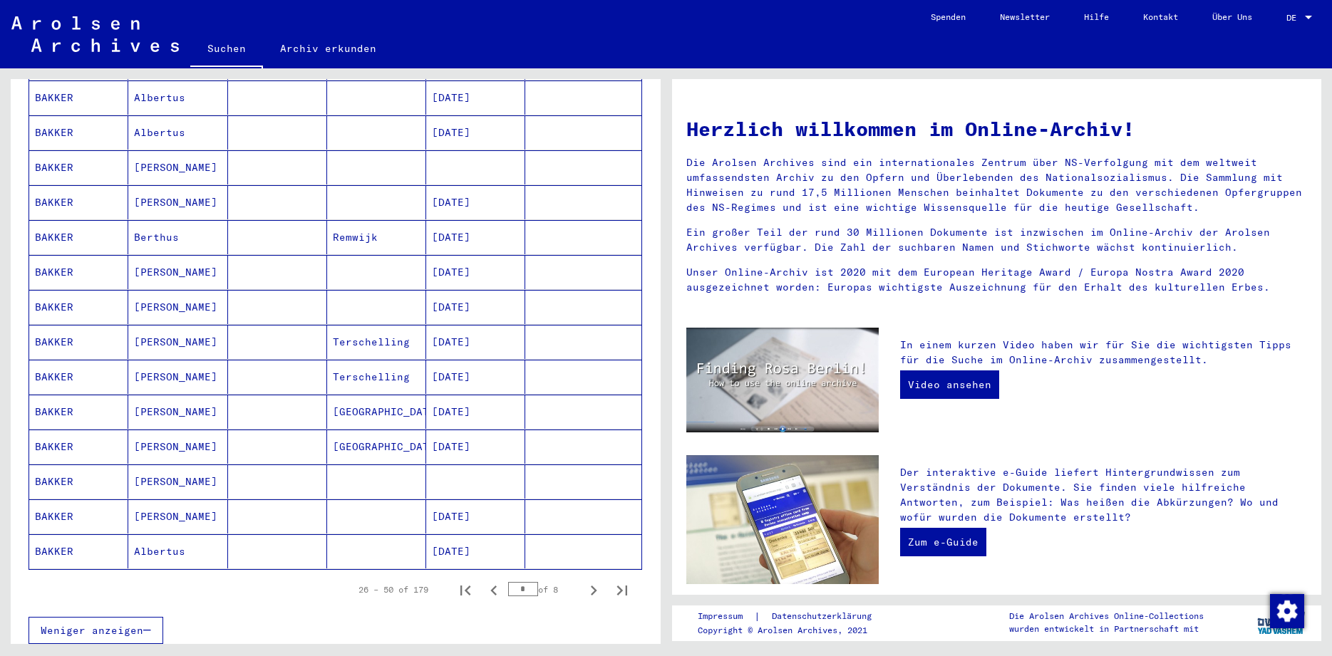
click at [80, 192] on mat-cell "BAKKER" at bounding box center [78, 202] width 99 height 34
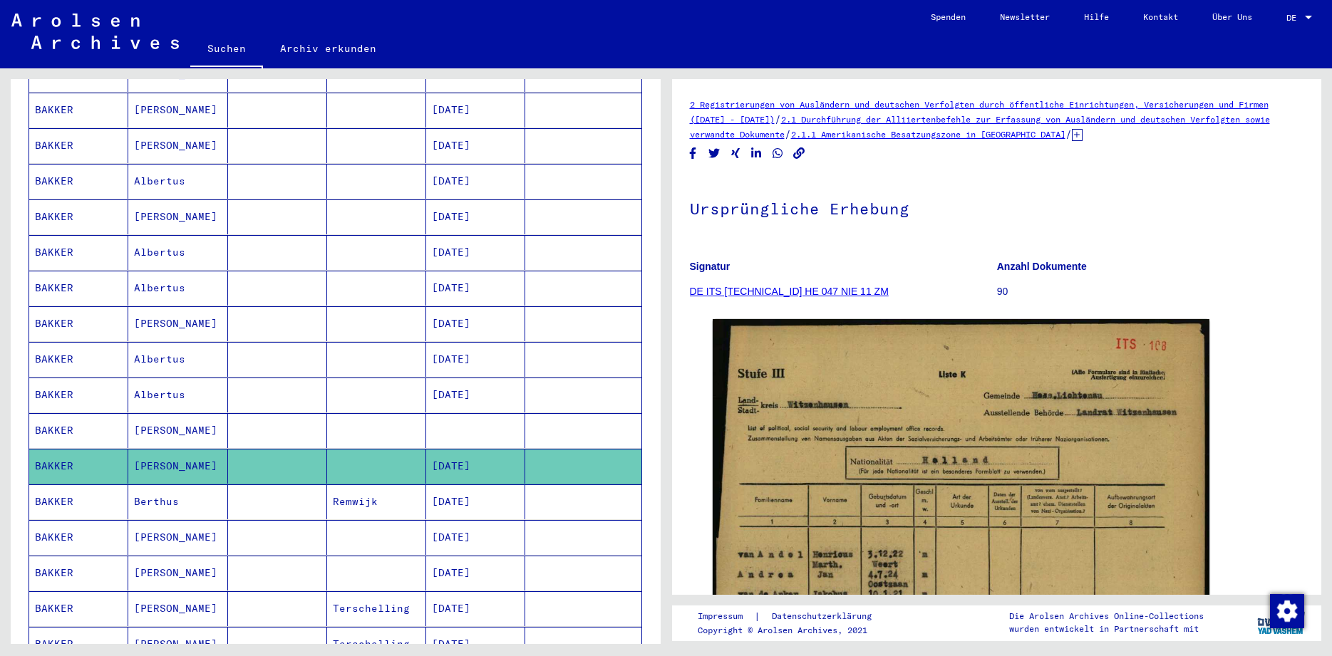
scroll to position [343, 0]
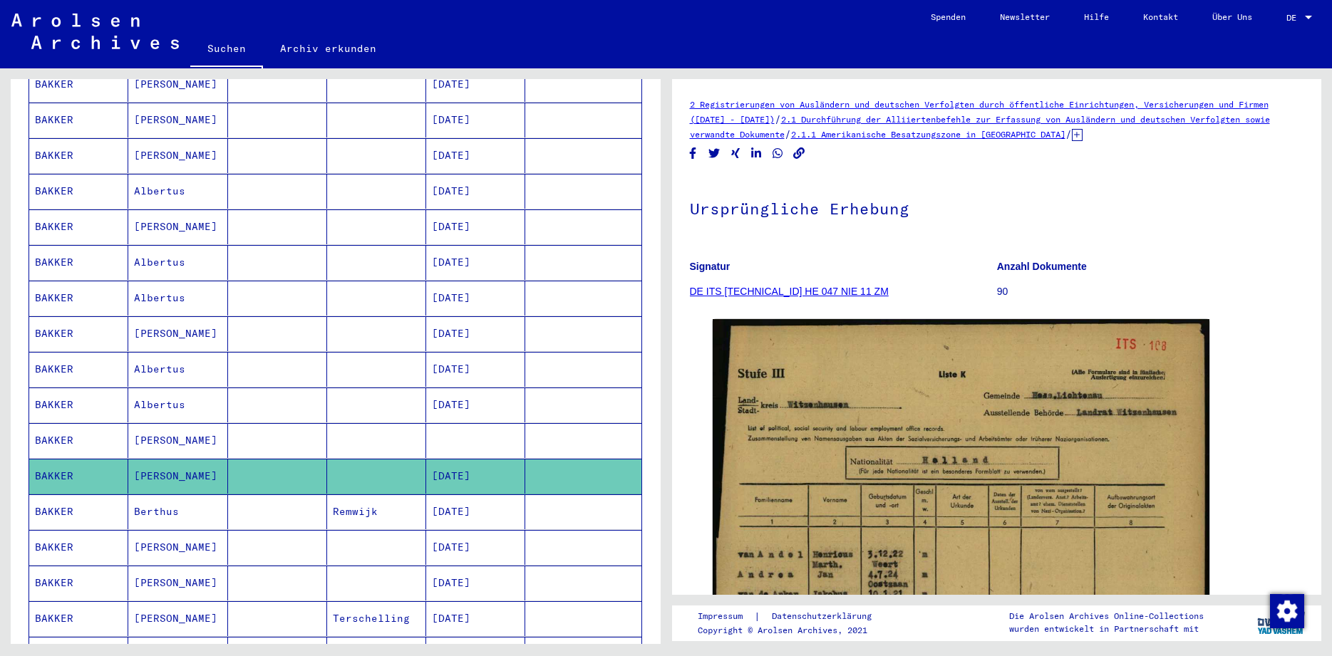
click at [55, 423] on mat-cell "BAKKER" at bounding box center [78, 440] width 99 height 35
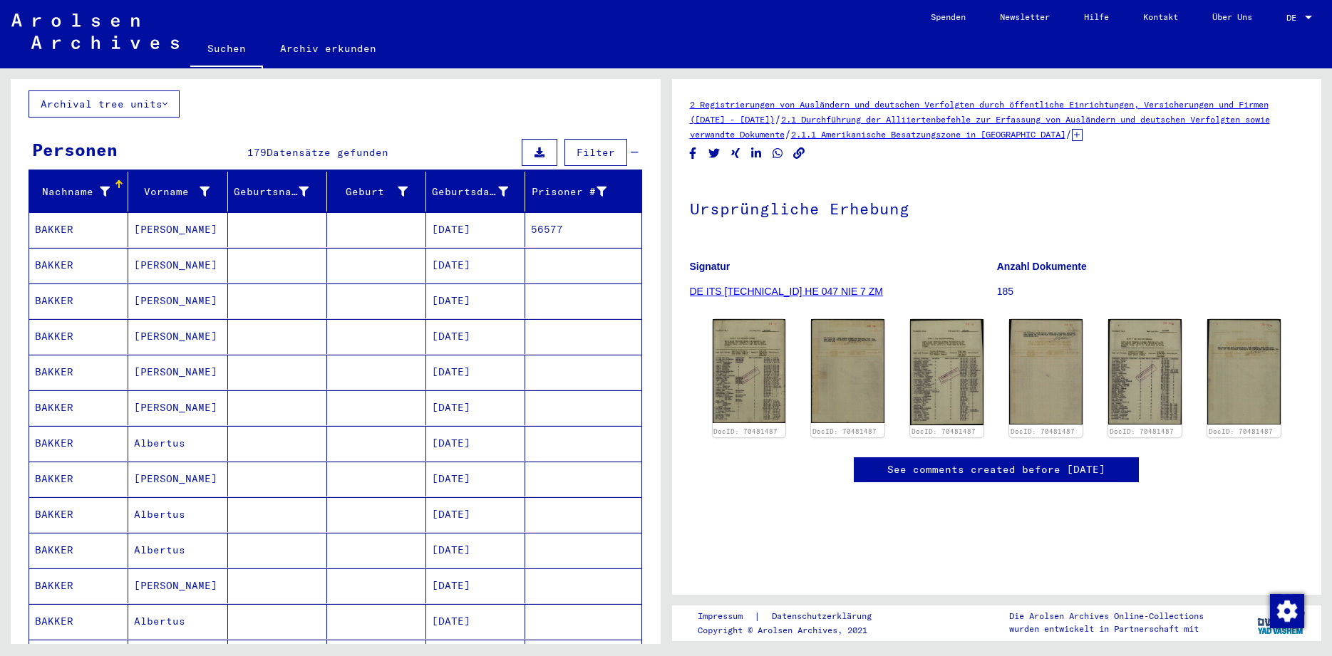
scroll to position [87, 0]
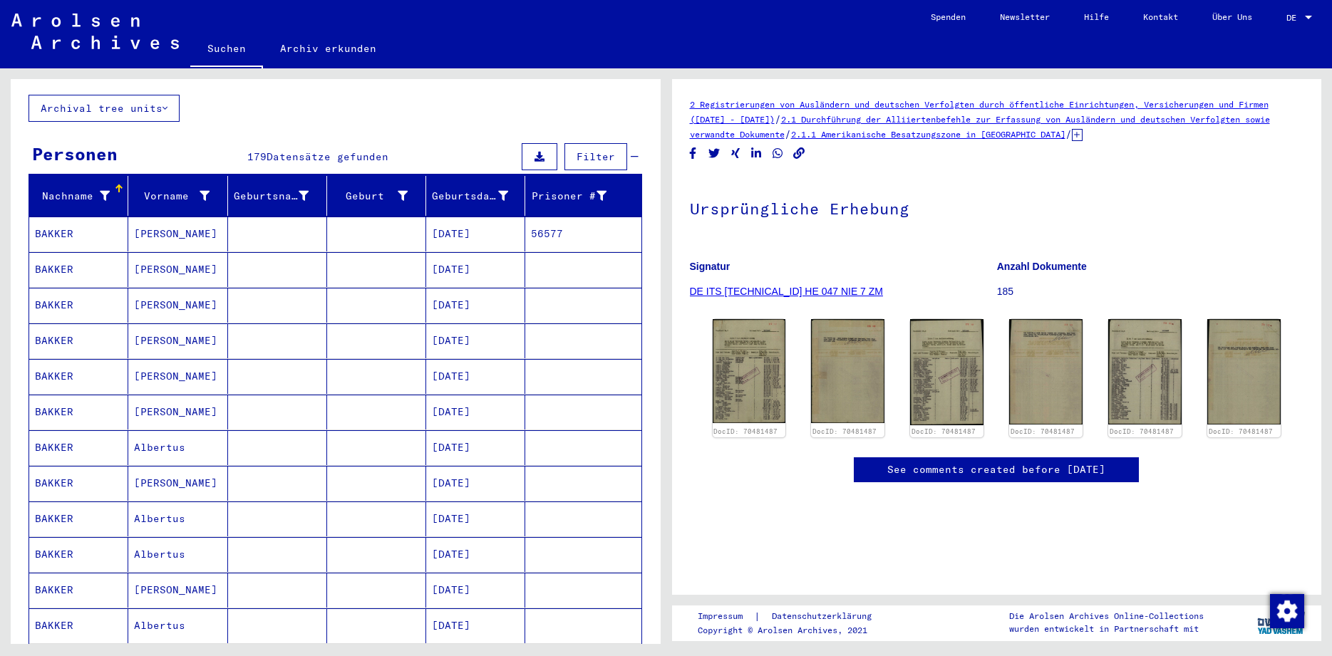
click at [78, 255] on mat-cell "BAKKER" at bounding box center [78, 269] width 99 height 35
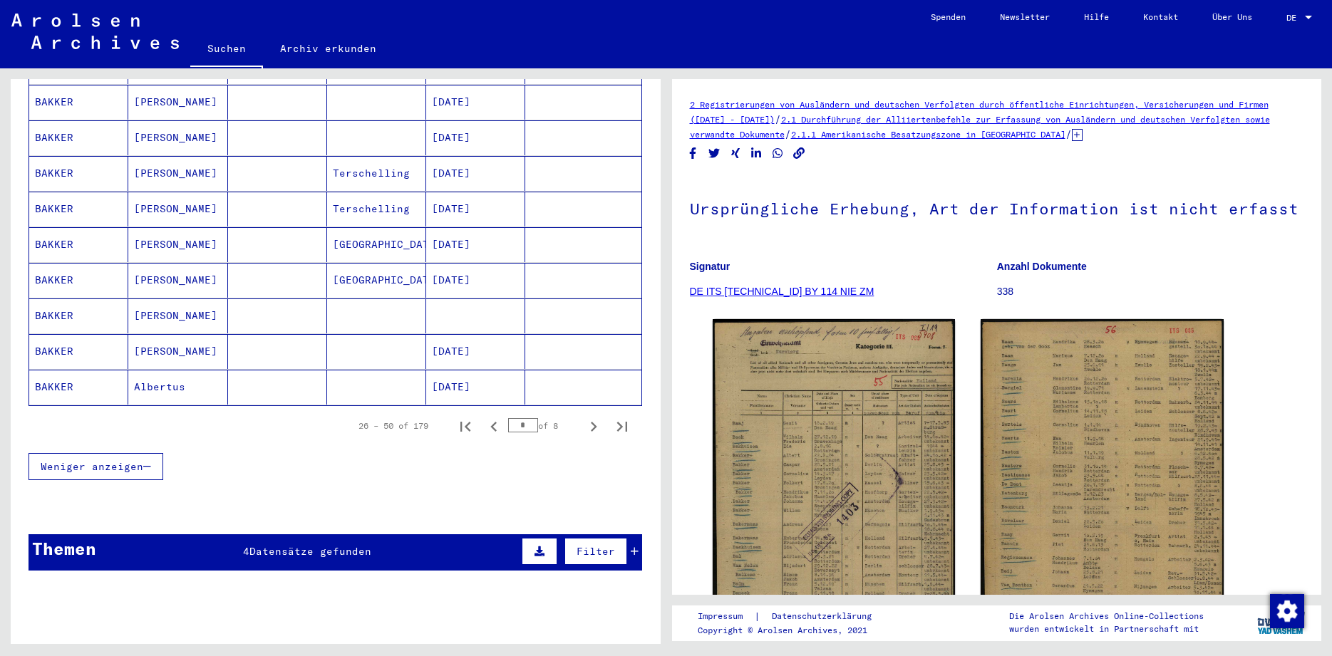
scroll to position [796, 0]
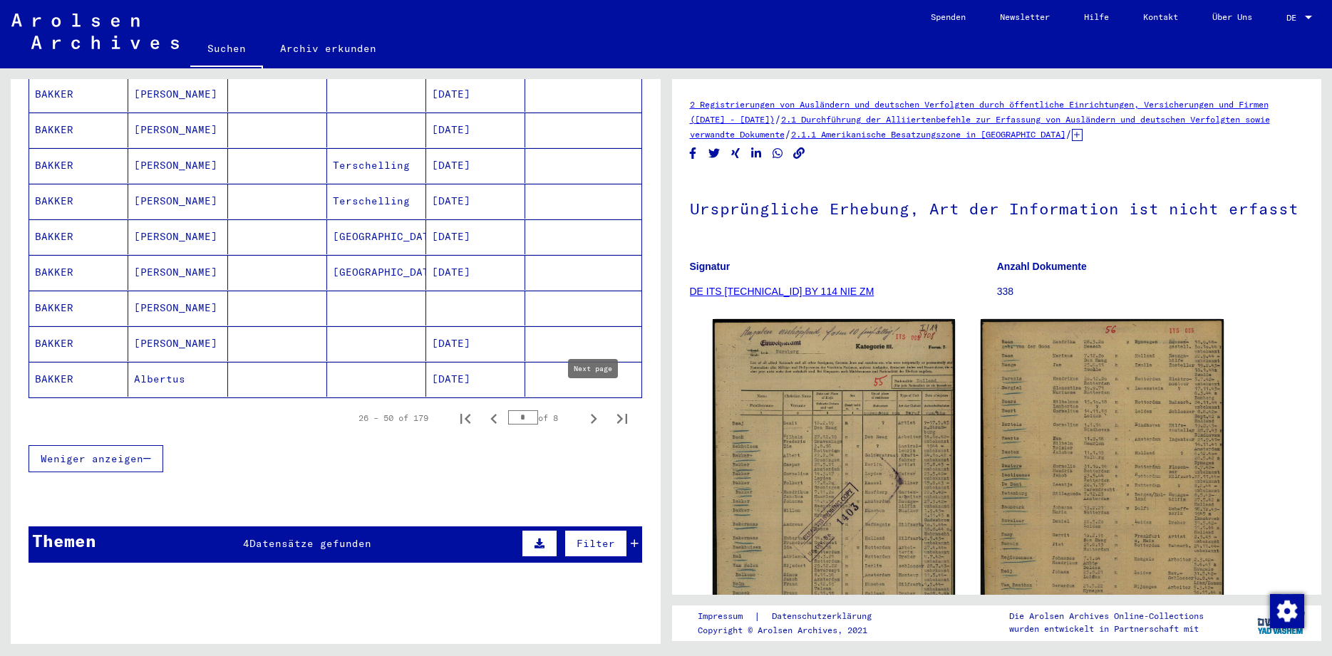
click at [590, 409] on icon "Next page" at bounding box center [593, 419] width 20 height 20
type input "*"
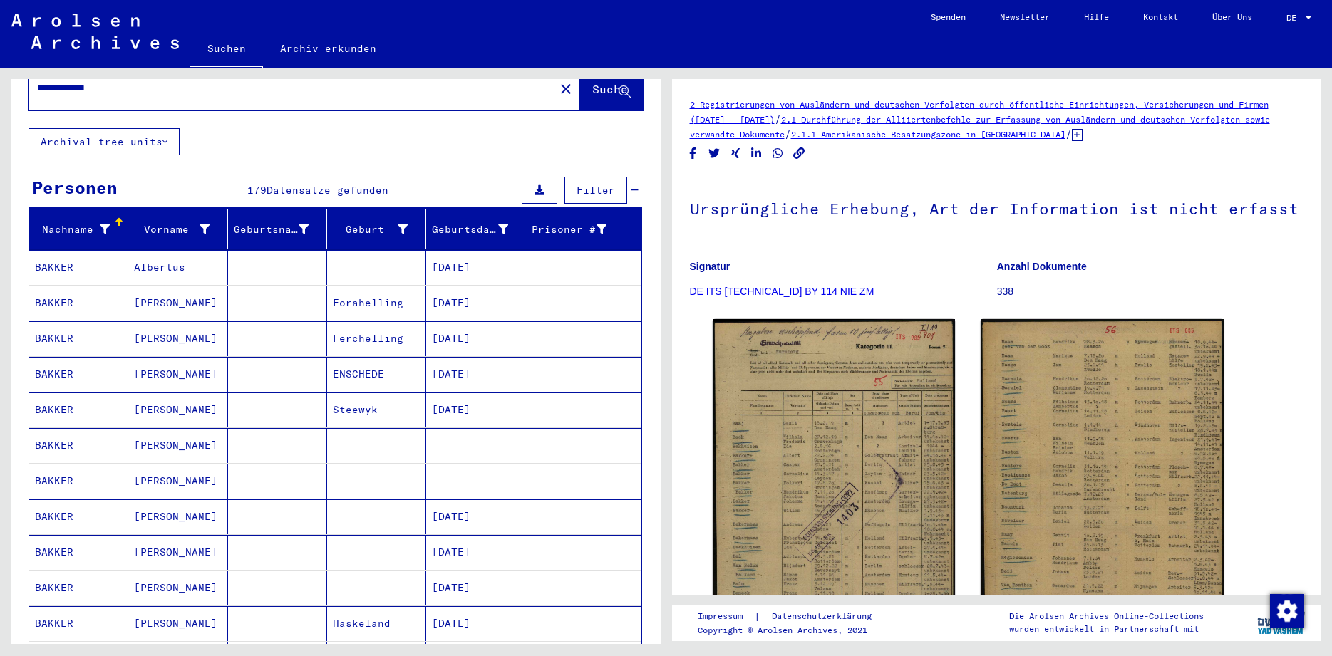
scroll to position [0, 0]
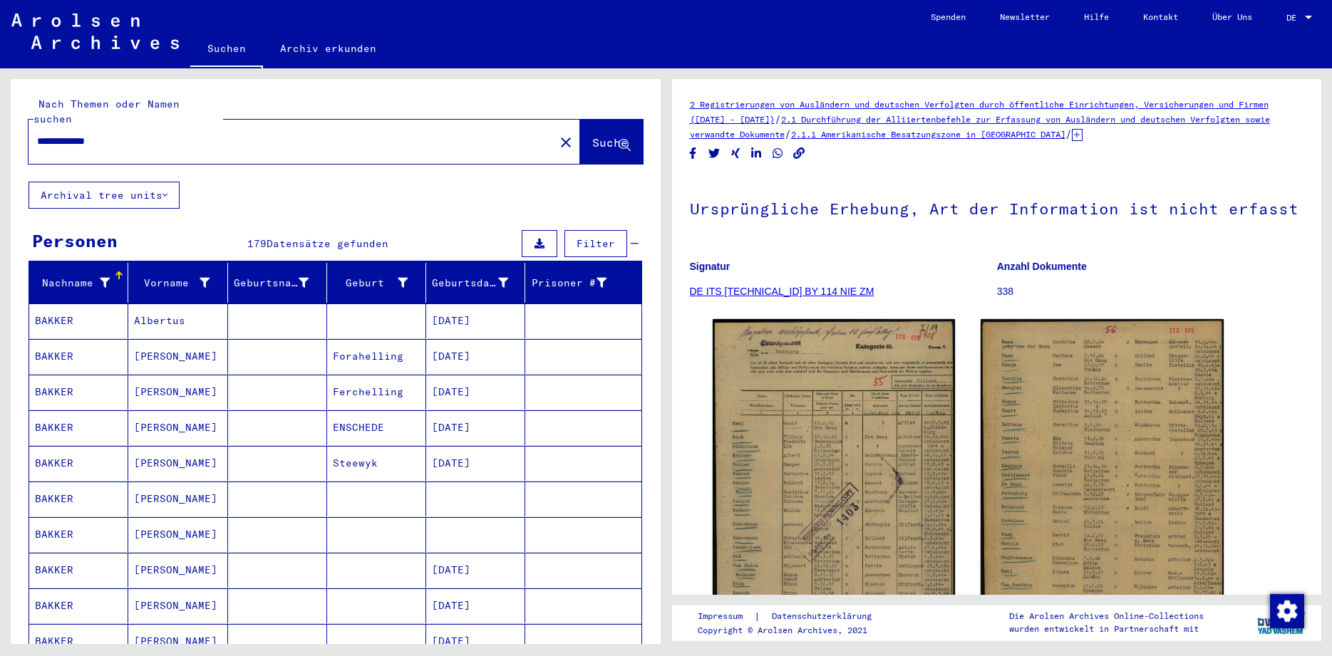
click at [81, 134] on input "**********" at bounding box center [291, 141] width 509 height 15
click at [121, 134] on input "******" at bounding box center [291, 141] width 509 height 15
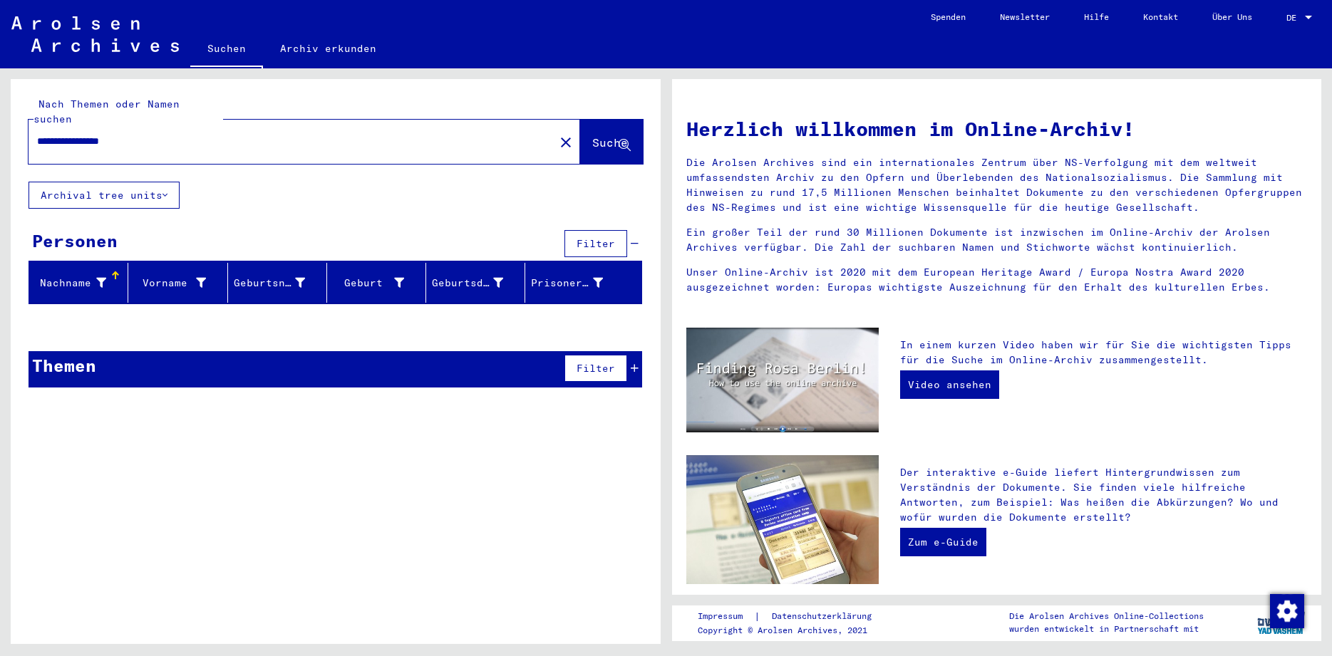
click at [163, 134] on input "**********" at bounding box center [287, 141] width 500 height 15
type input "*"
type input "**********"
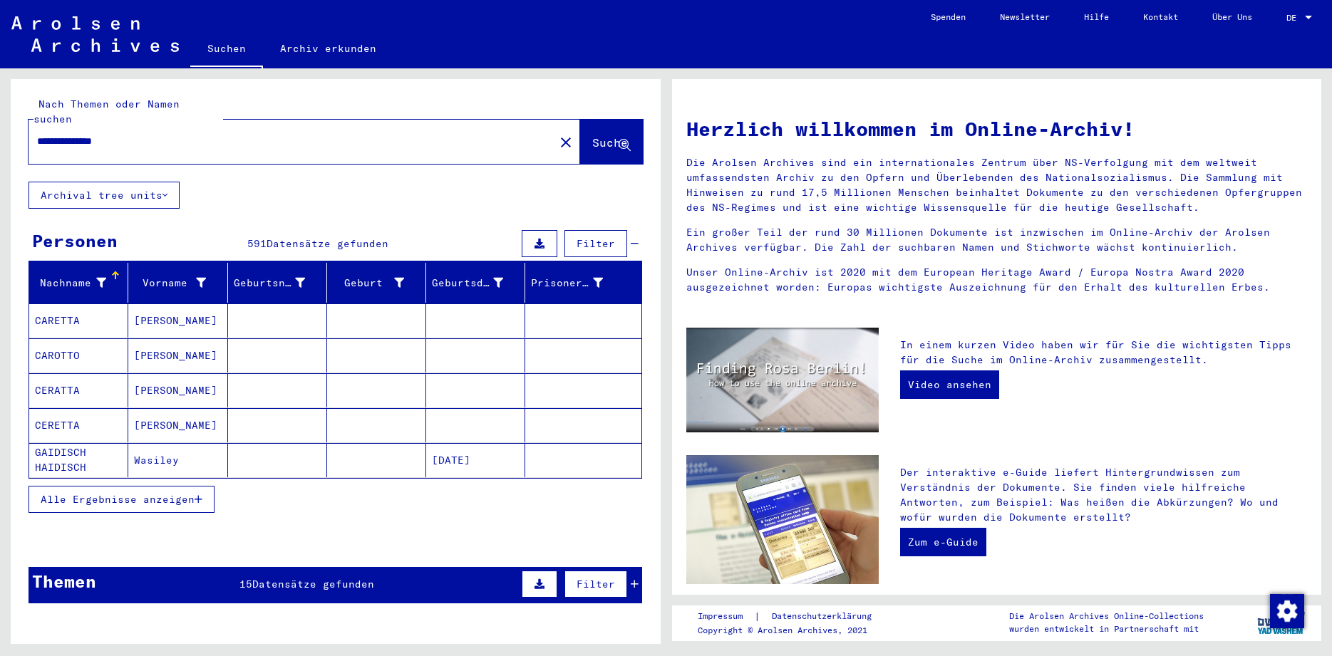
click at [94, 493] on span "Alle Ergebnisse anzeigen" at bounding box center [118, 499] width 154 height 13
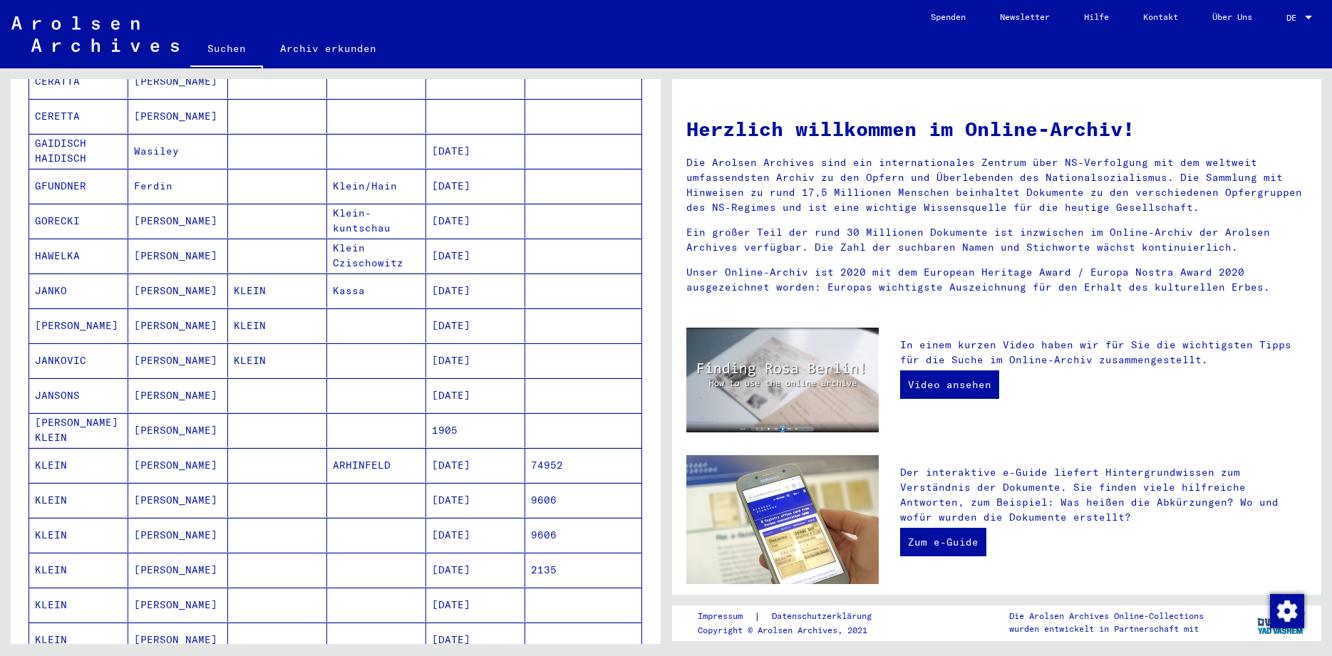
scroll to position [473, 0]
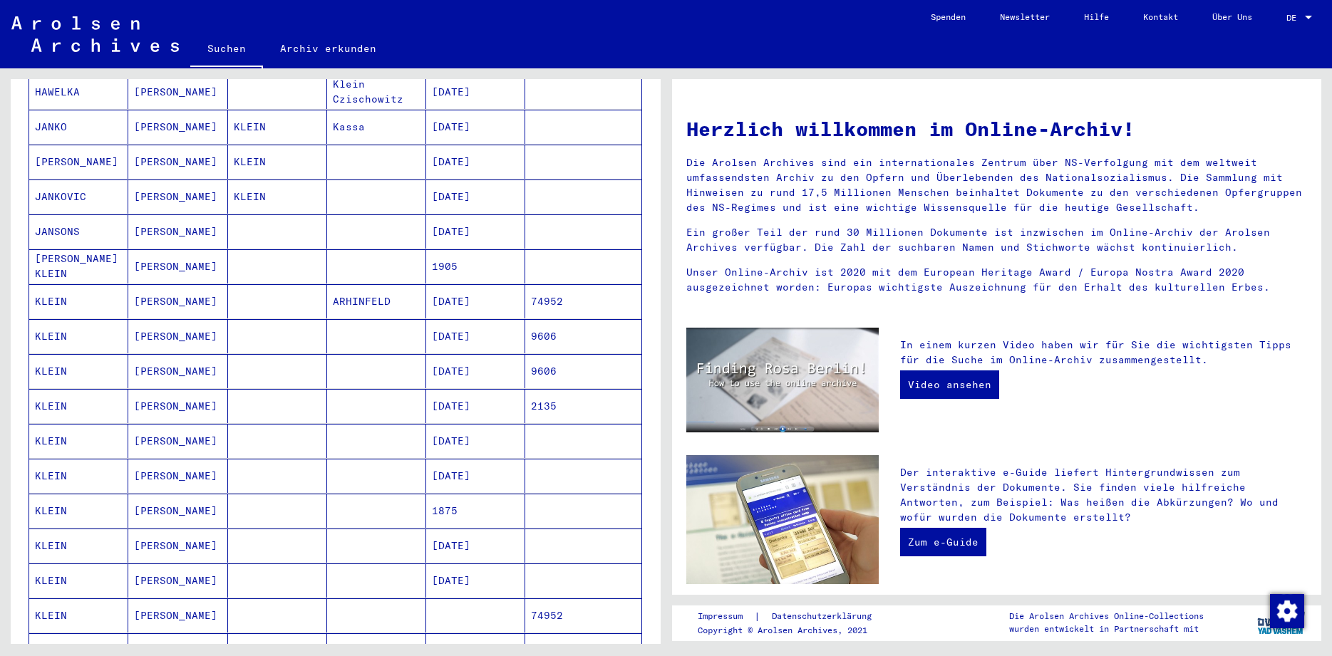
click at [45, 323] on mat-cell "KLEIN" at bounding box center [78, 336] width 99 height 34
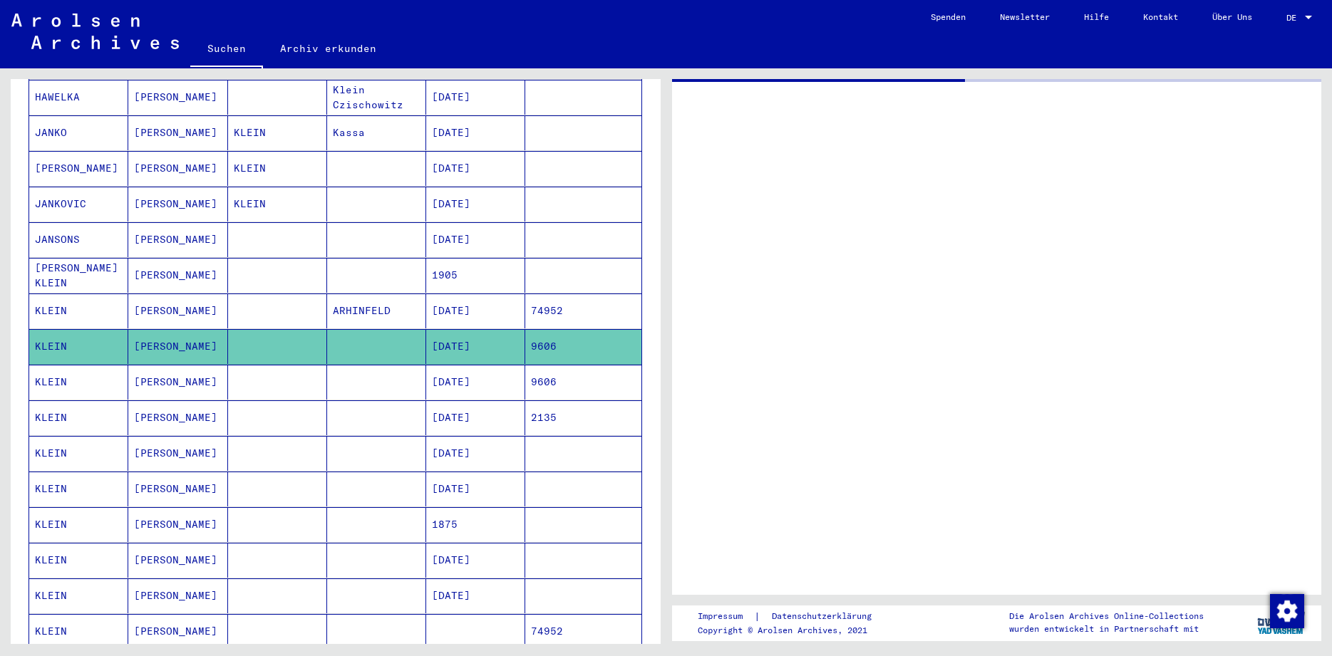
scroll to position [478, 0]
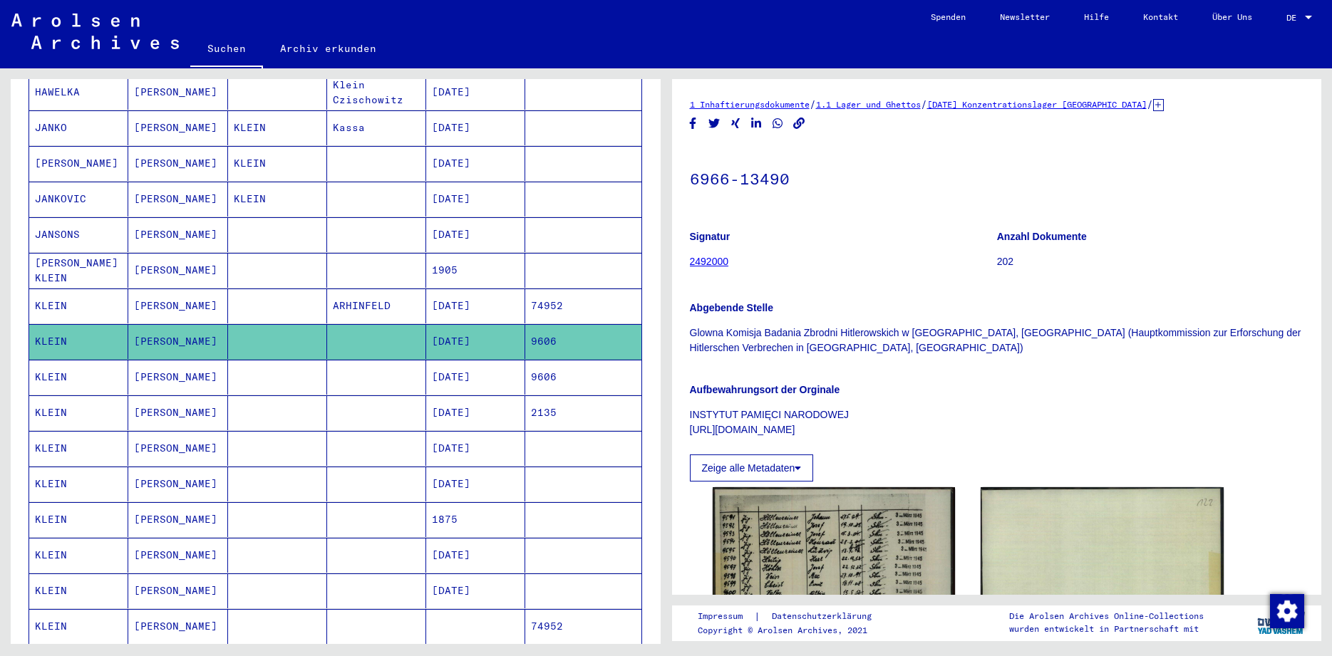
click at [53, 370] on mat-cell "KLEIN" at bounding box center [78, 377] width 99 height 35
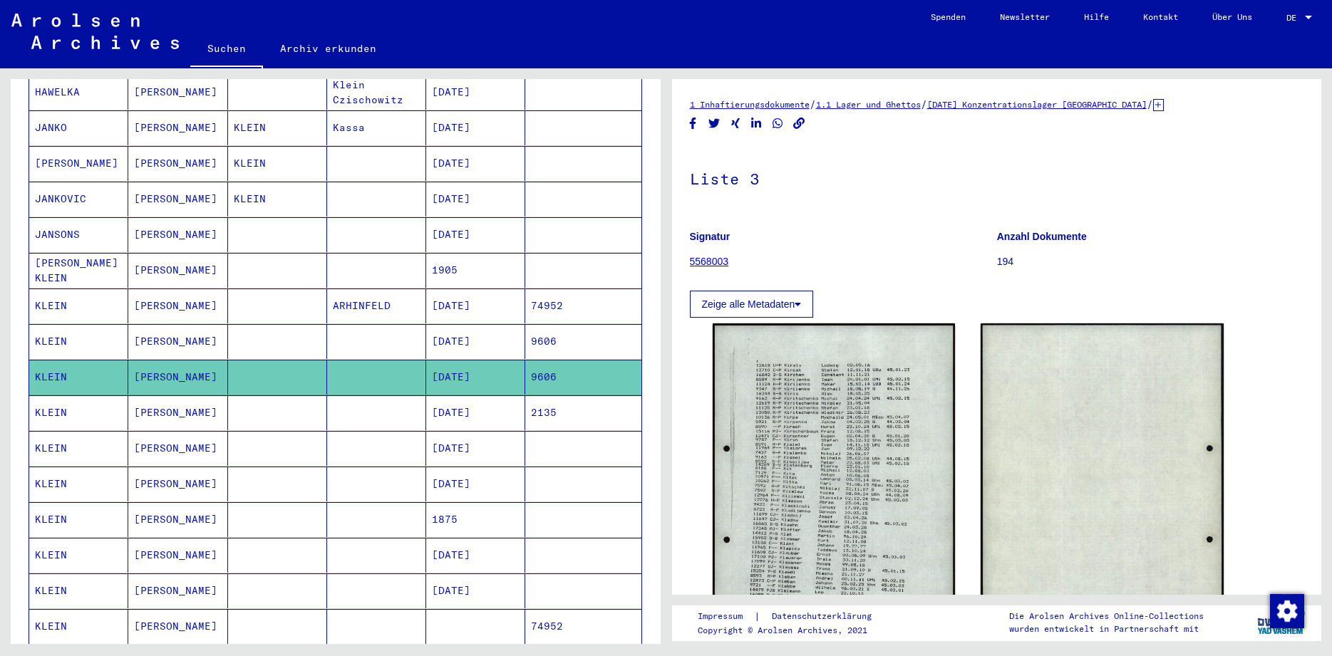
click at [66, 403] on mat-cell "KLEIN" at bounding box center [78, 412] width 99 height 35
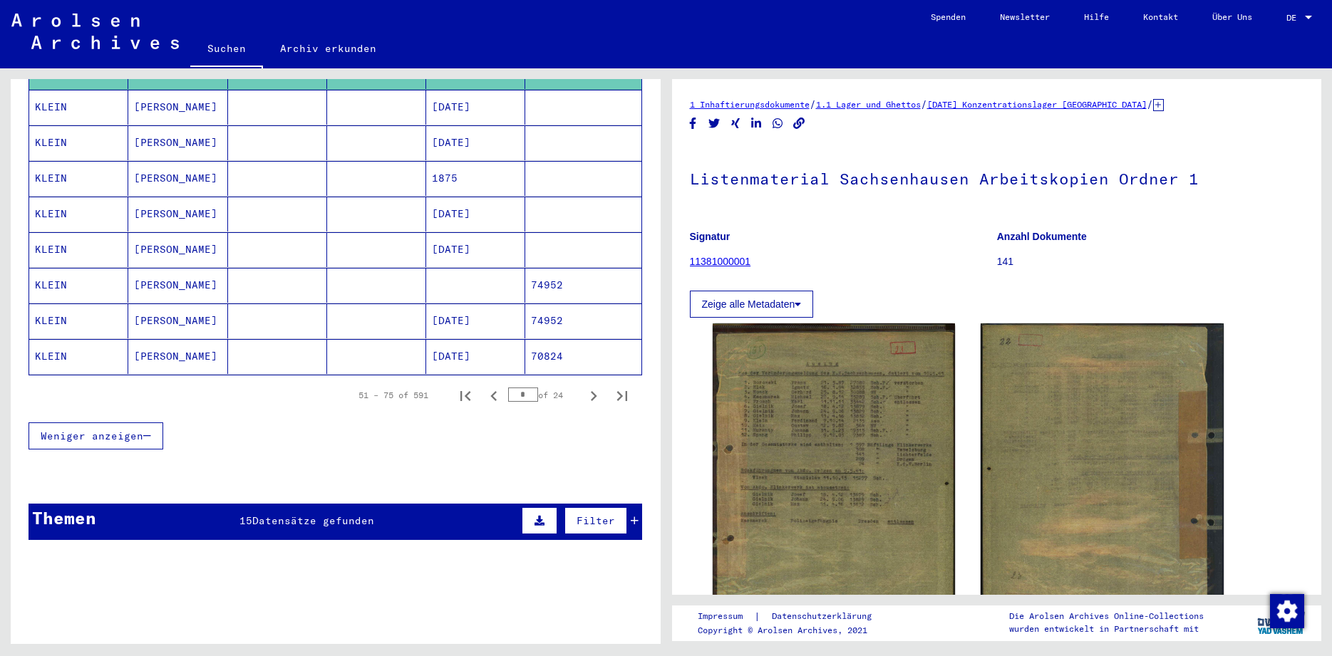
scroll to position [894, 0]
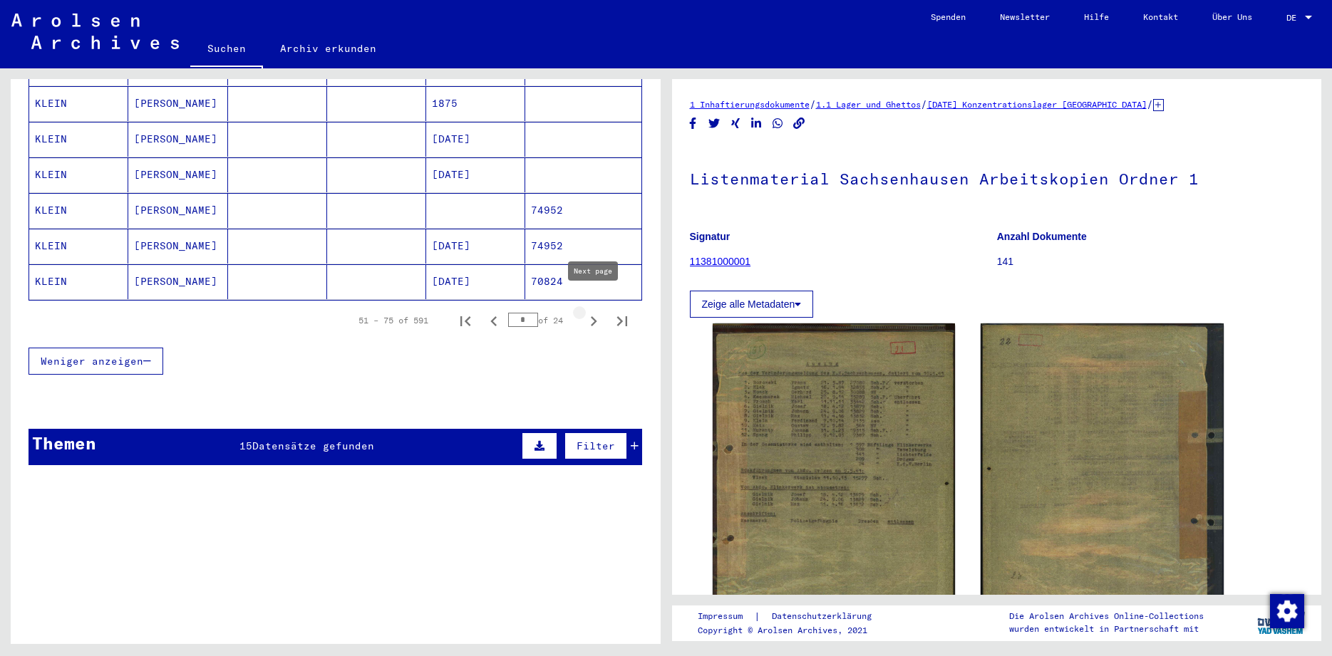
click at [591, 311] on icon "Next page" at bounding box center [593, 321] width 20 height 20
type input "*"
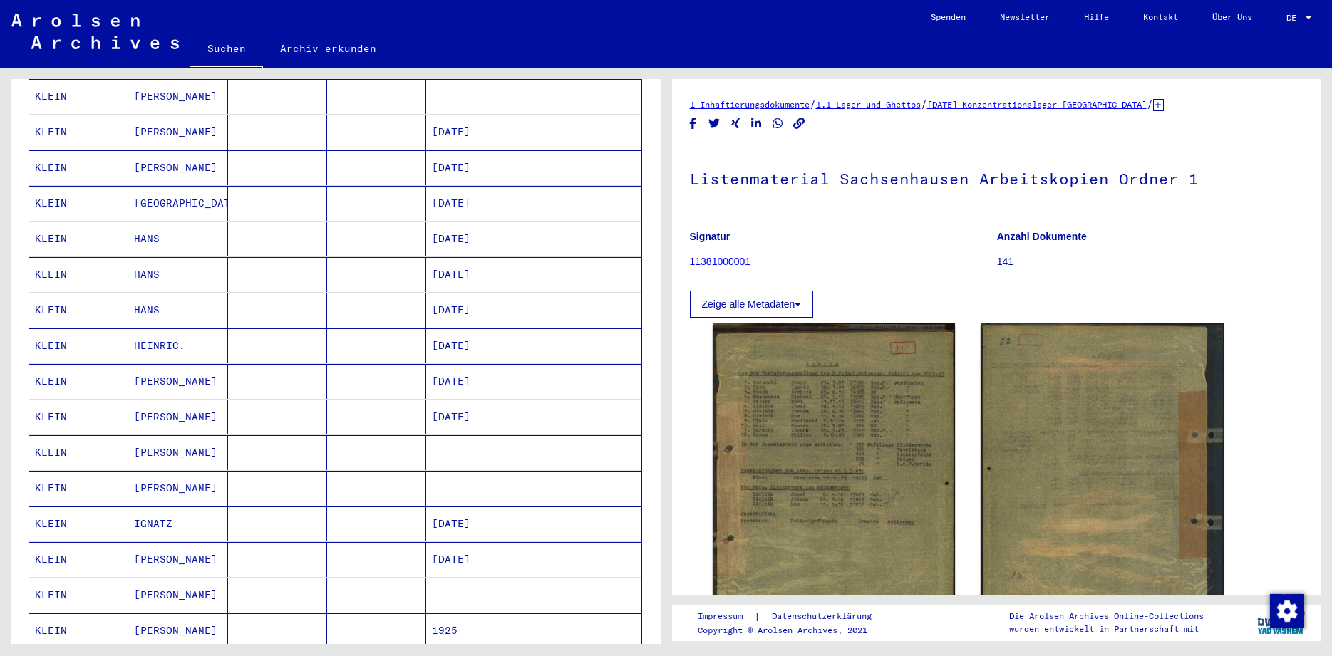
scroll to position [0, 0]
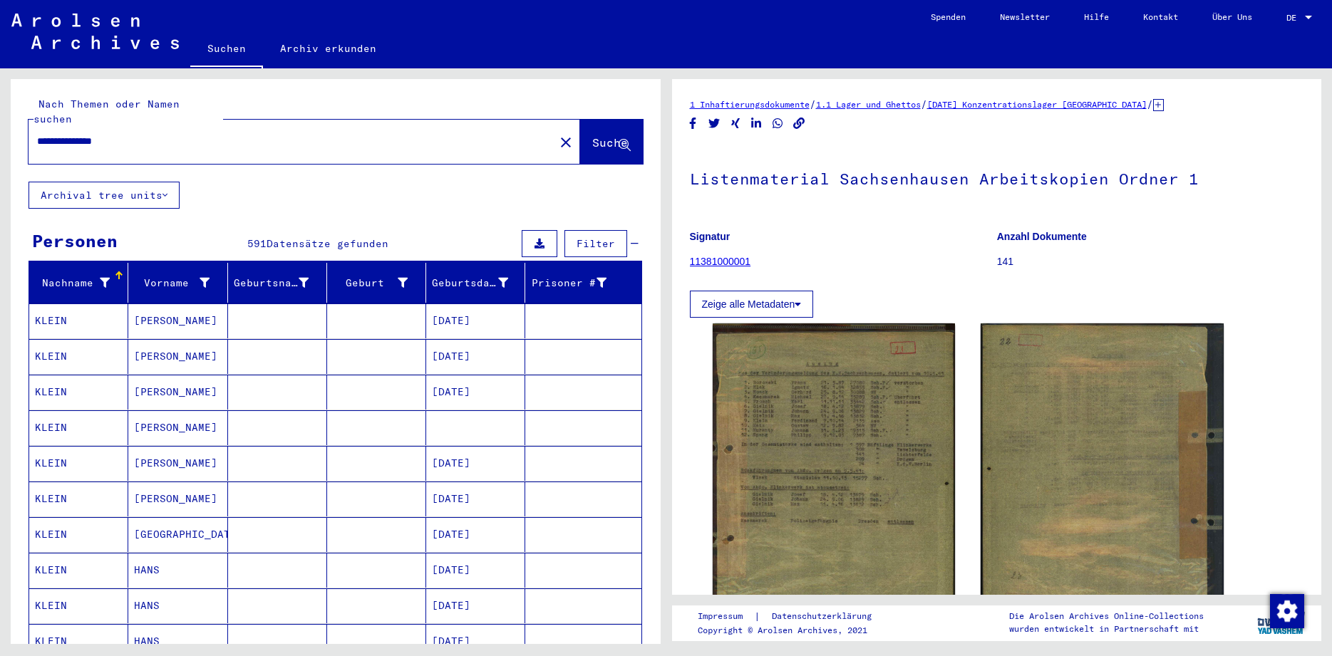
click at [259, 134] on input "**********" at bounding box center [291, 141] width 509 height 15
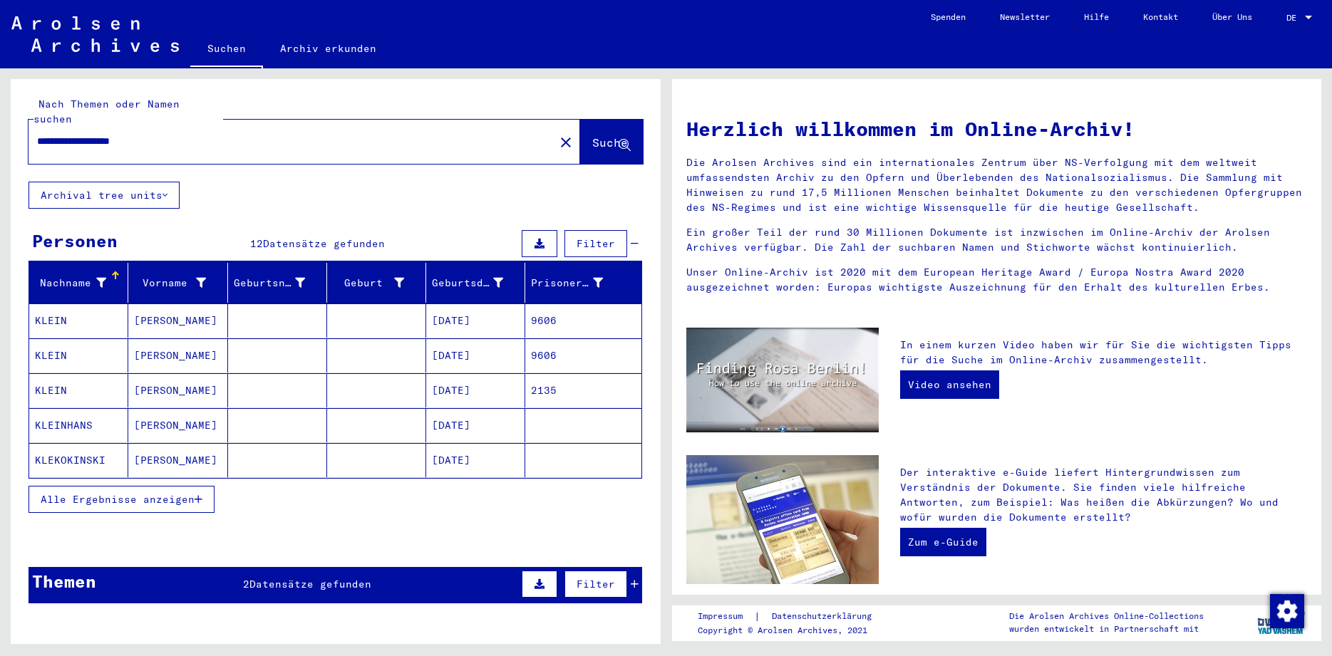
click at [343, 578] on span "Datensätze gefunden" at bounding box center [310, 584] width 122 height 13
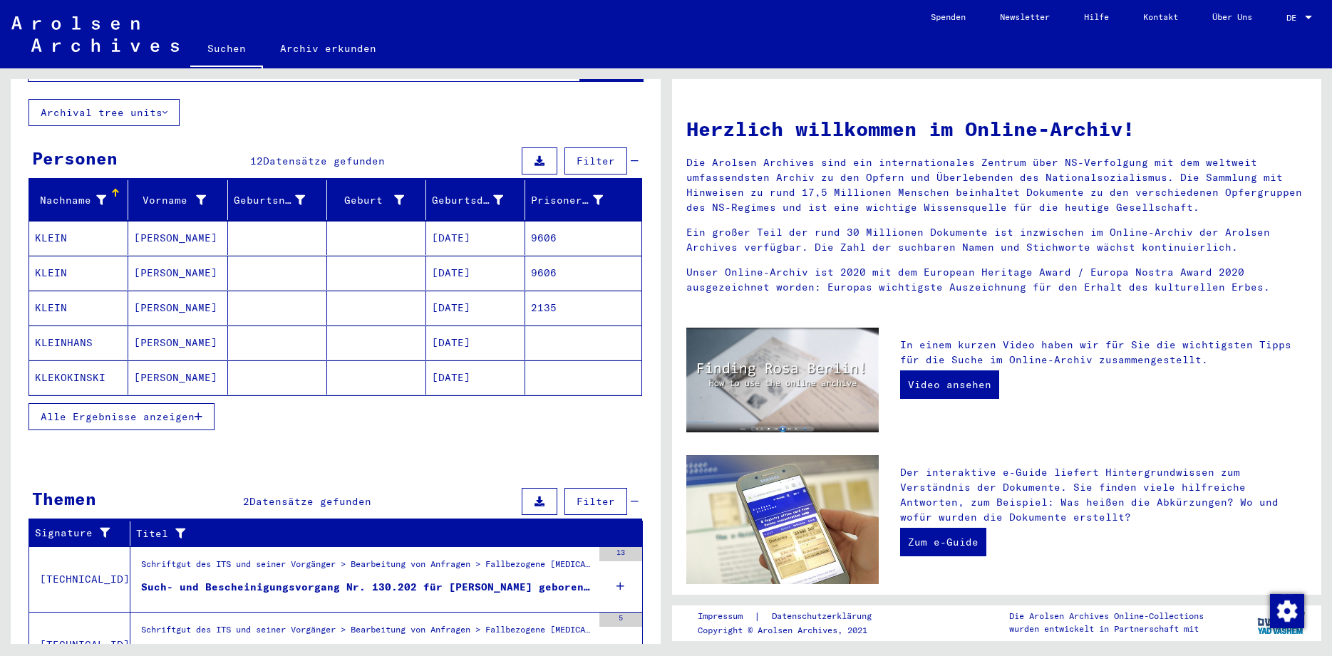
scroll to position [144, 0]
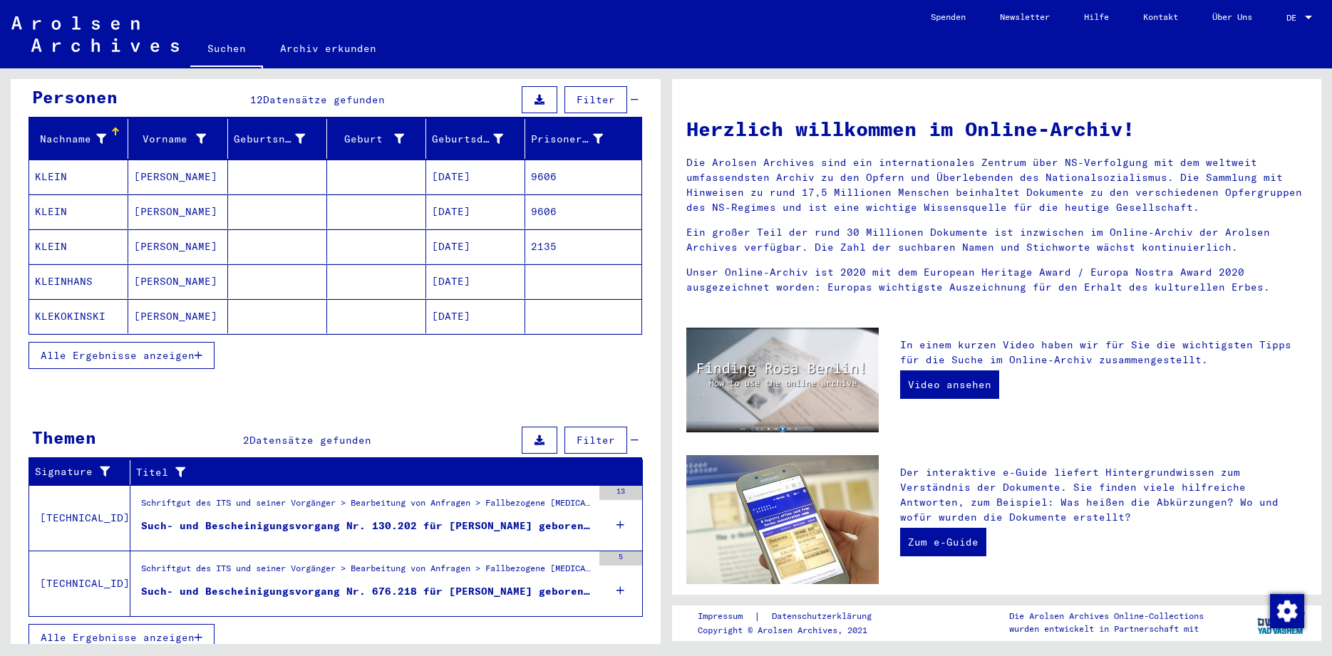
click at [433, 519] on div "Such- und Bescheinigungsvorgang Nr. 130.202 für [PERSON_NAME] geboren [DEMOGRAP…" at bounding box center [366, 526] width 451 height 15
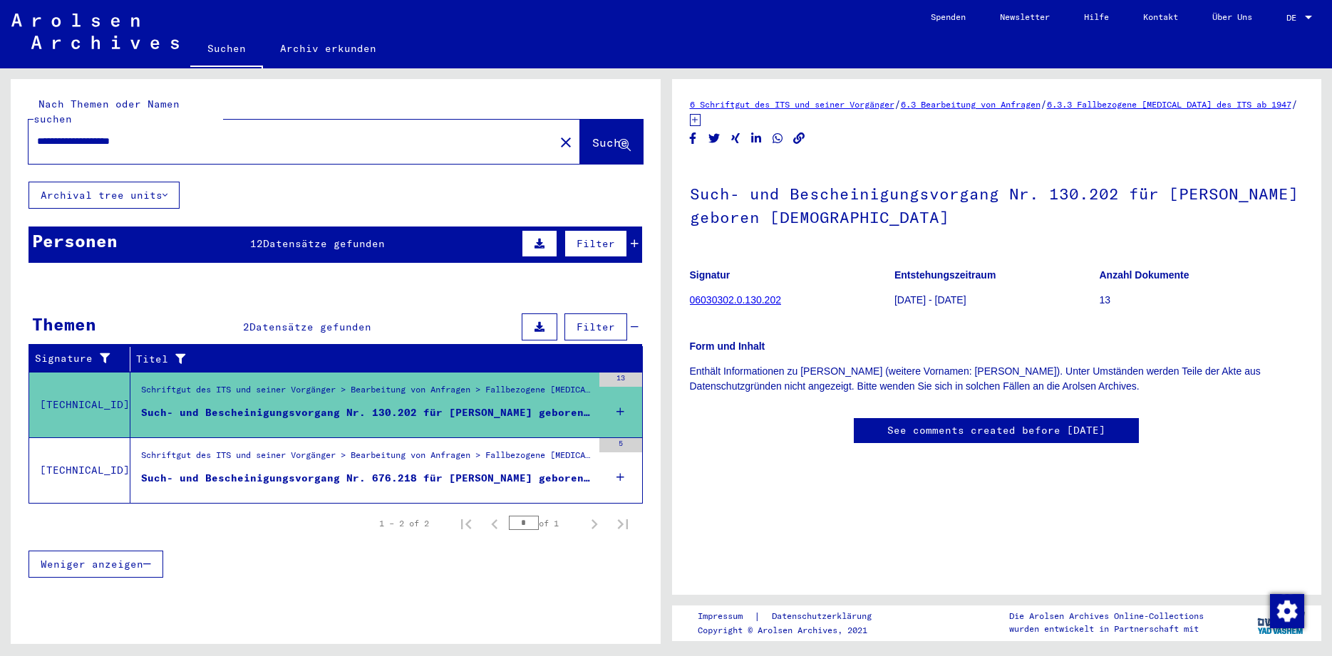
click at [272, 237] on span "Datensätze gefunden" at bounding box center [324, 243] width 122 height 13
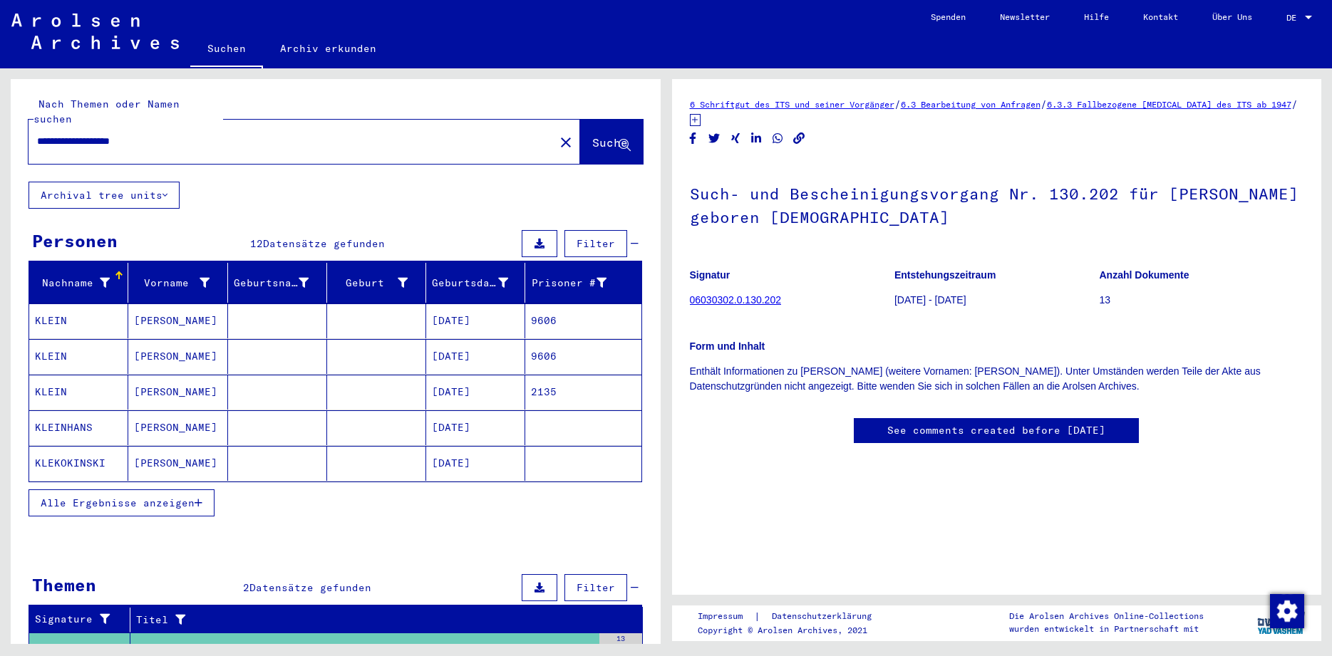
click at [136, 497] on span "Alle Ergebnisse anzeigen" at bounding box center [118, 503] width 154 height 13
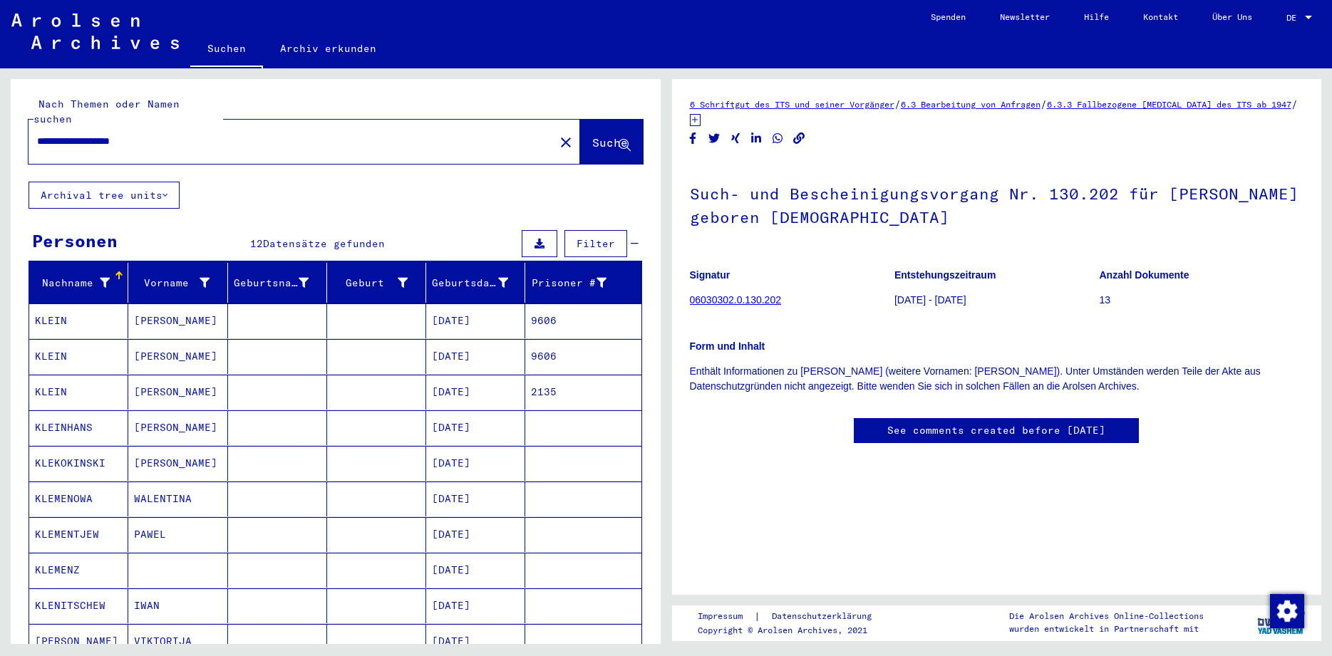
click at [44, 319] on mat-cell "KLEIN" at bounding box center [78, 320] width 99 height 35
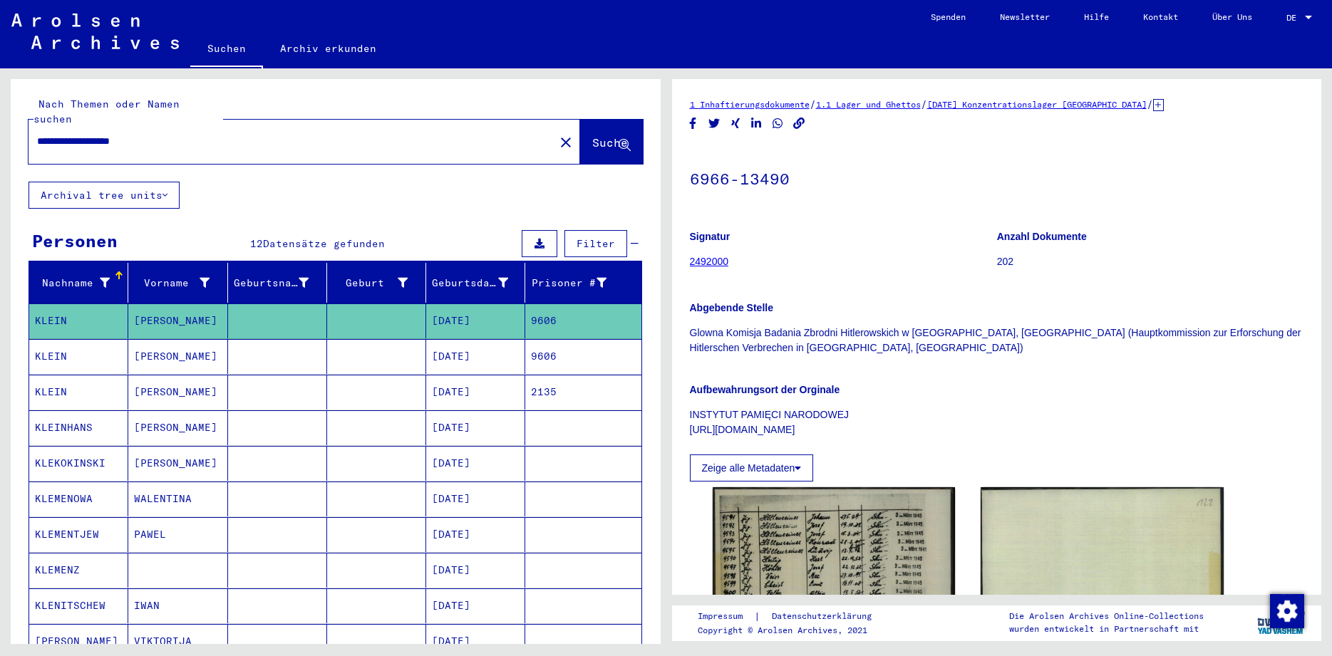
click at [53, 339] on mat-cell "KLEIN" at bounding box center [78, 356] width 99 height 35
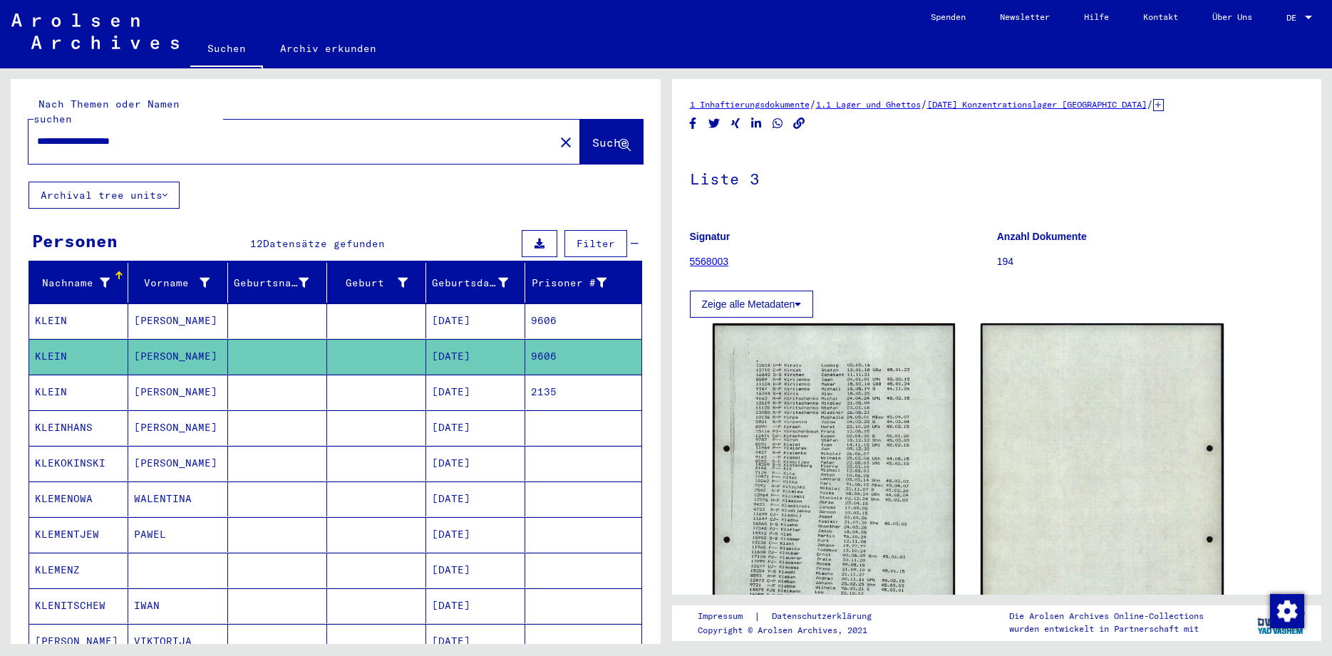
click at [61, 378] on mat-cell "KLEIN" at bounding box center [78, 392] width 99 height 35
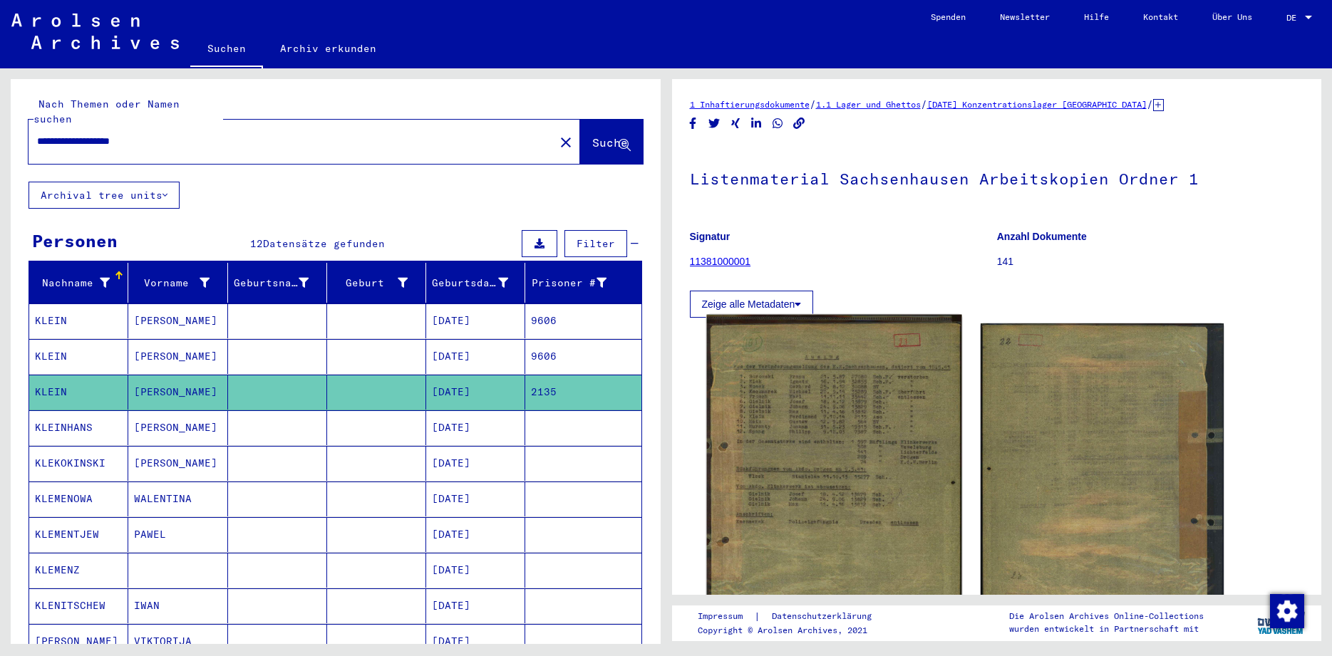
click at [829, 425] on img at bounding box center [833, 495] width 255 height 361
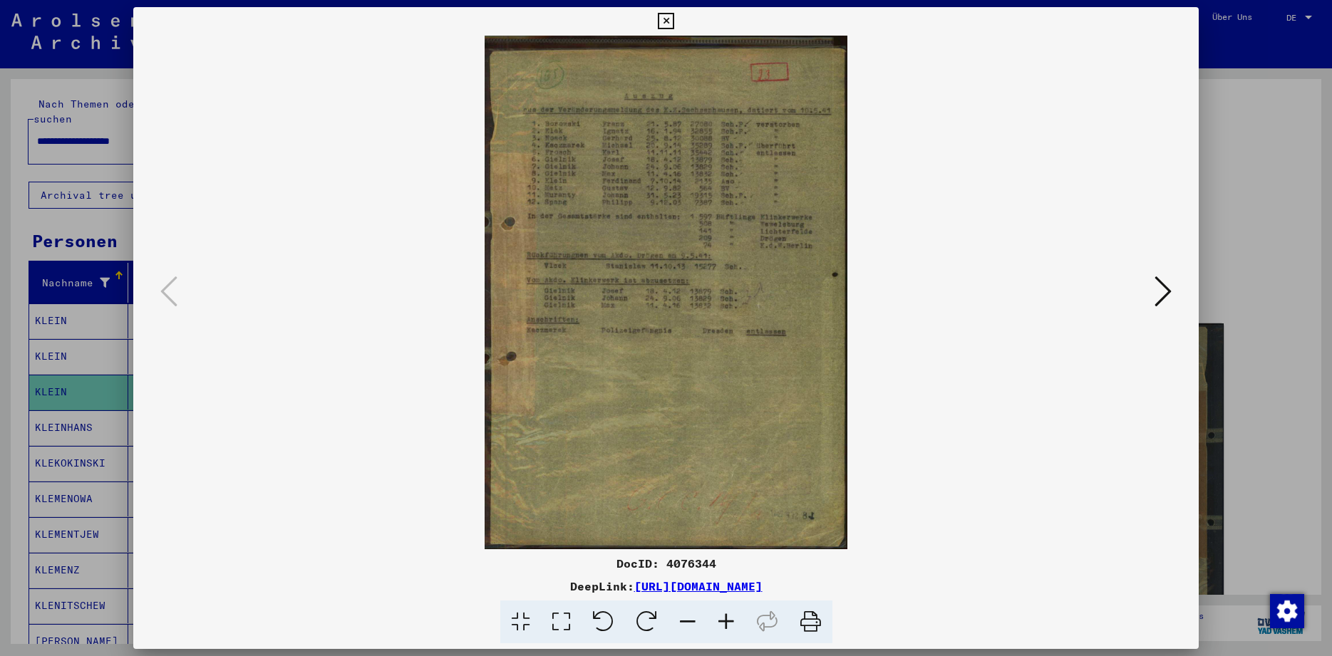
click at [731, 628] on icon at bounding box center [726, 622] width 38 height 43
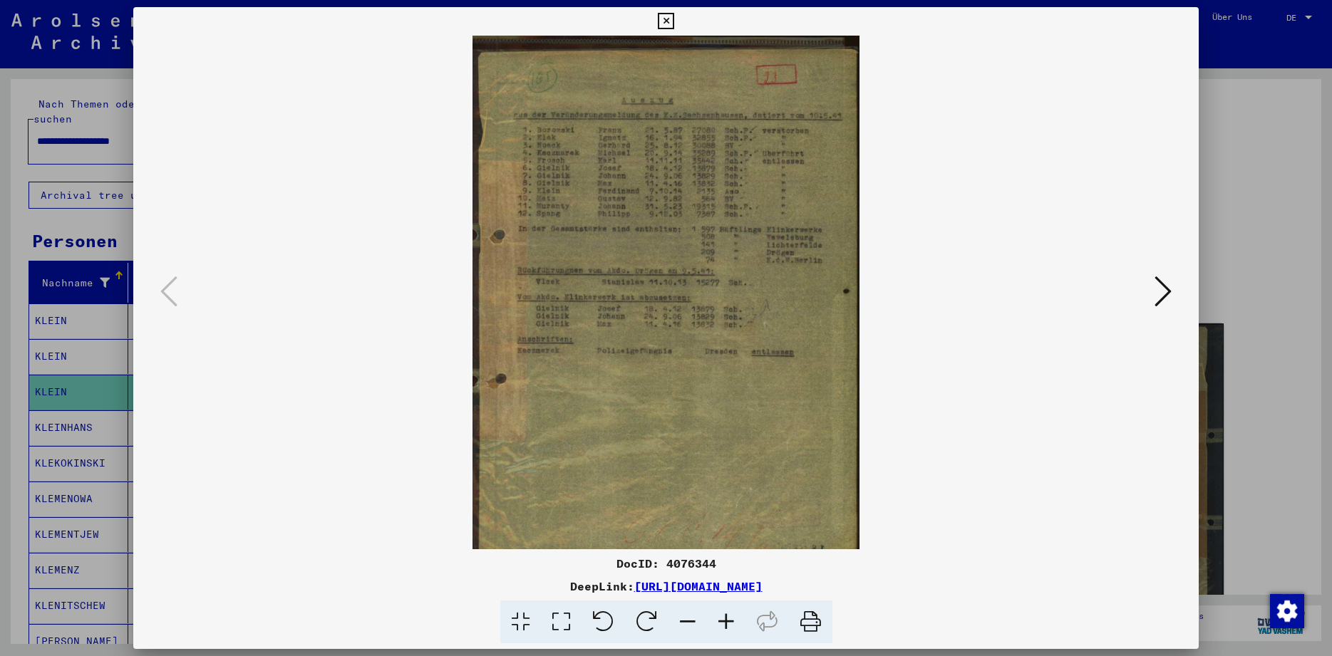
click at [731, 628] on icon at bounding box center [726, 622] width 38 height 43
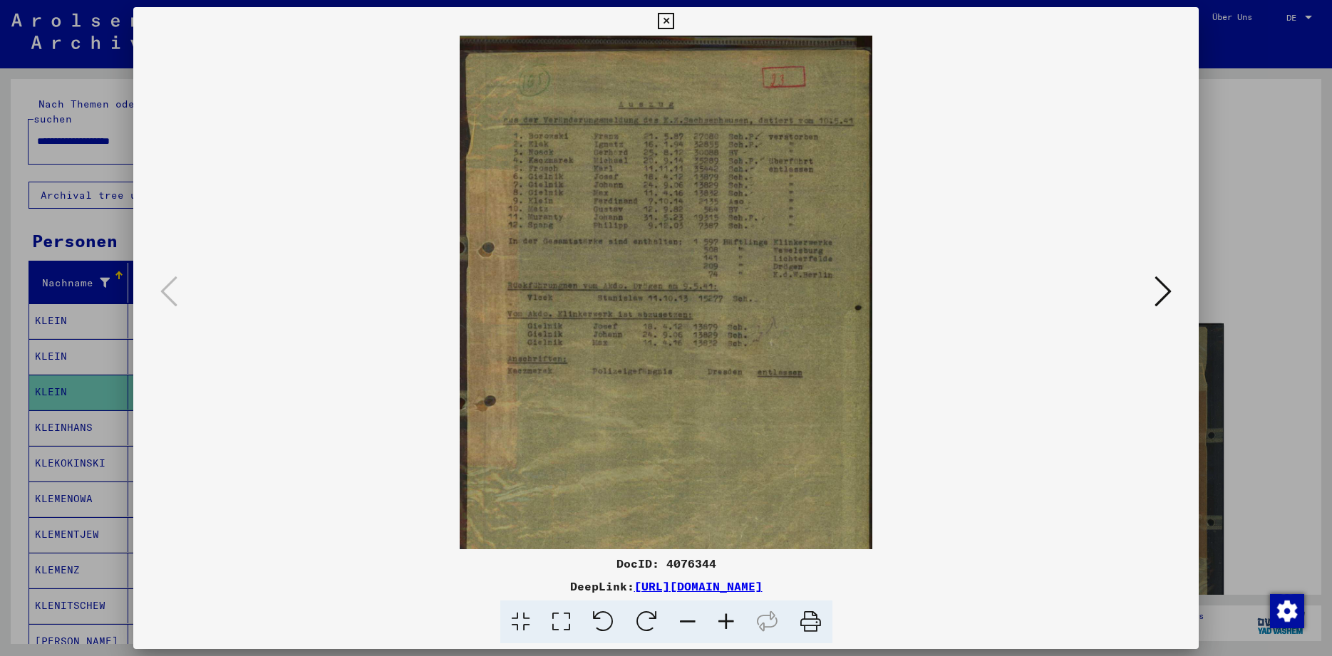
click at [731, 628] on icon at bounding box center [726, 622] width 38 height 43
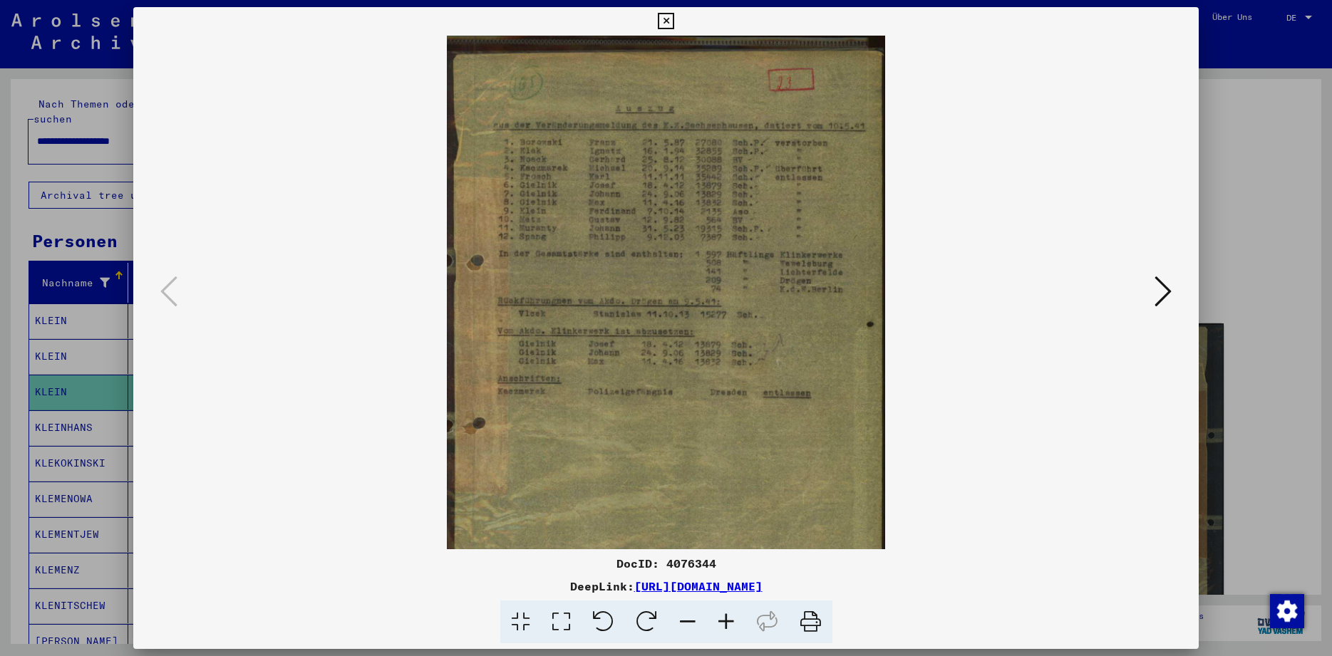
click at [731, 628] on icon at bounding box center [726, 622] width 38 height 43
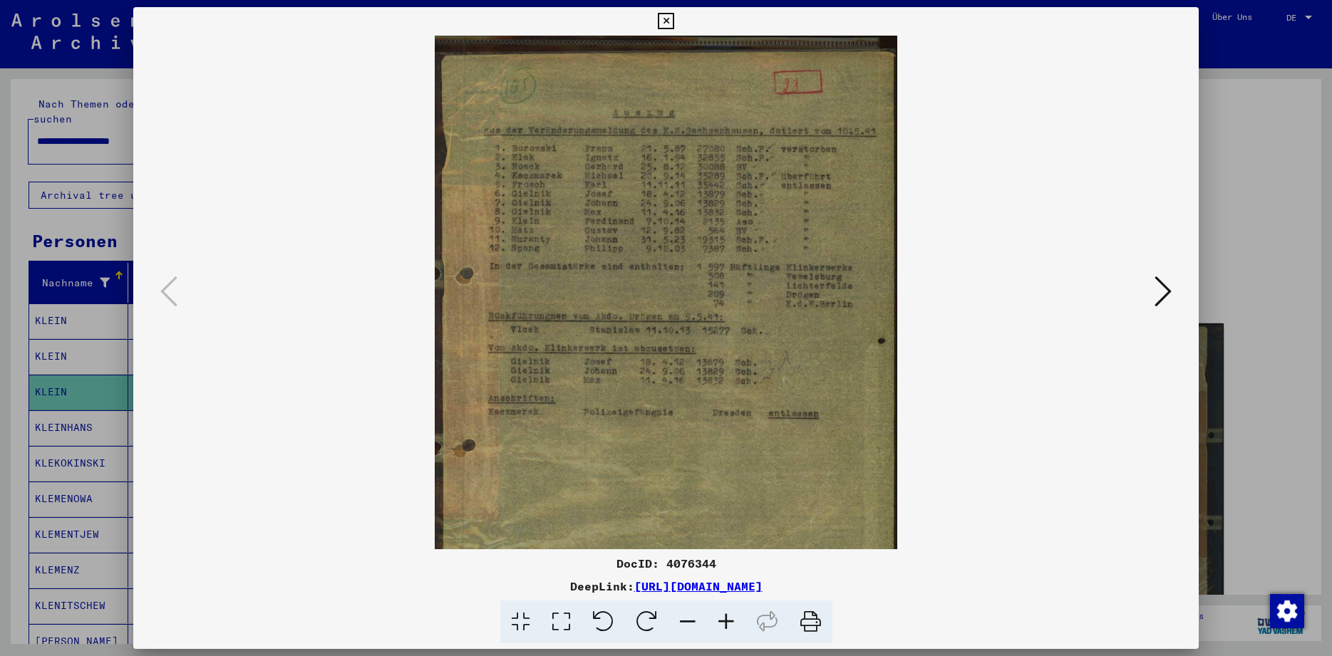
click at [731, 628] on icon at bounding box center [726, 622] width 38 height 43
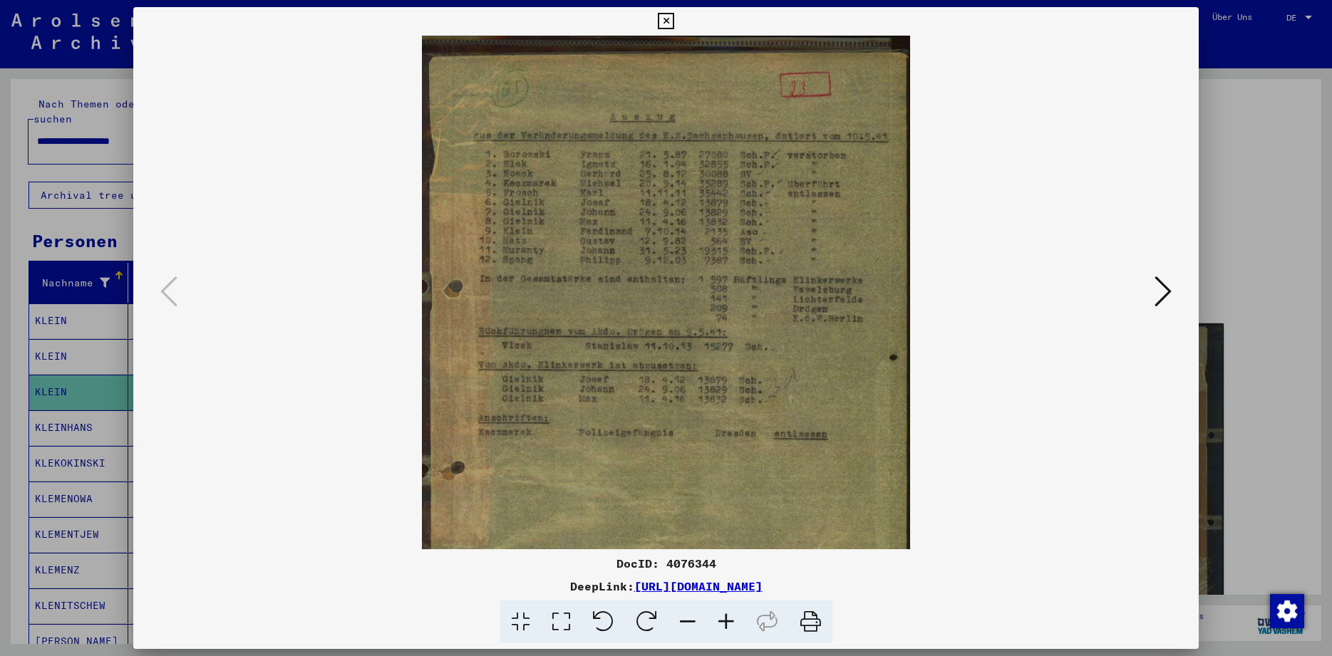
click at [731, 628] on icon at bounding box center [726, 622] width 38 height 43
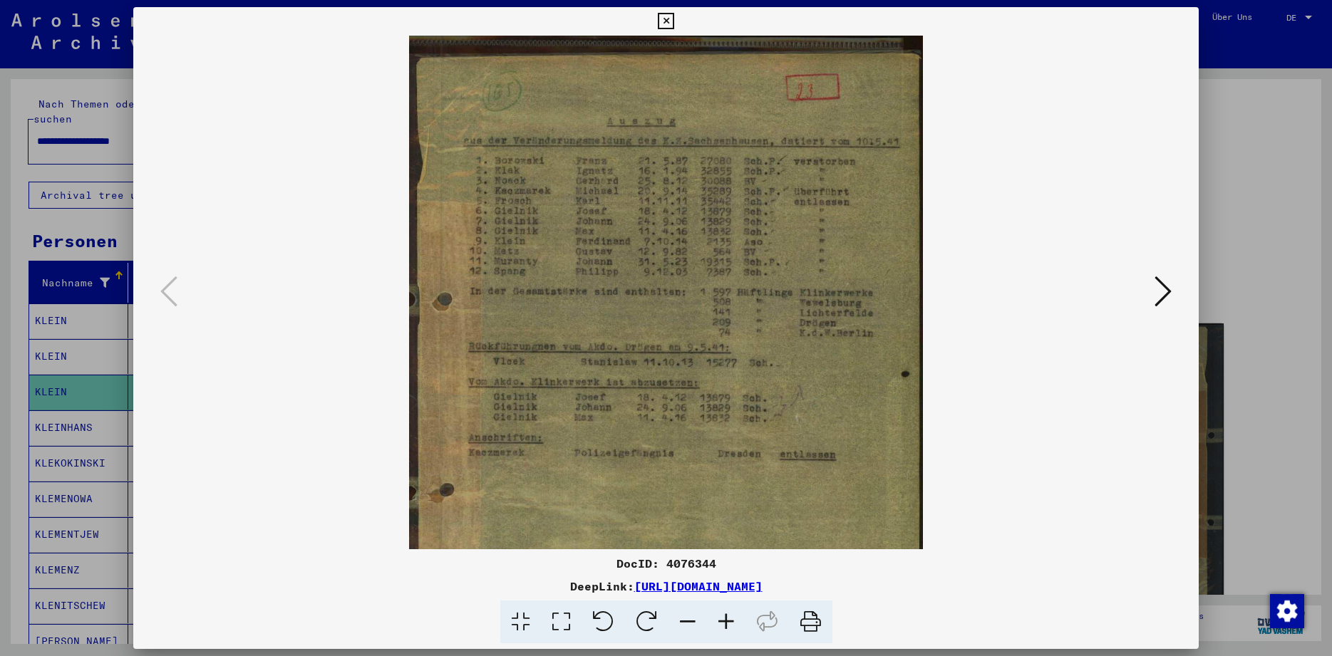
click at [731, 628] on icon at bounding box center [726, 622] width 38 height 43
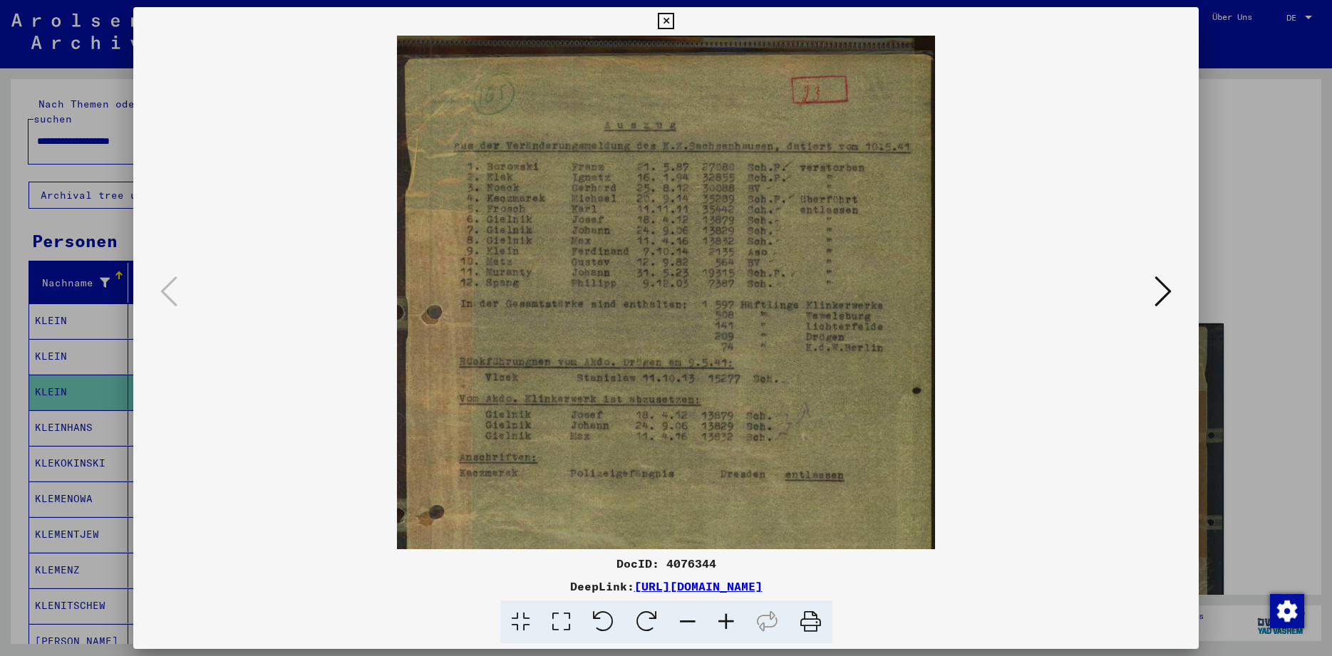
click at [731, 628] on icon at bounding box center [726, 622] width 38 height 43
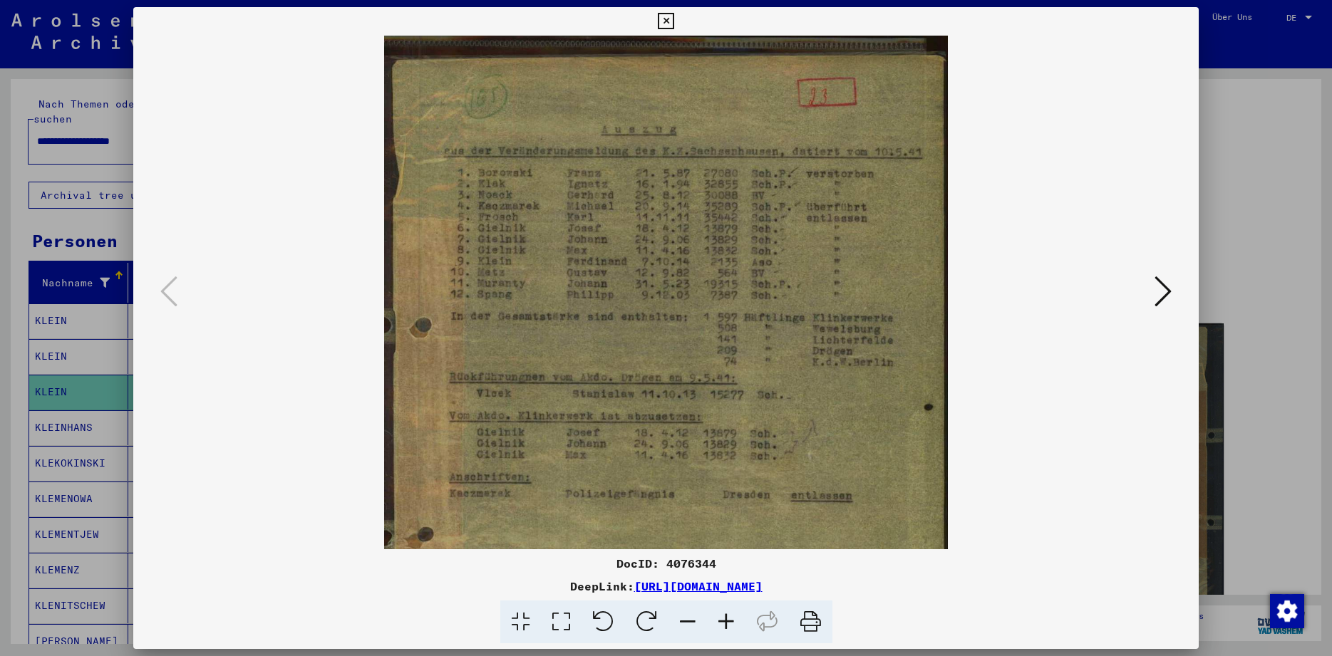
click at [731, 628] on icon at bounding box center [726, 622] width 38 height 43
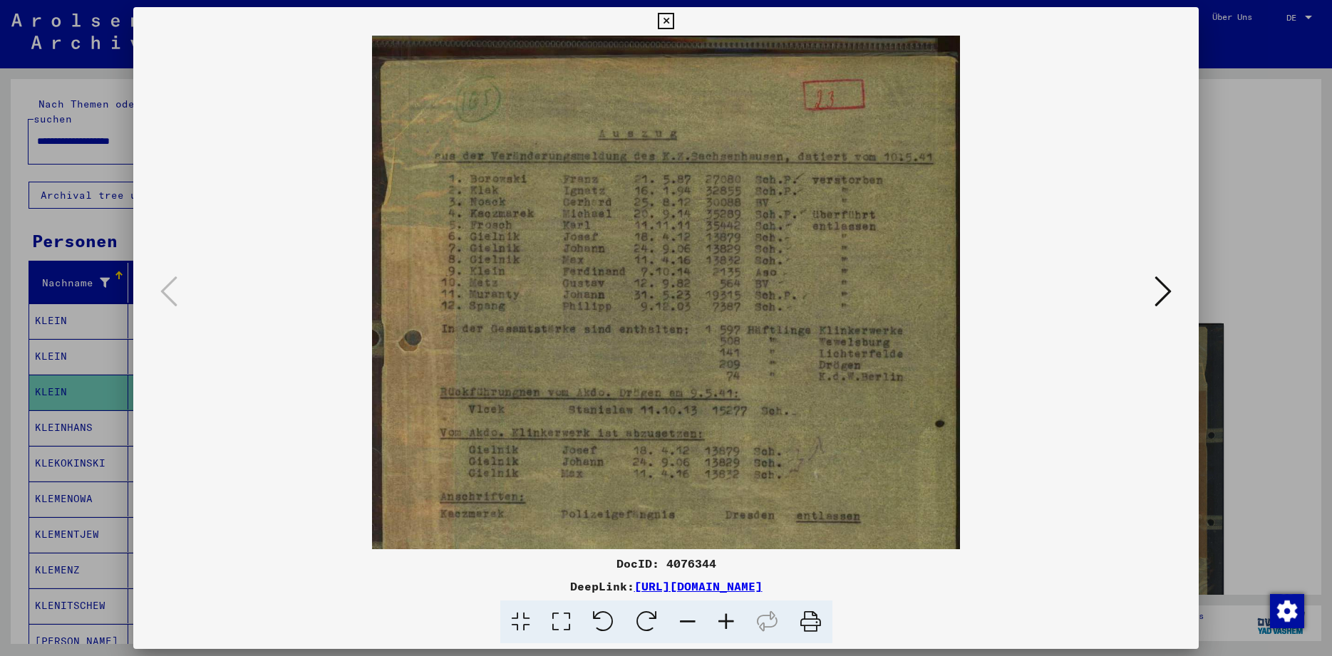
click at [731, 628] on icon at bounding box center [726, 622] width 38 height 43
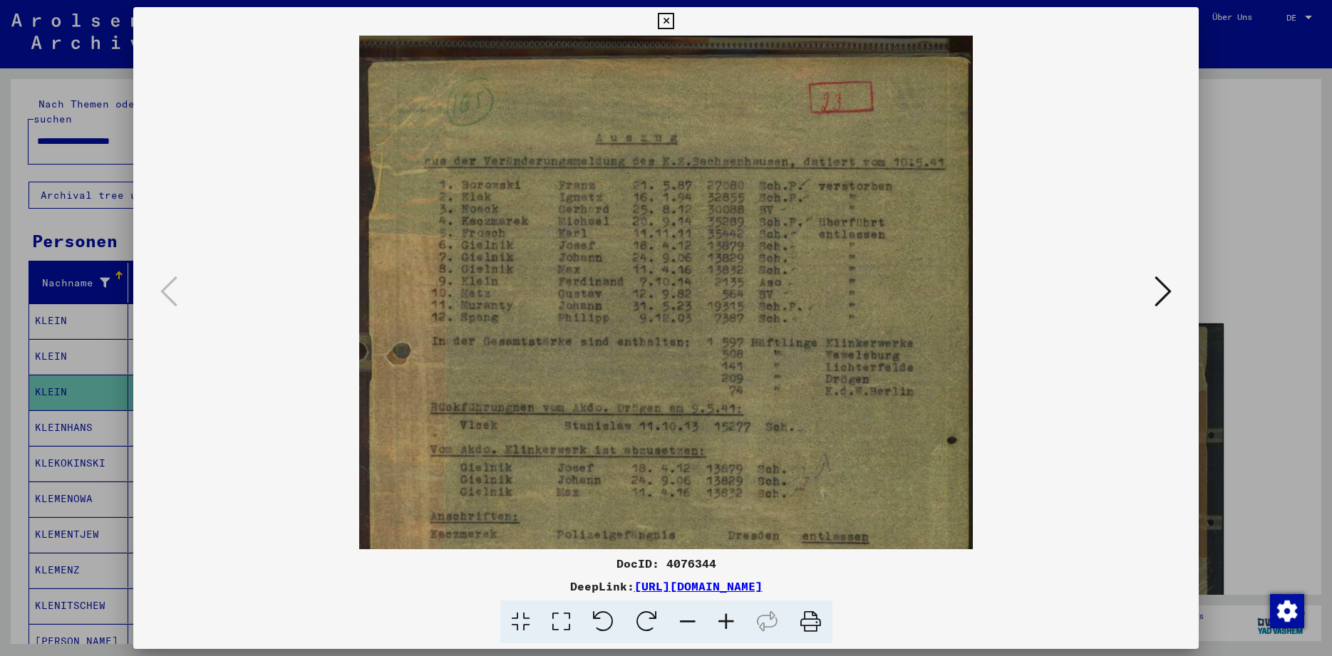
click at [731, 628] on icon at bounding box center [726, 622] width 38 height 43
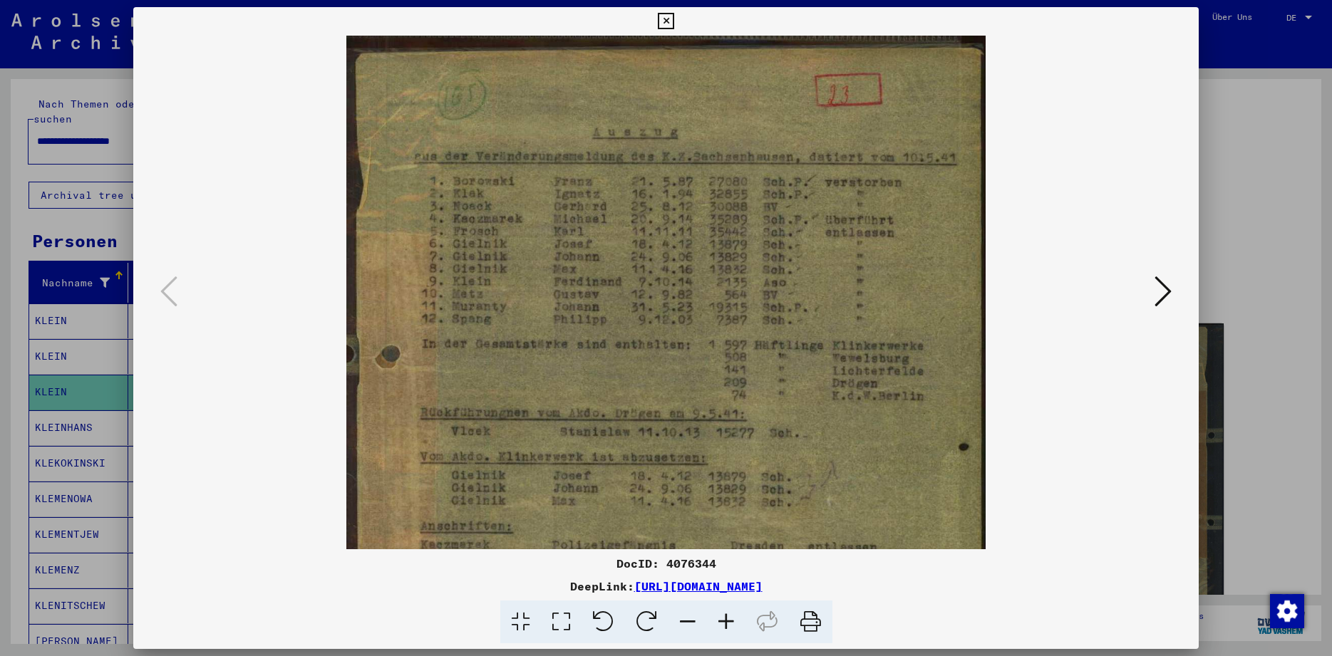
scroll to position [9, 0]
drag, startPoint x: 736, startPoint y: 500, endPoint x: 784, endPoint y: 491, distance: 49.3
click at [784, 491] on img at bounding box center [665, 478] width 639 height 905
click at [674, 21] on icon at bounding box center [666, 21] width 16 height 17
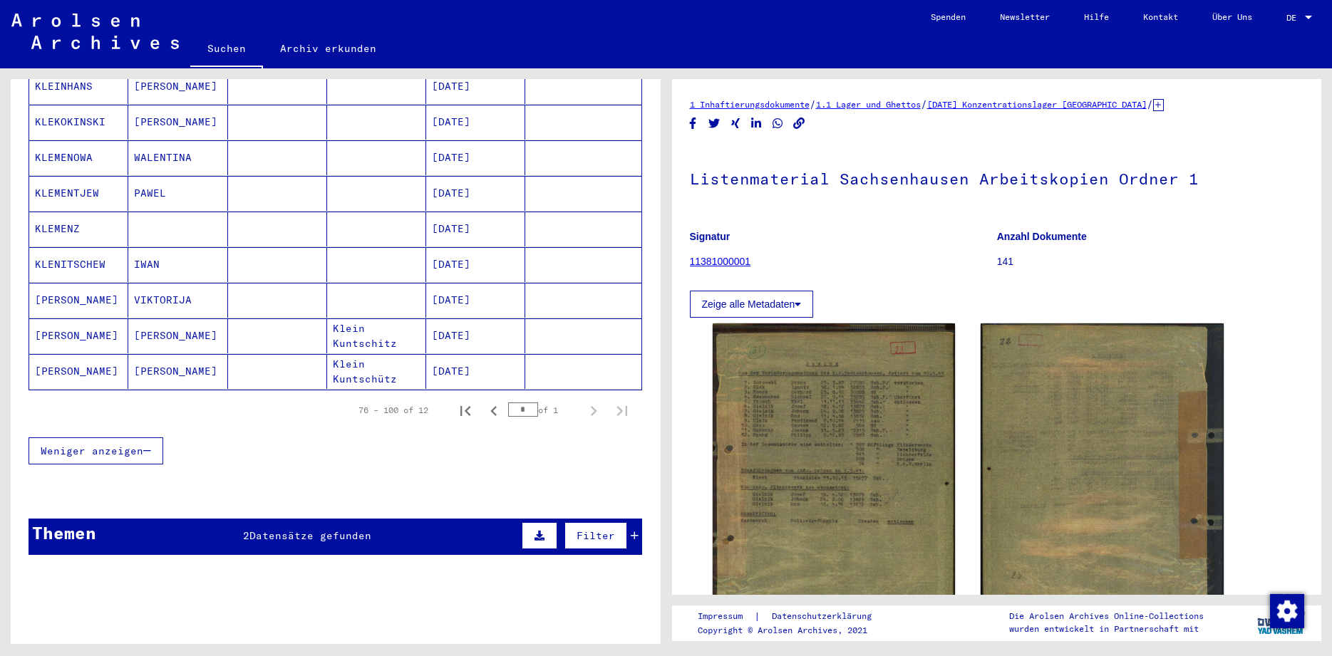
scroll to position [0, 0]
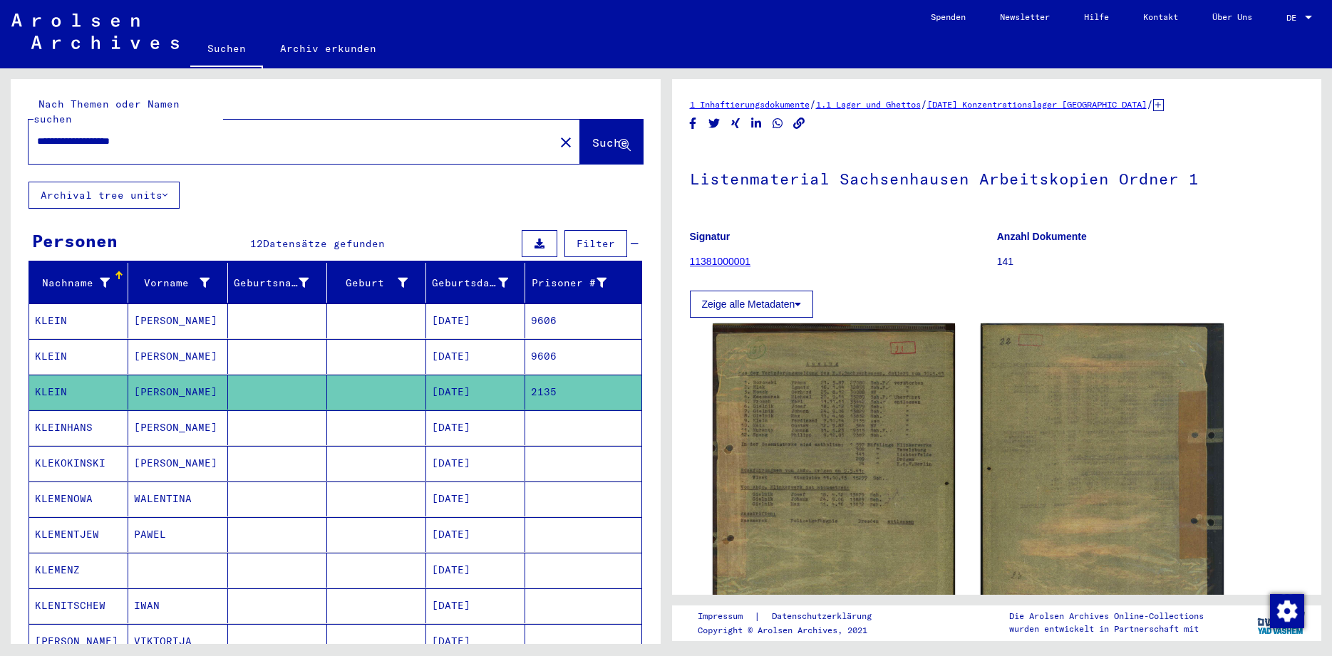
click at [93, 134] on input "**********" at bounding box center [291, 141] width 509 height 15
click at [138, 134] on input "**********" at bounding box center [291, 141] width 509 height 15
type input "**********"
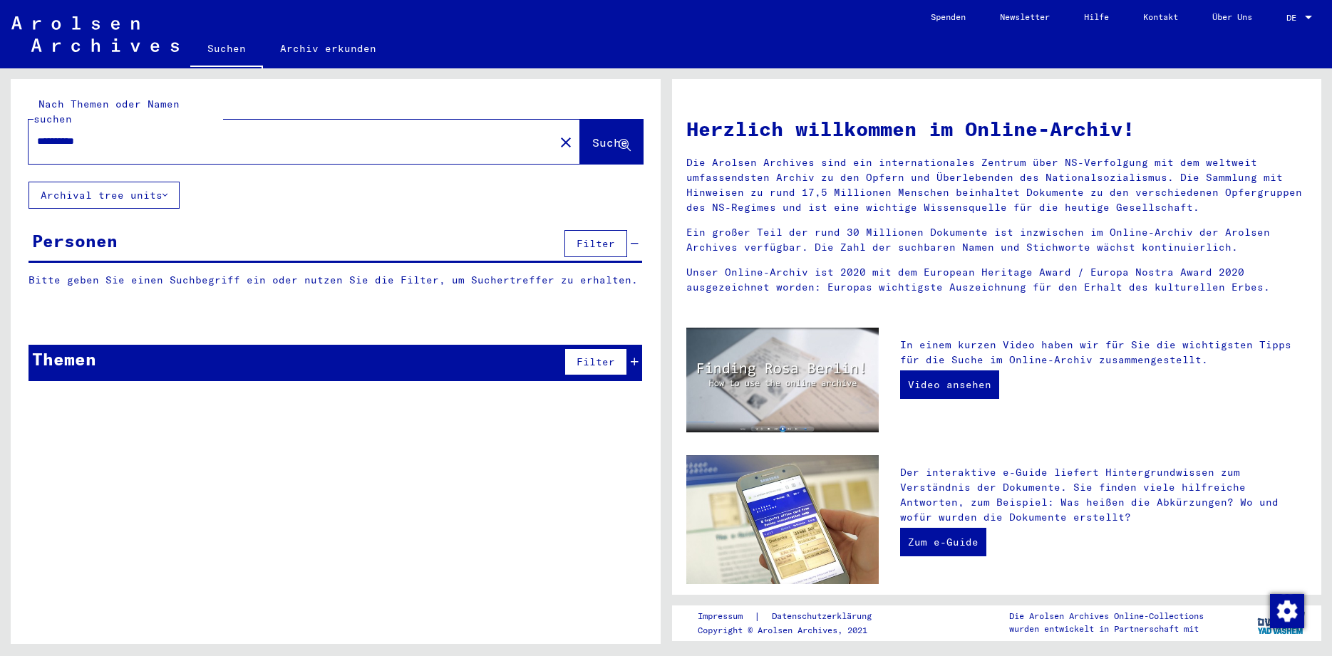
click at [70, 134] on input "**********" at bounding box center [287, 141] width 500 height 15
click at [592, 135] on span "Suche" at bounding box center [610, 142] width 36 height 14
click at [63, 134] on input "**********" at bounding box center [287, 141] width 500 height 15
click at [592, 135] on span "Suche" at bounding box center [610, 142] width 36 height 14
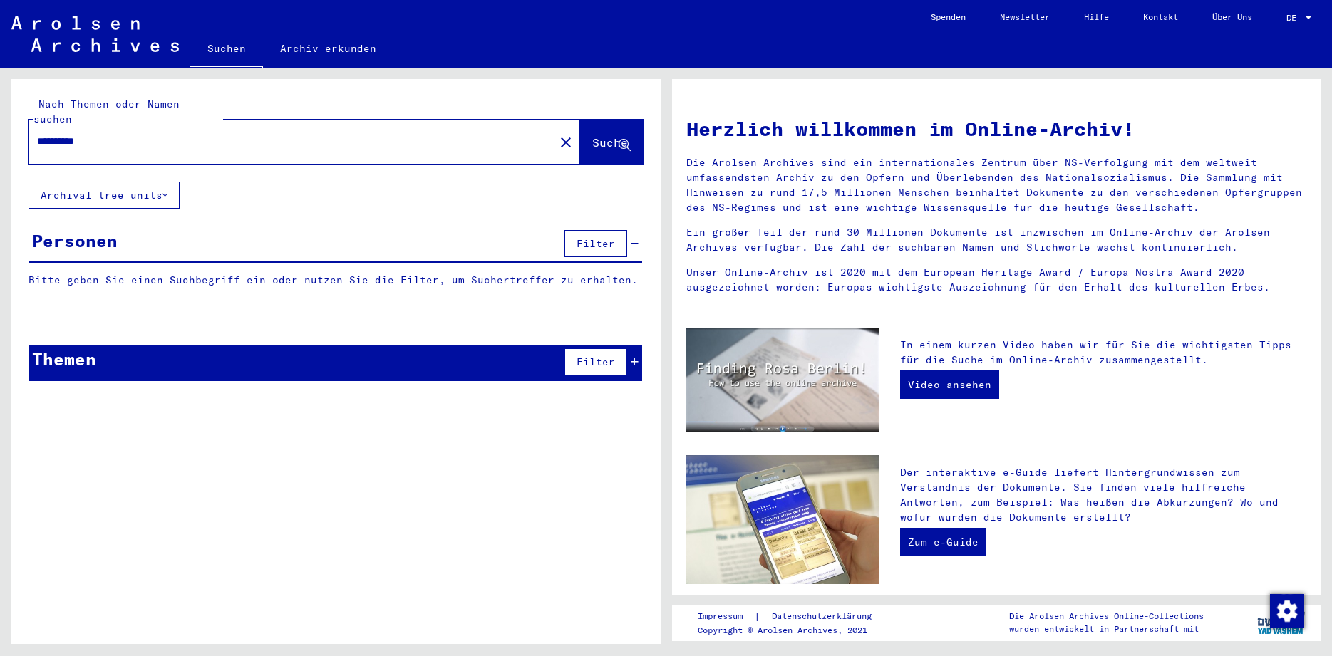
click at [127, 134] on input "**********" at bounding box center [287, 141] width 500 height 15
